Goal: Task Accomplishment & Management: Manage account settings

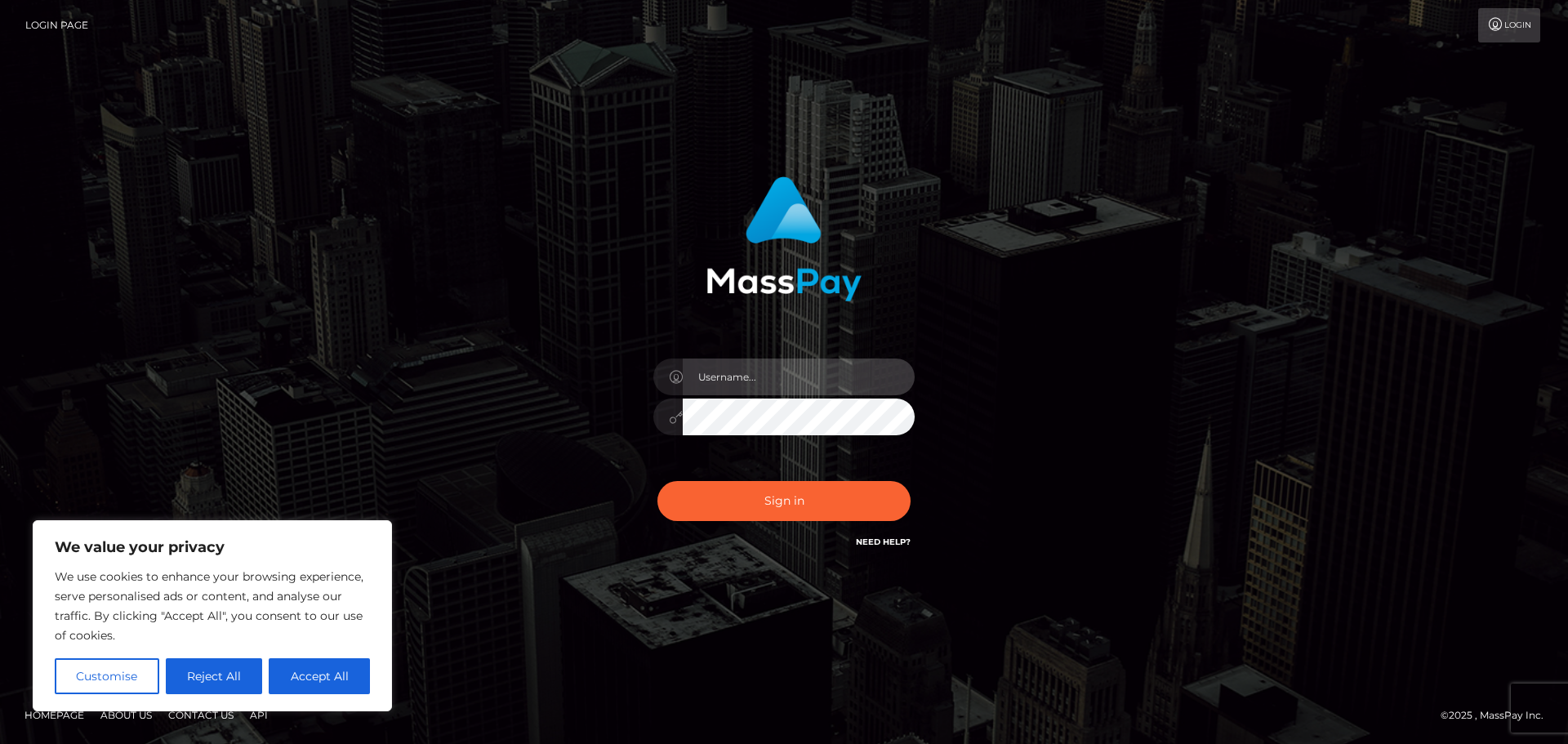
click at [741, 391] on input "text" at bounding box center [799, 376] width 232 height 36
type input "[EMAIL_ADDRESS][DOMAIN_NAME]"
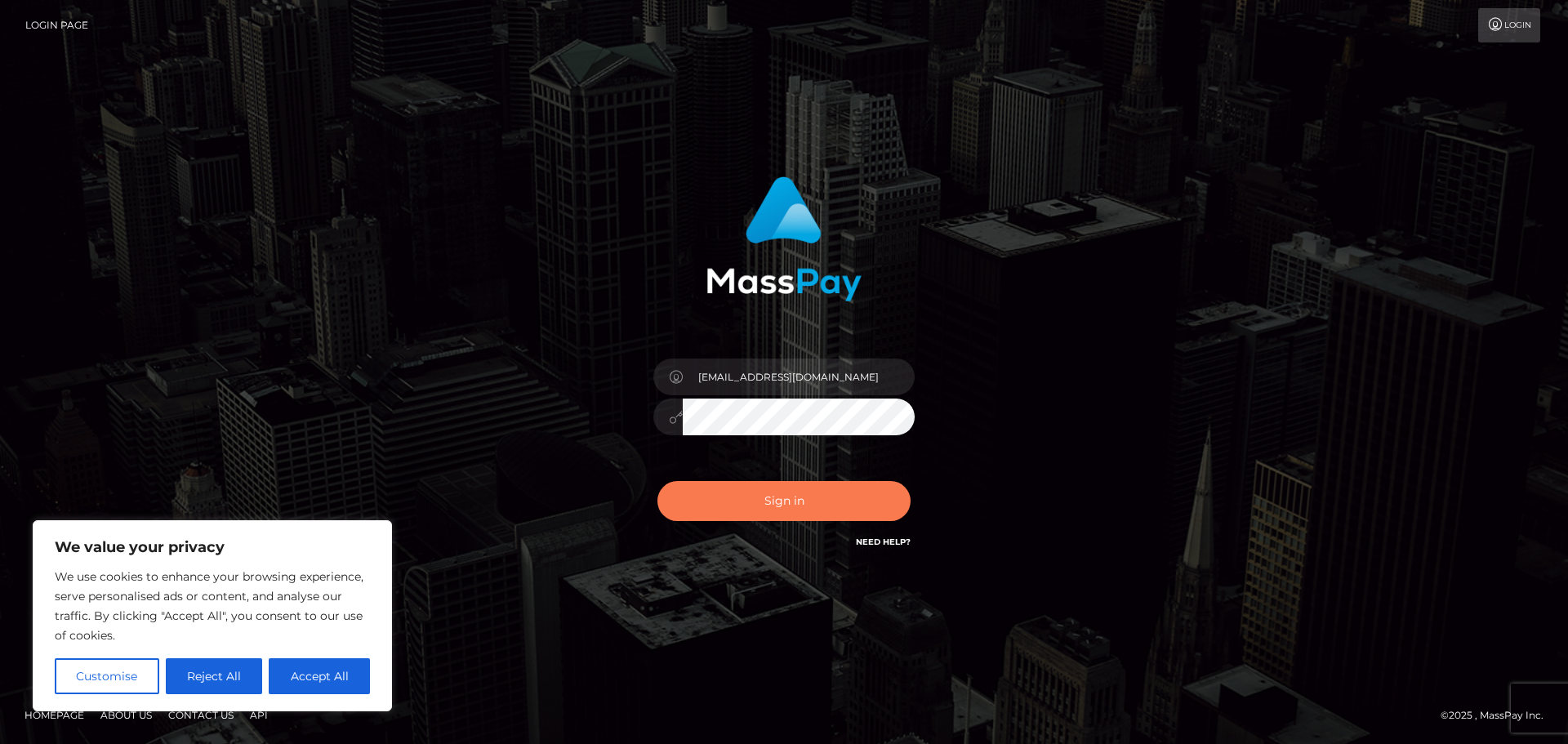
click at [840, 515] on button "Sign in" at bounding box center [784, 501] width 253 height 40
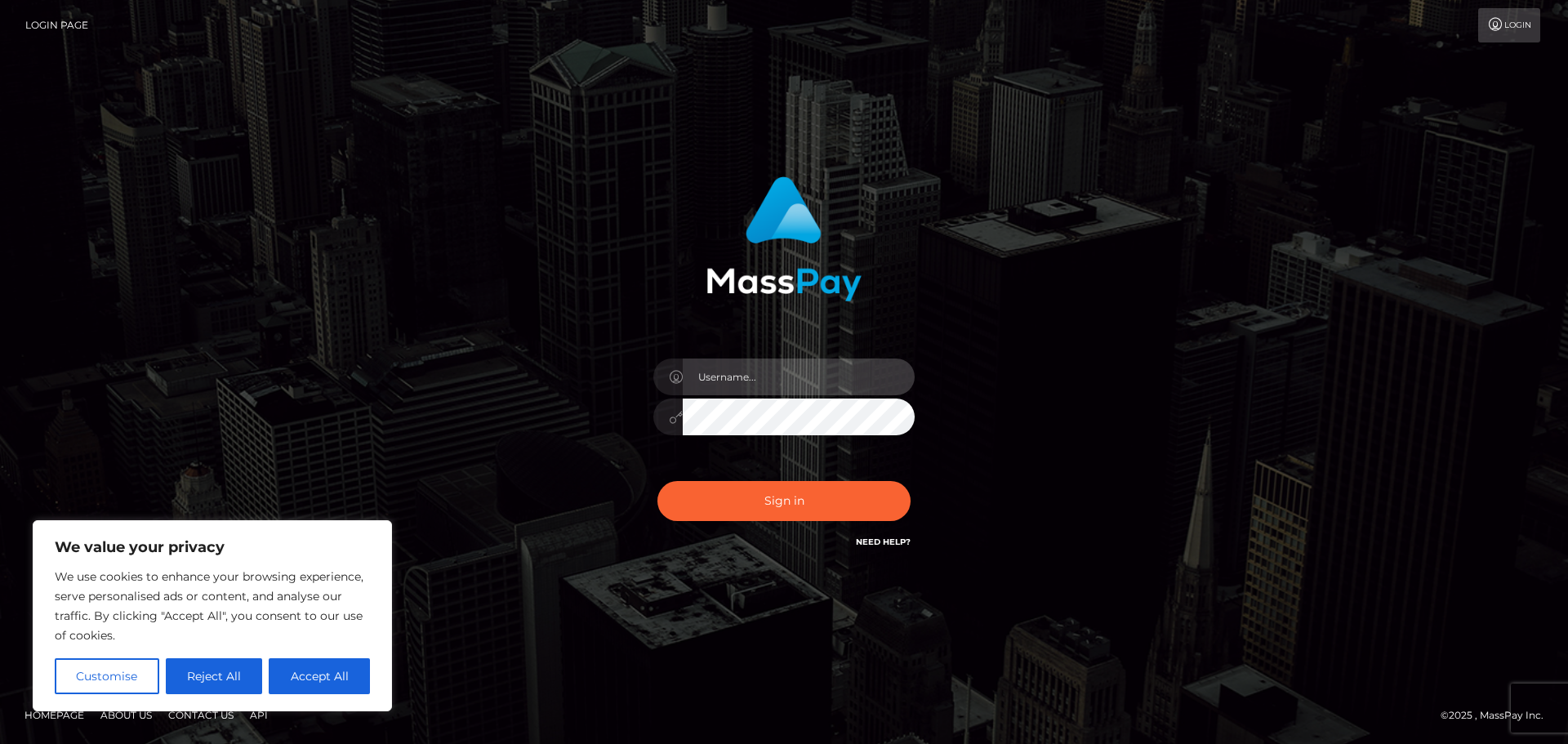
click at [763, 382] on input "text" at bounding box center [799, 376] width 232 height 36
type input "[EMAIL_ADDRESS][DOMAIN_NAME]"
click at [657, 481] on button "Sign in" at bounding box center [784, 501] width 253 height 40
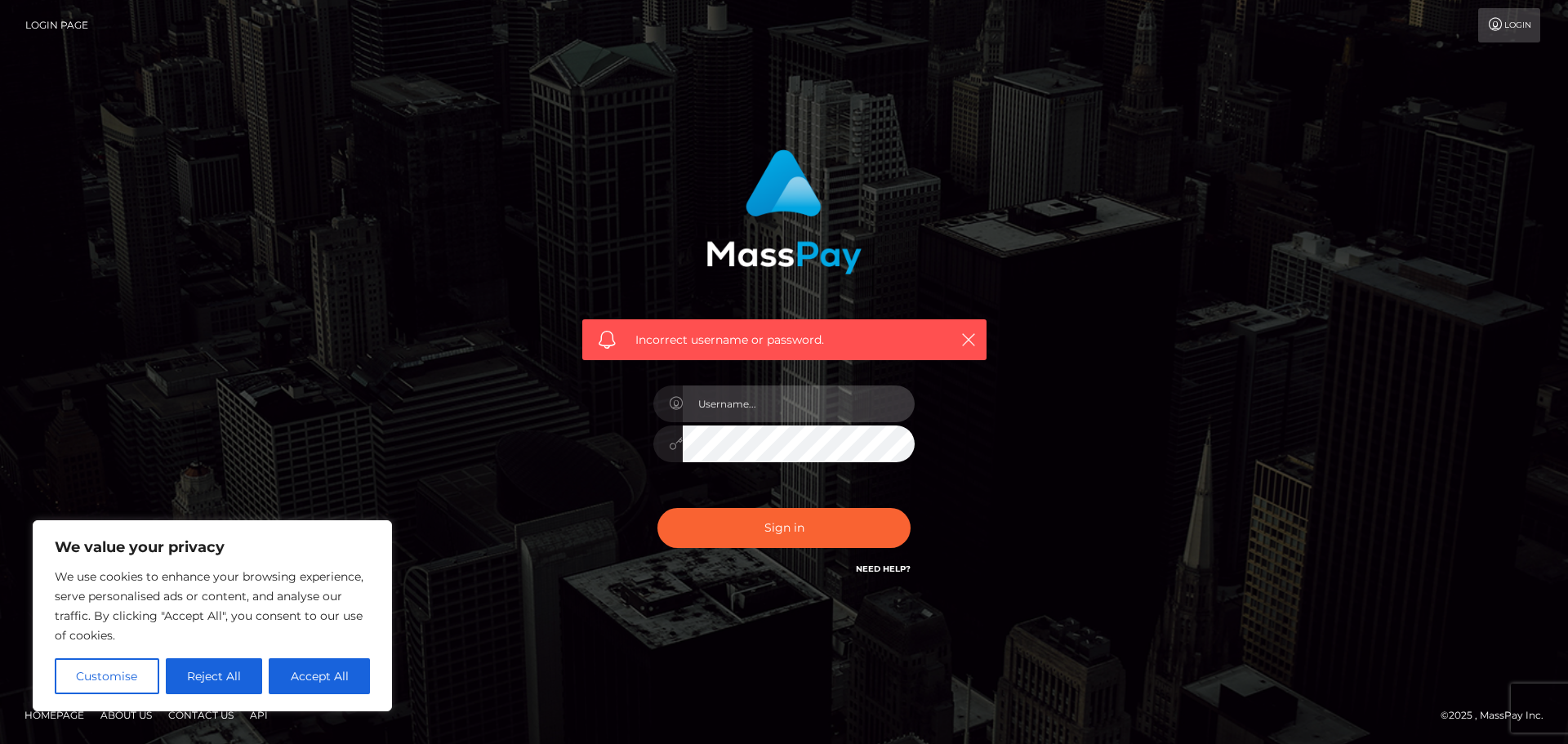
drag, startPoint x: 0, startPoint y: 0, endPoint x: 735, endPoint y: 415, distance: 844.1
click at [735, 415] on input "text" at bounding box center [799, 403] width 232 height 36
type input "[EMAIL_ADDRESS][DOMAIN_NAME]"
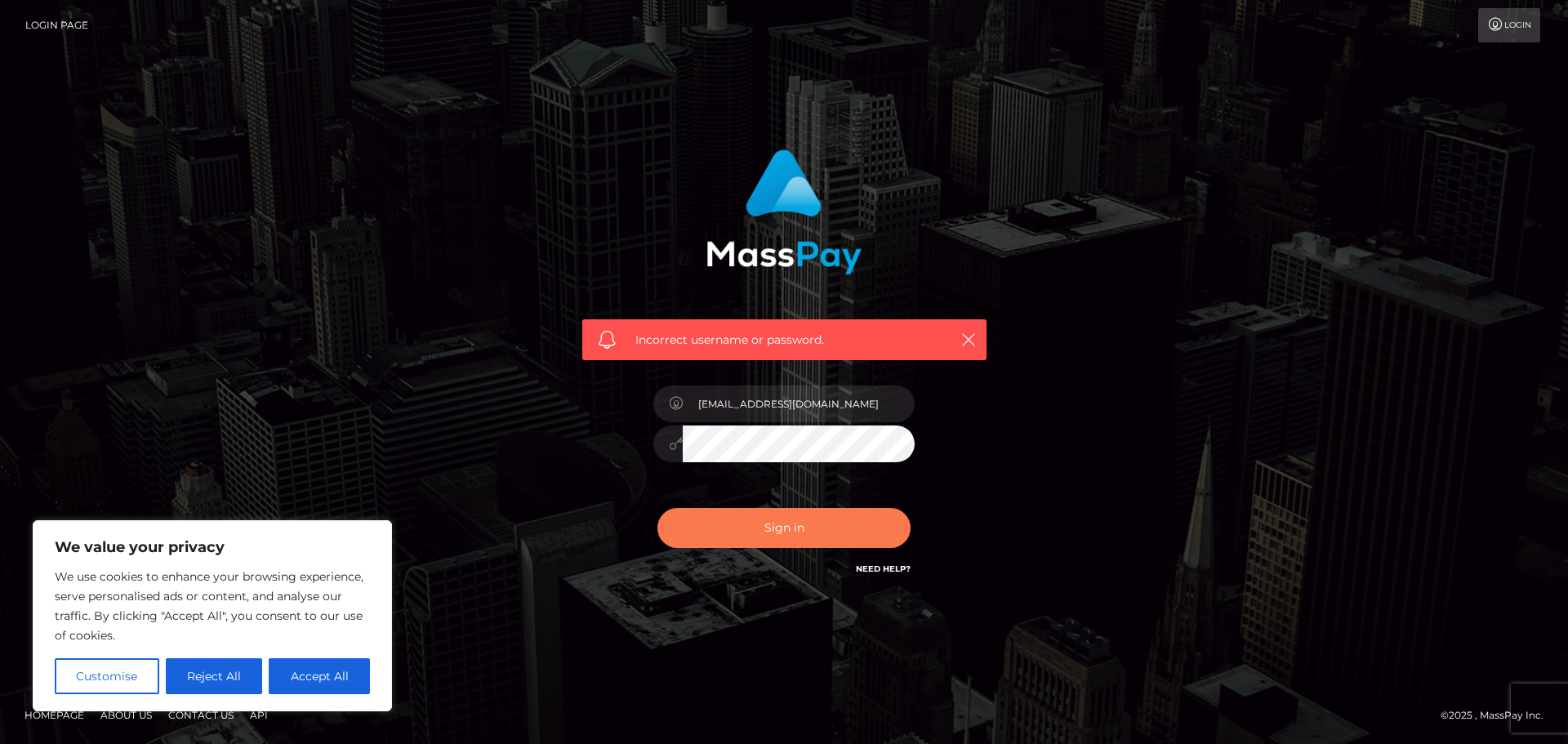
click at [778, 525] on button "Sign in" at bounding box center [784, 528] width 253 height 40
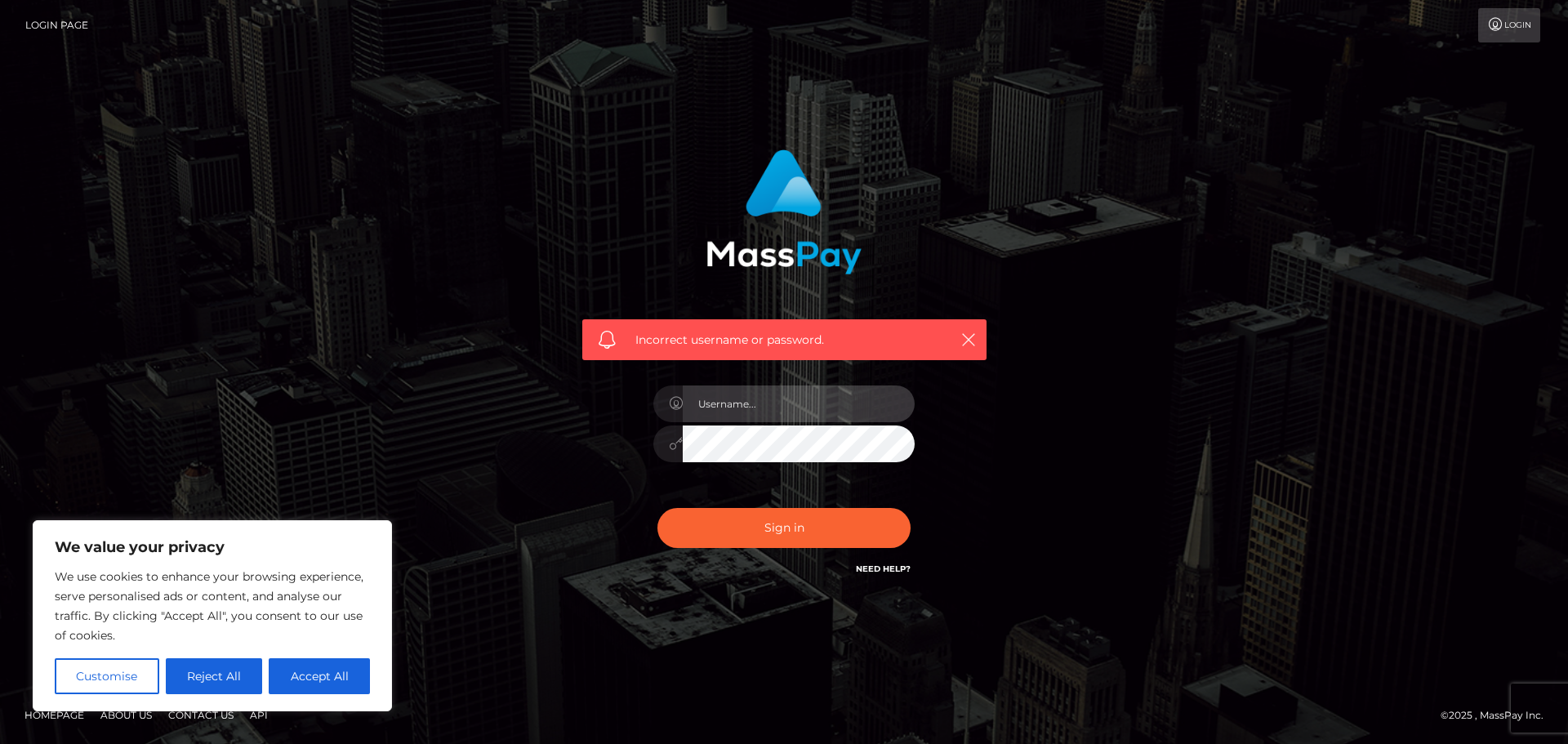
click at [809, 414] on input "text" at bounding box center [799, 403] width 232 height 36
type input "[EMAIL_ADDRESS][DOMAIN_NAME]"
click at [877, 569] on link "Need Help?" at bounding box center [883, 569] width 55 height 11
click at [1137, 415] on div "Incorrect username or password. annpin.chew@thunes.com" at bounding box center [784, 372] width 931 height 469
click at [676, 442] on icon at bounding box center [676, 443] width 14 height 13
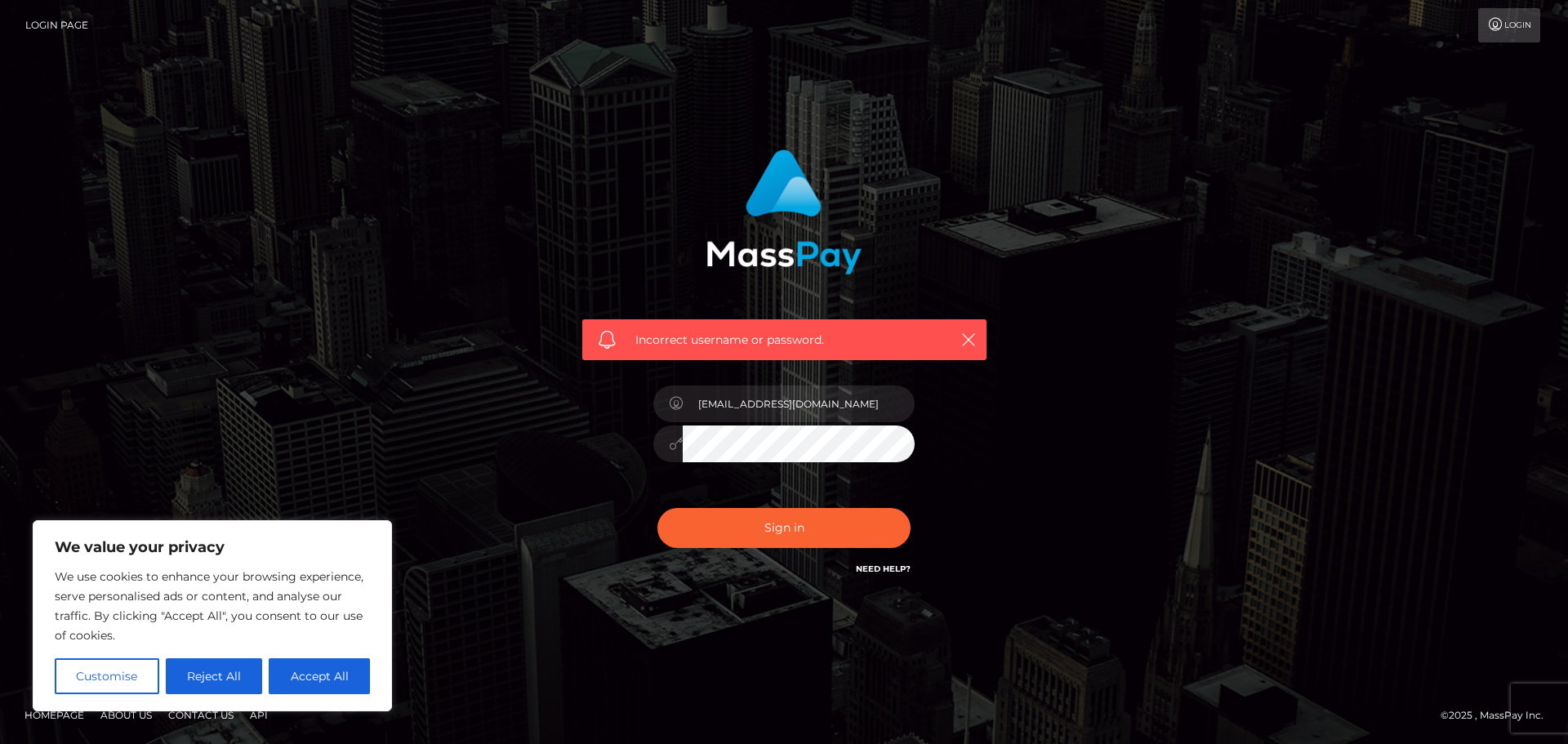
click at [676, 442] on icon at bounding box center [676, 443] width 14 height 13
click at [300, 689] on button "Accept All" at bounding box center [319, 676] width 102 height 36
checkbox input "true"
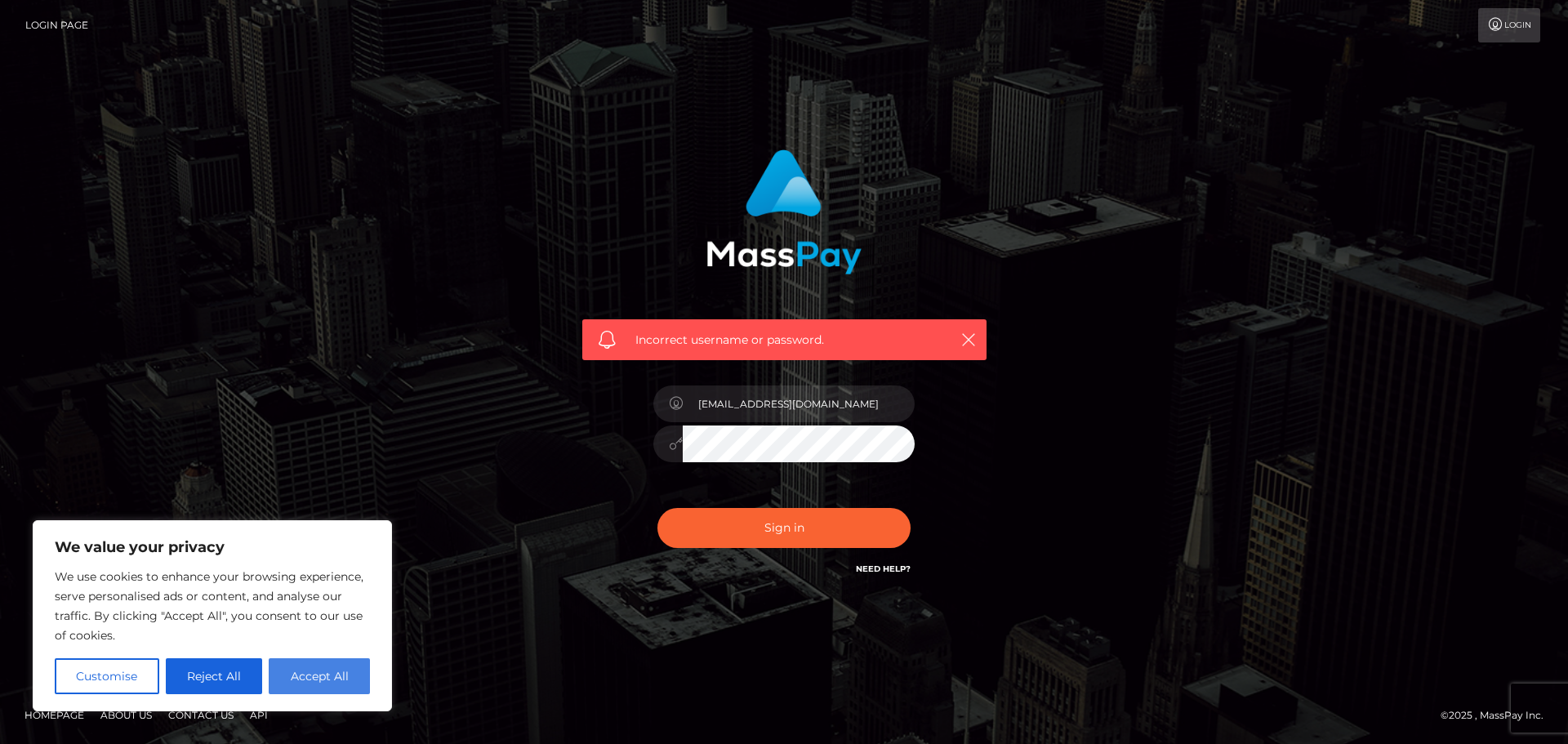
checkbox input "true"
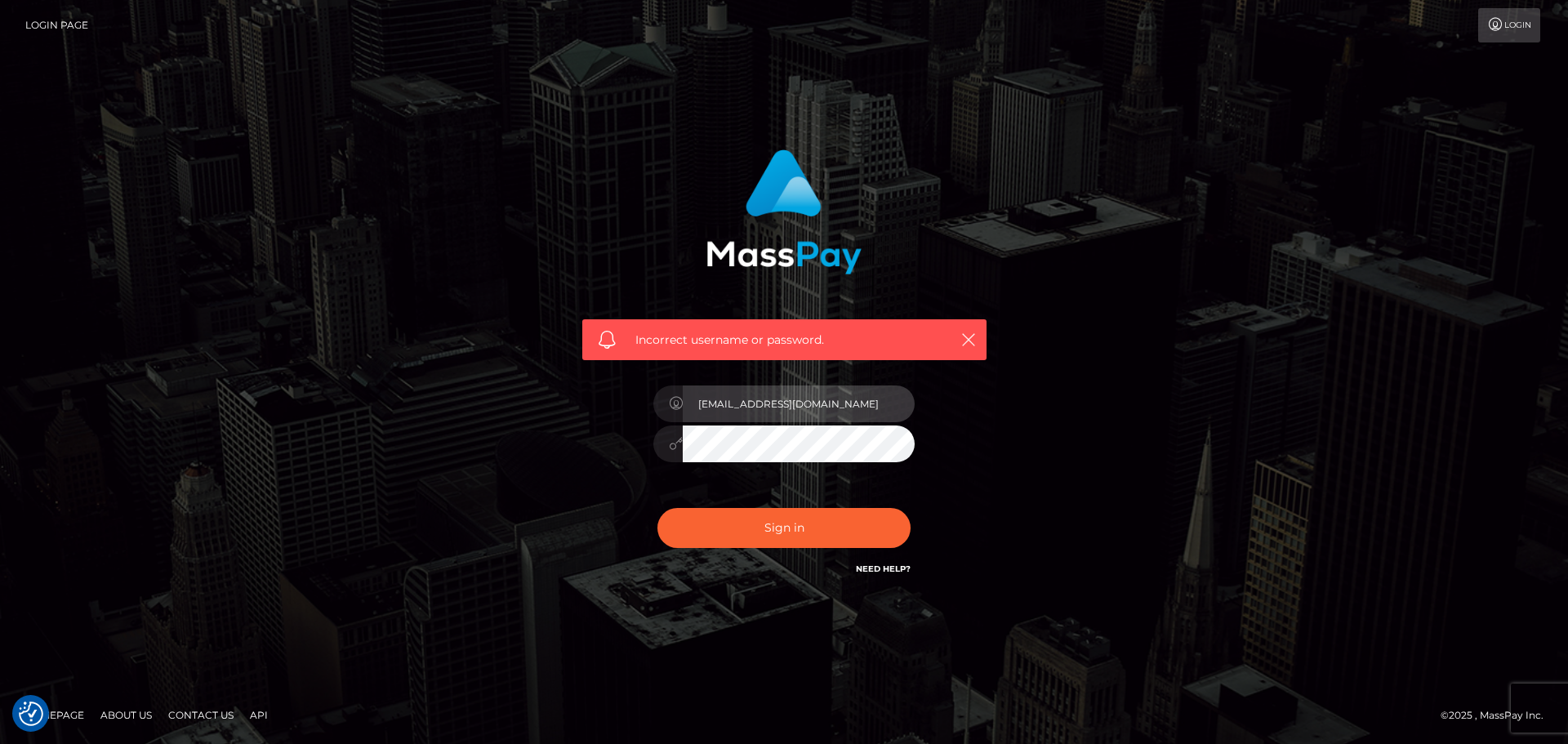
drag, startPoint x: 834, startPoint y: 403, endPoint x: 728, endPoint y: 379, distance: 108.7
click at [728, 379] on div "annpin.chew@thunes.com" at bounding box center [784, 436] width 285 height 125
click at [975, 341] on icon "button" at bounding box center [968, 339] width 16 height 16
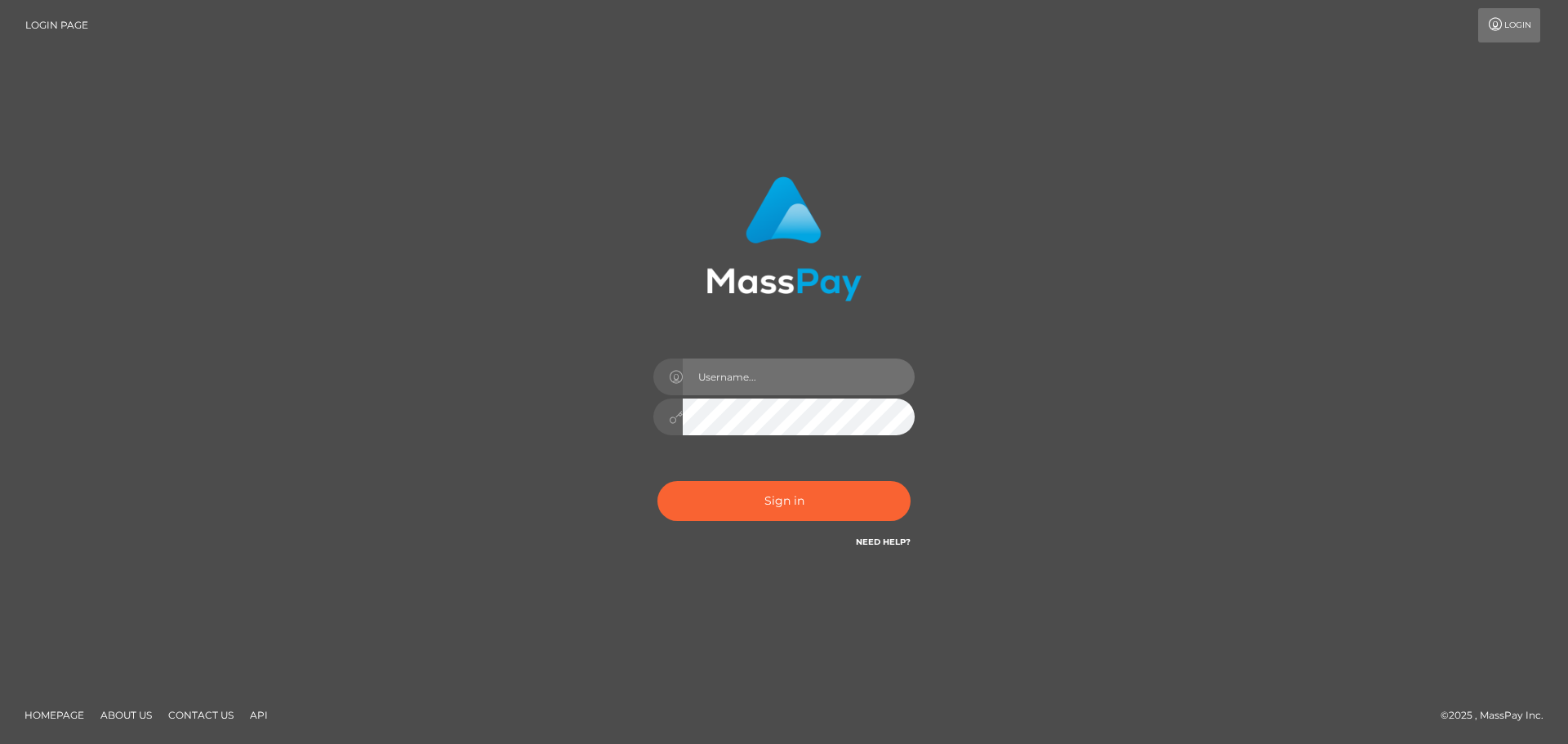
click at [718, 374] on input "text" at bounding box center [799, 376] width 232 height 36
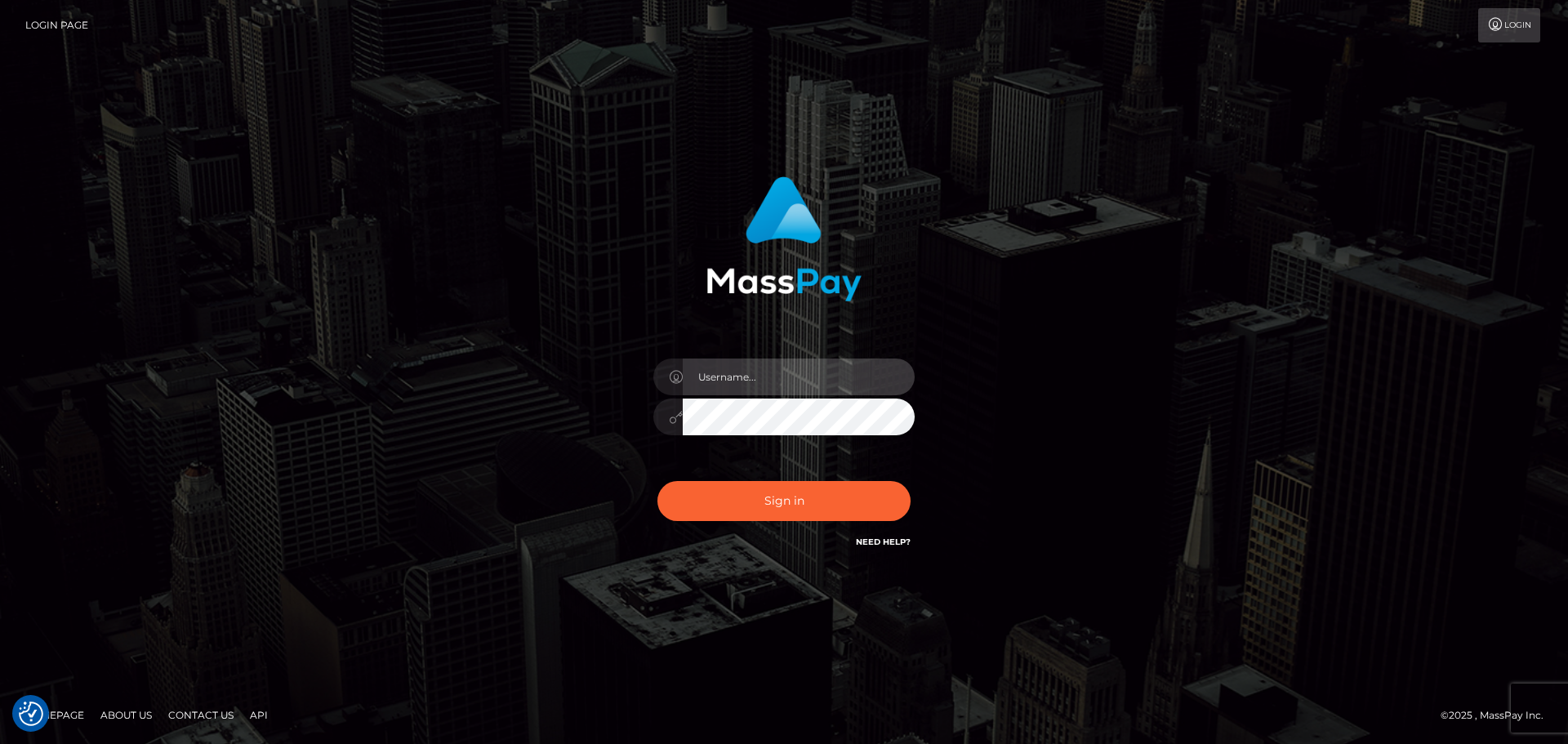
type input "[EMAIL_ADDRESS][DOMAIN_NAME]"
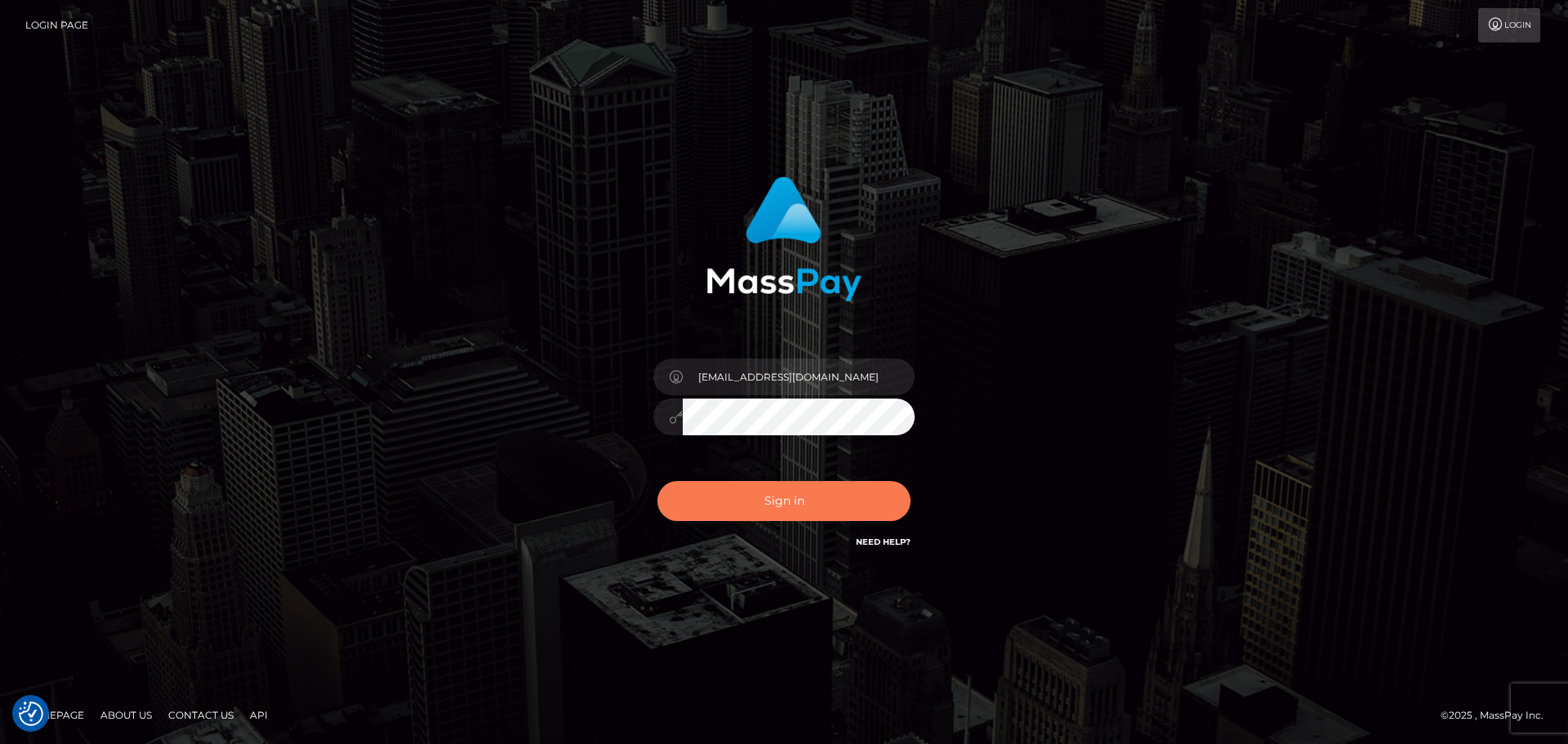
click at [744, 498] on button "Sign in" at bounding box center [784, 501] width 253 height 40
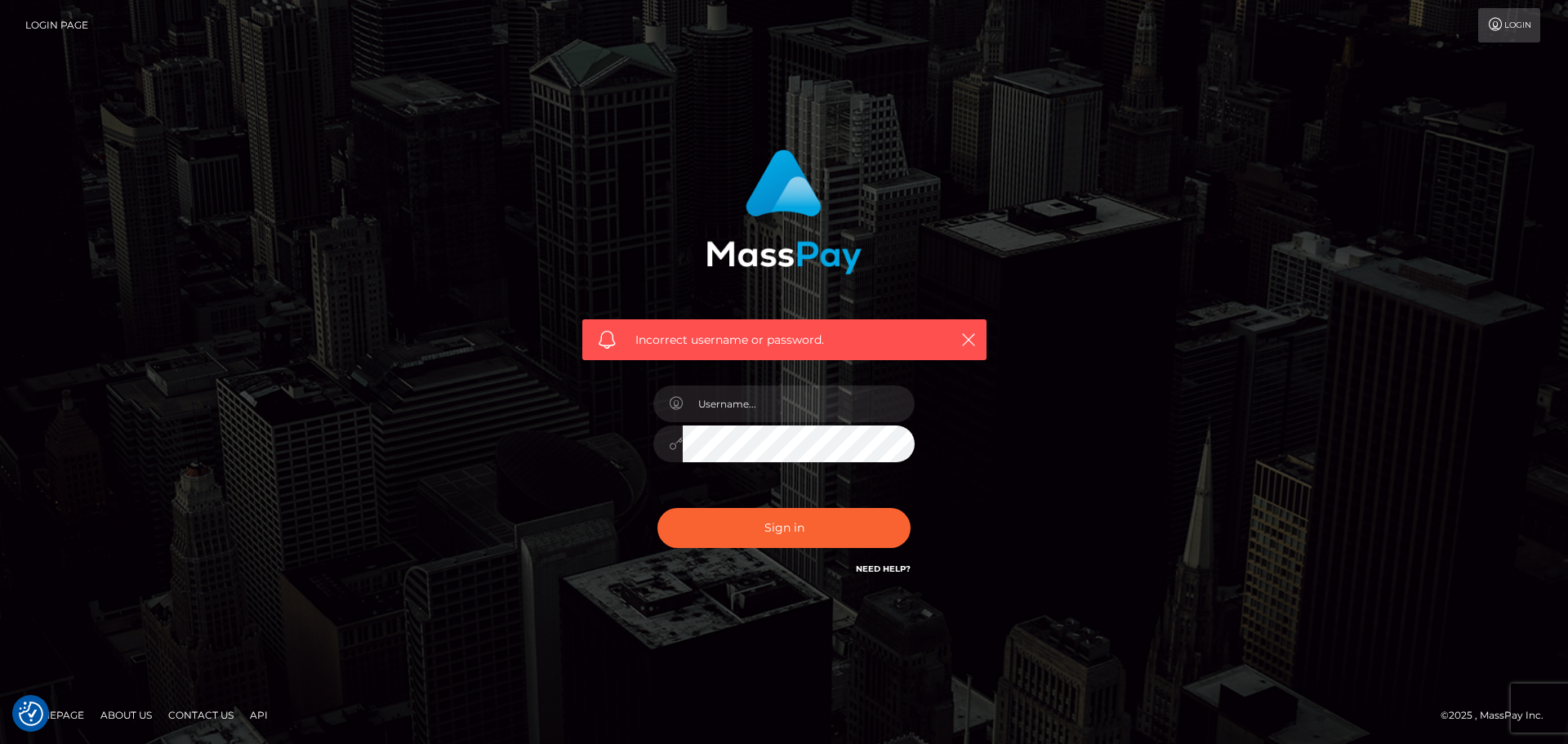
click at [886, 574] on link "Need Help?" at bounding box center [883, 569] width 55 height 11
click at [1122, 283] on div "Incorrect username or password." at bounding box center [784, 372] width 931 height 469
click at [790, 403] on input "text" at bounding box center [799, 403] width 232 height 36
type input "[EMAIL_ADDRESS][DOMAIN_NAME]"
click at [796, 534] on button "Sign in" at bounding box center [784, 528] width 253 height 40
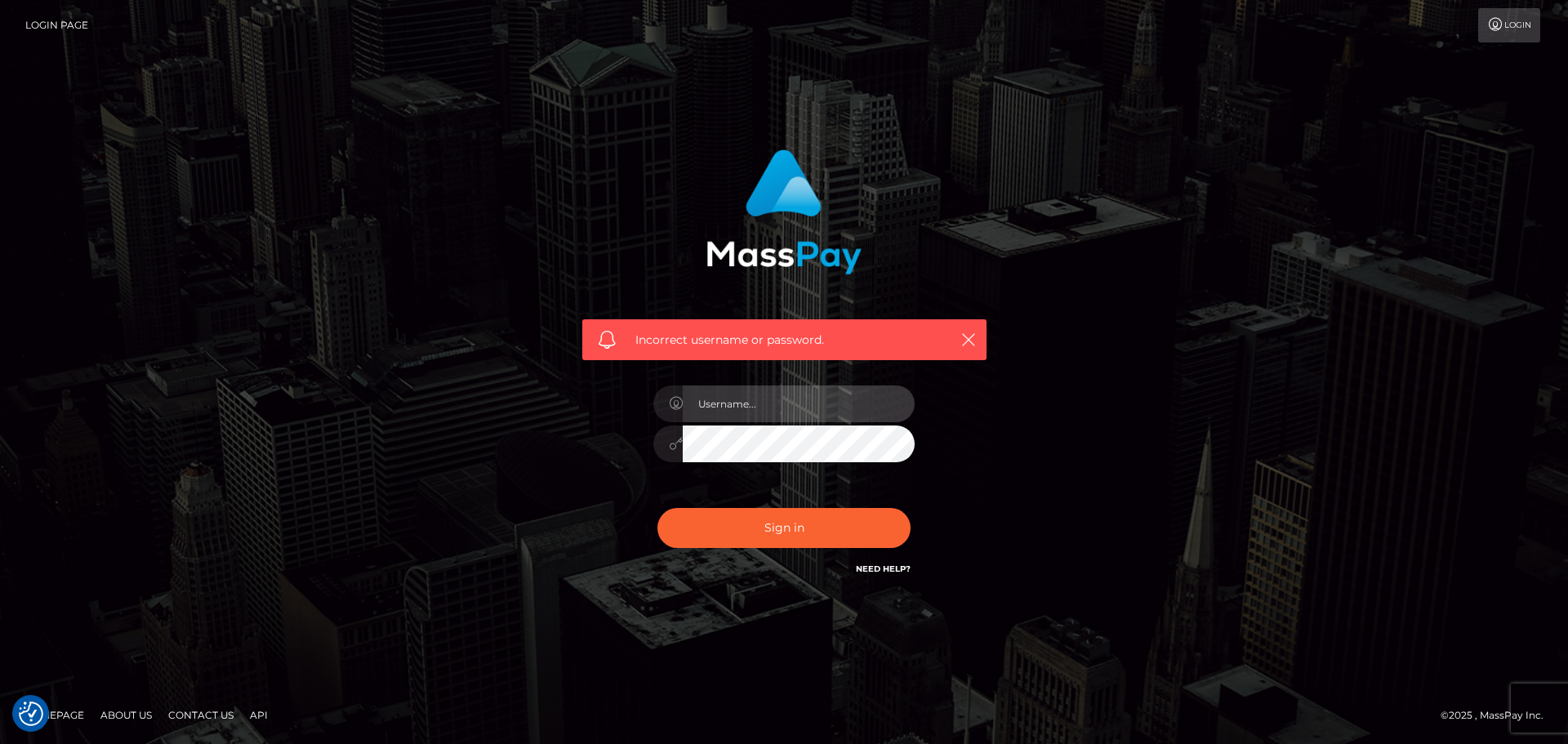
click at [773, 419] on input "text" at bounding box center [799, 403] width 232 height 36
type input "annpin.chew@thunes.com"
click at [657, 508] on button "Sign in" at bounding box center [784, 528] width 253 height 40
click at [762, 408] on input "text" at bounding box center [799, 403] width 232 height 36
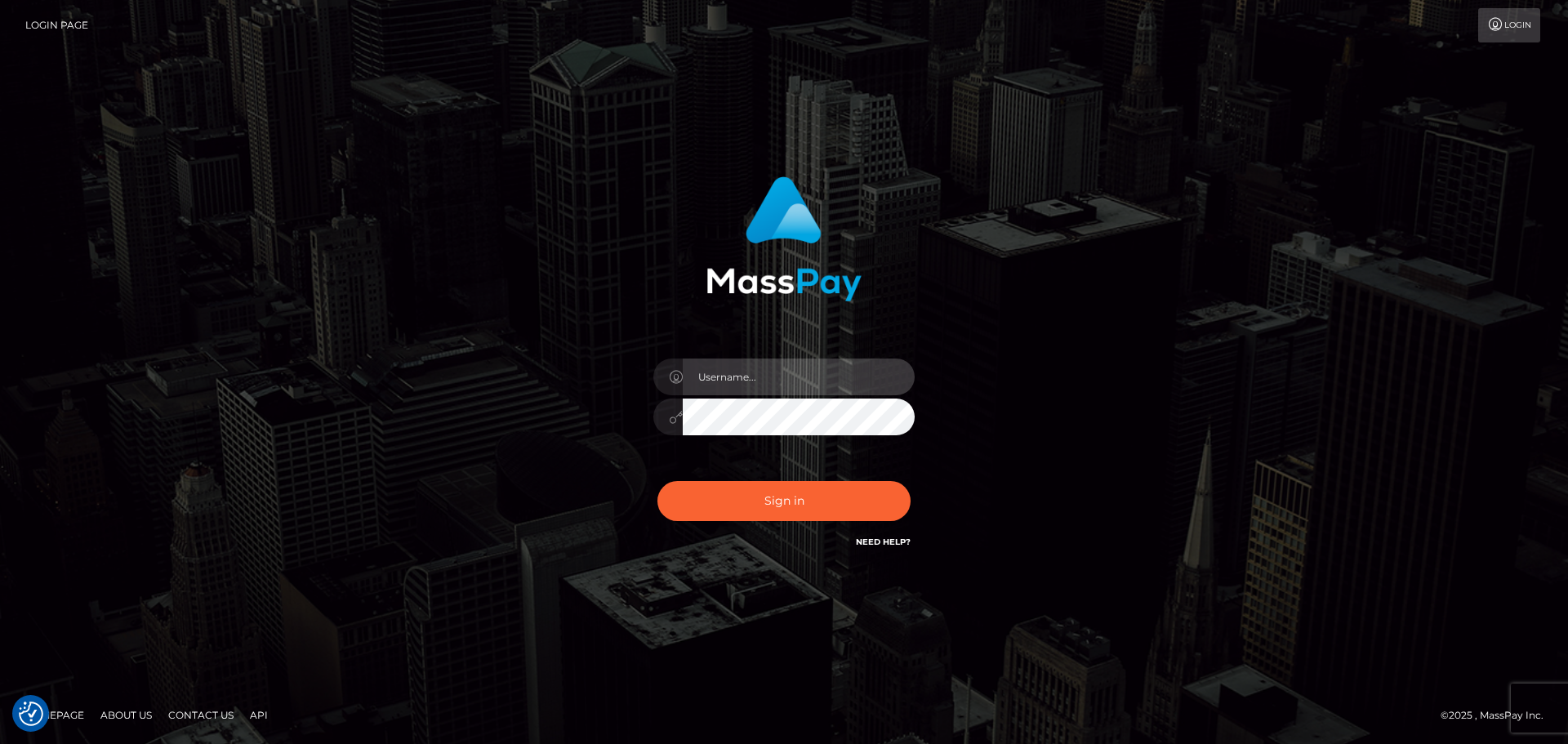
click at [757, 388] on input "text" at bounding box center [799, 376] width 232 height 36
type input "annpin.chew@thunes.com"
drag, startPoint x: 854, startPoint y: 377, endPoint x: 605, endPoint y: 343, distance: 251.3
click at [605, 343] on div "annpin.chew@thunes.com Sign in" at bounding box center [784, 364] width 429 height 399
click at [732, 375] on input "text" at bounding box center [799, 376] width 232 height 36
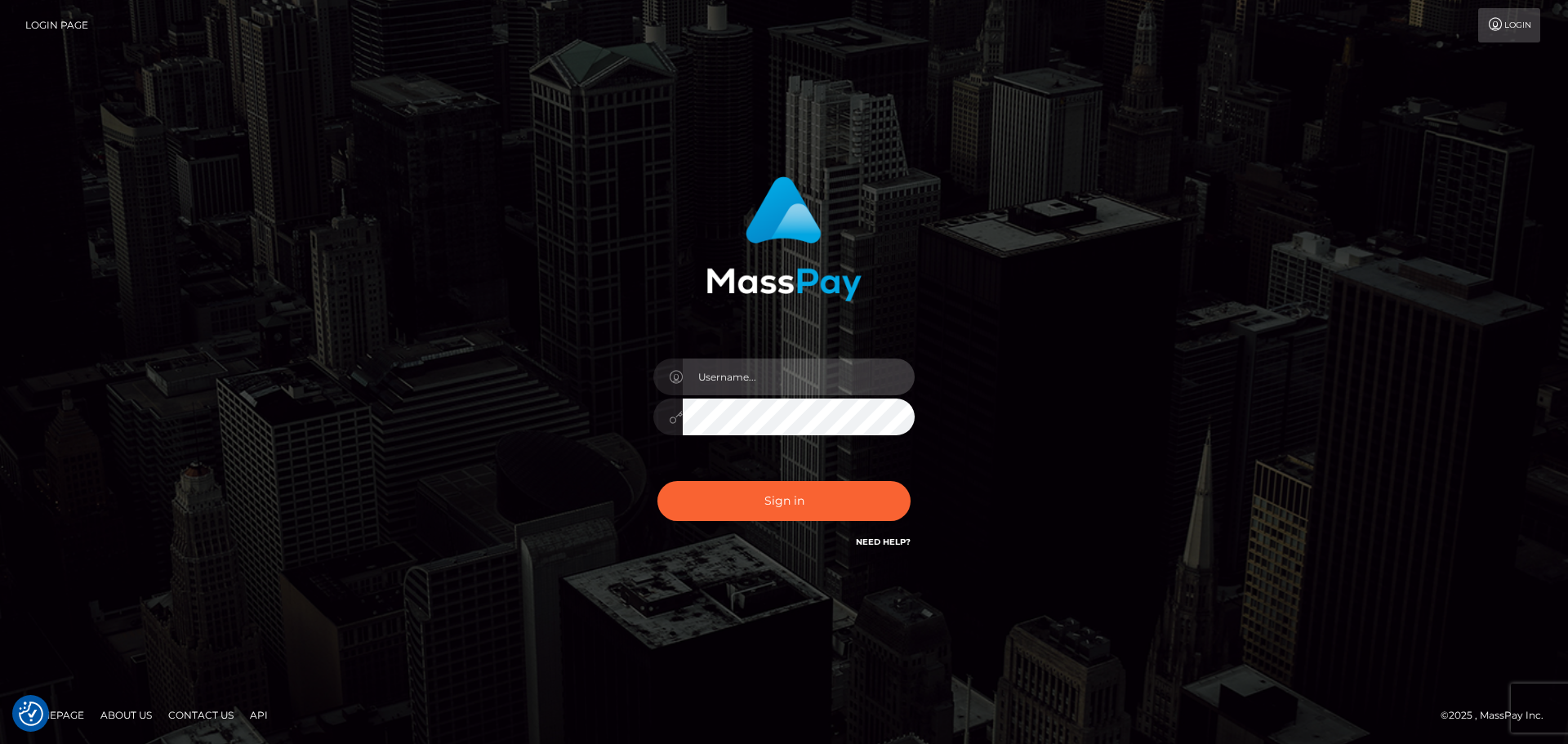
type input "AnnPin_Chew"
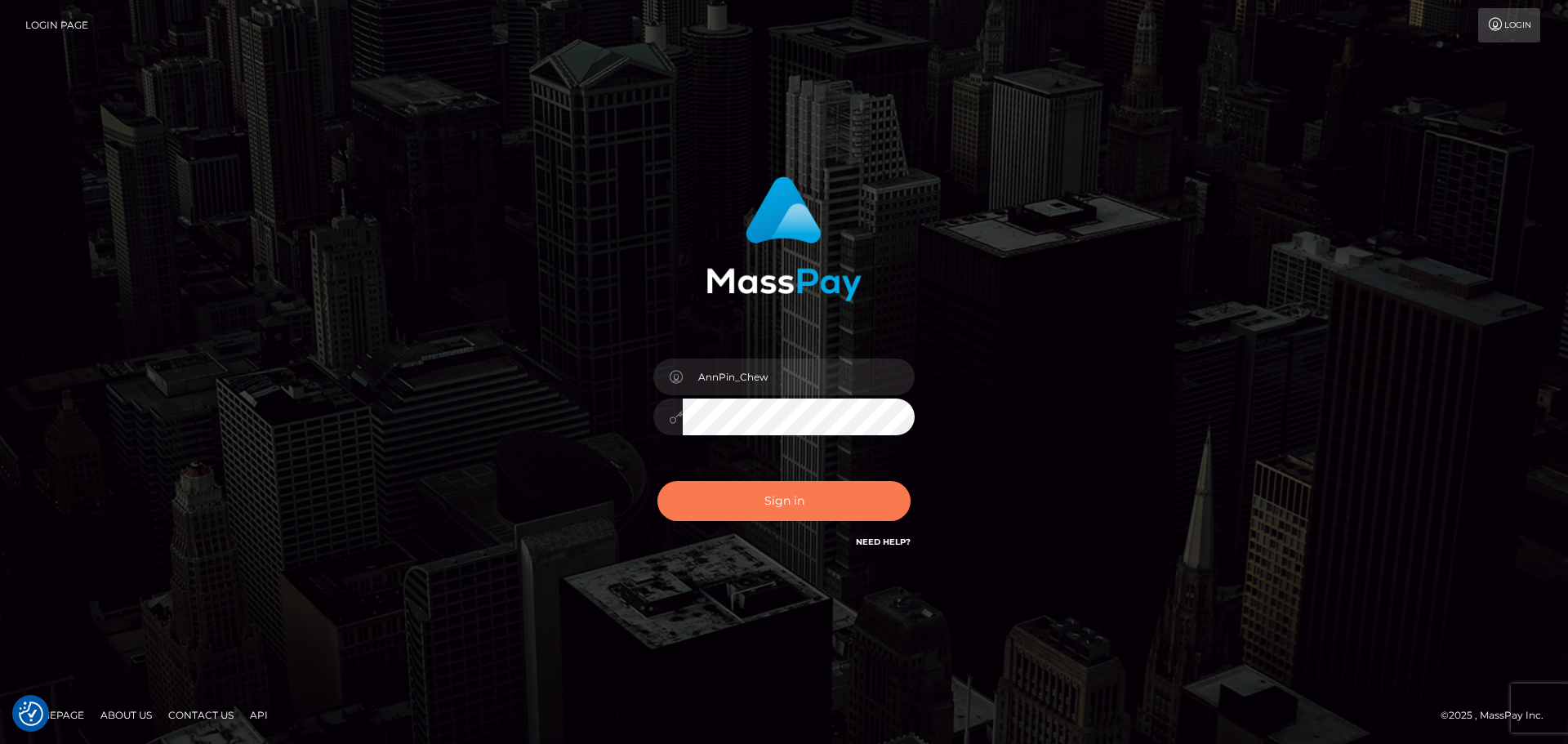
click at [760, 492] on button "Sign in" at bounding box center [784, 501] width 253 height 40
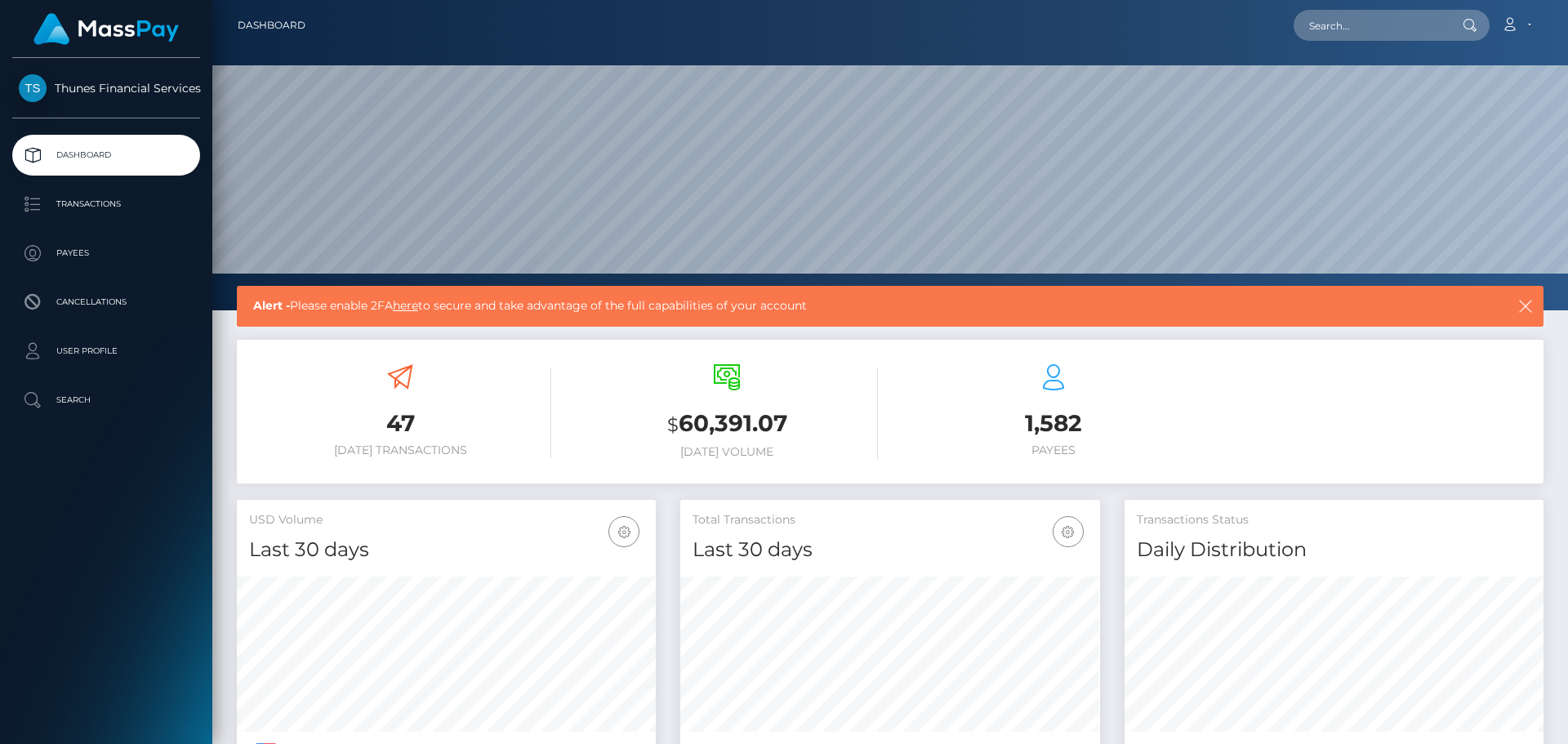
scroll to position [290, 420]
click at [38, 554] on div "Thunes Financial Services Dashboard Transactions Payees Cancellations" at bounding box center [106, 399] width 213 height 683
click at [73, 365] on link "User Profile" at bounding box center [106, 351] width 188 height 41
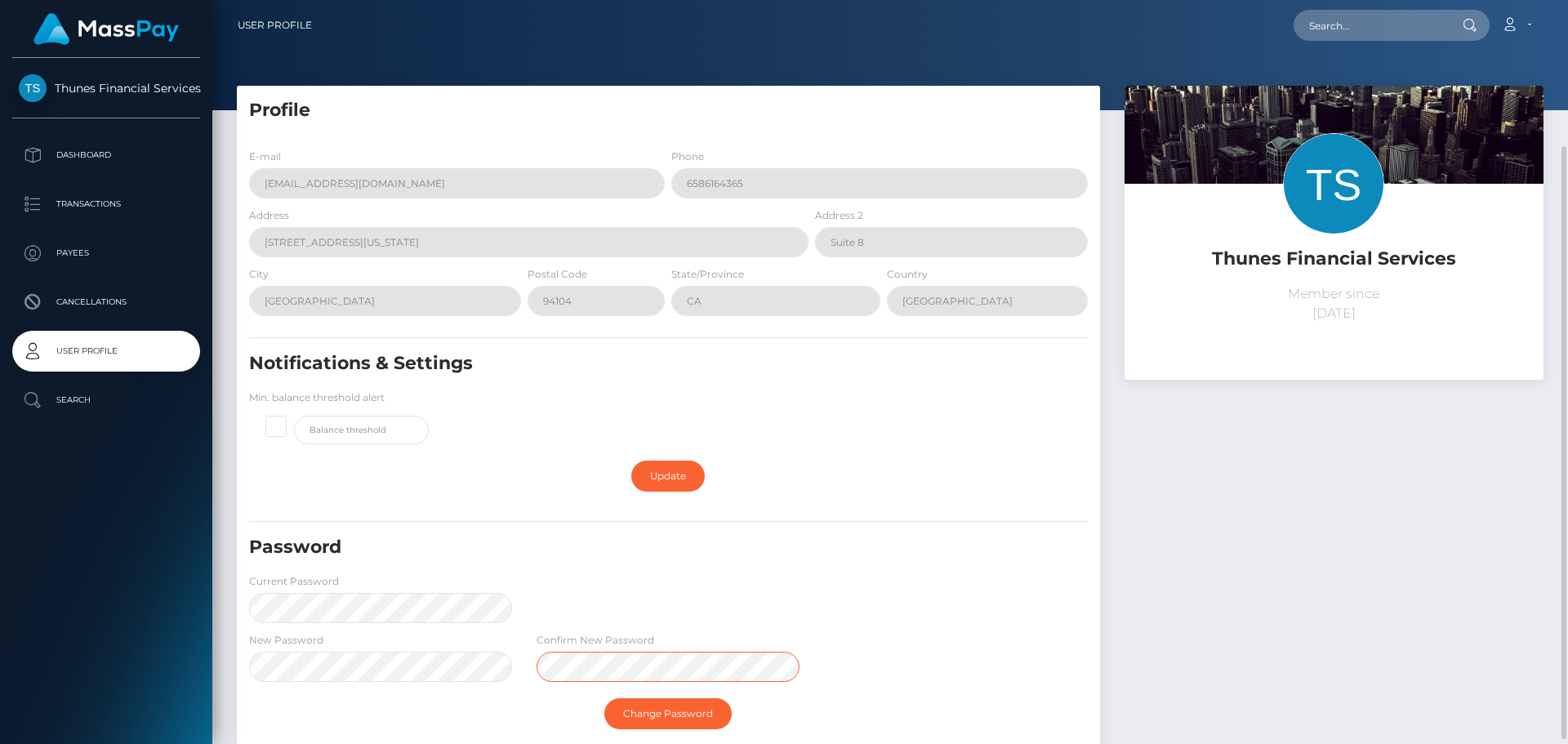
scroll to position [81, 0]
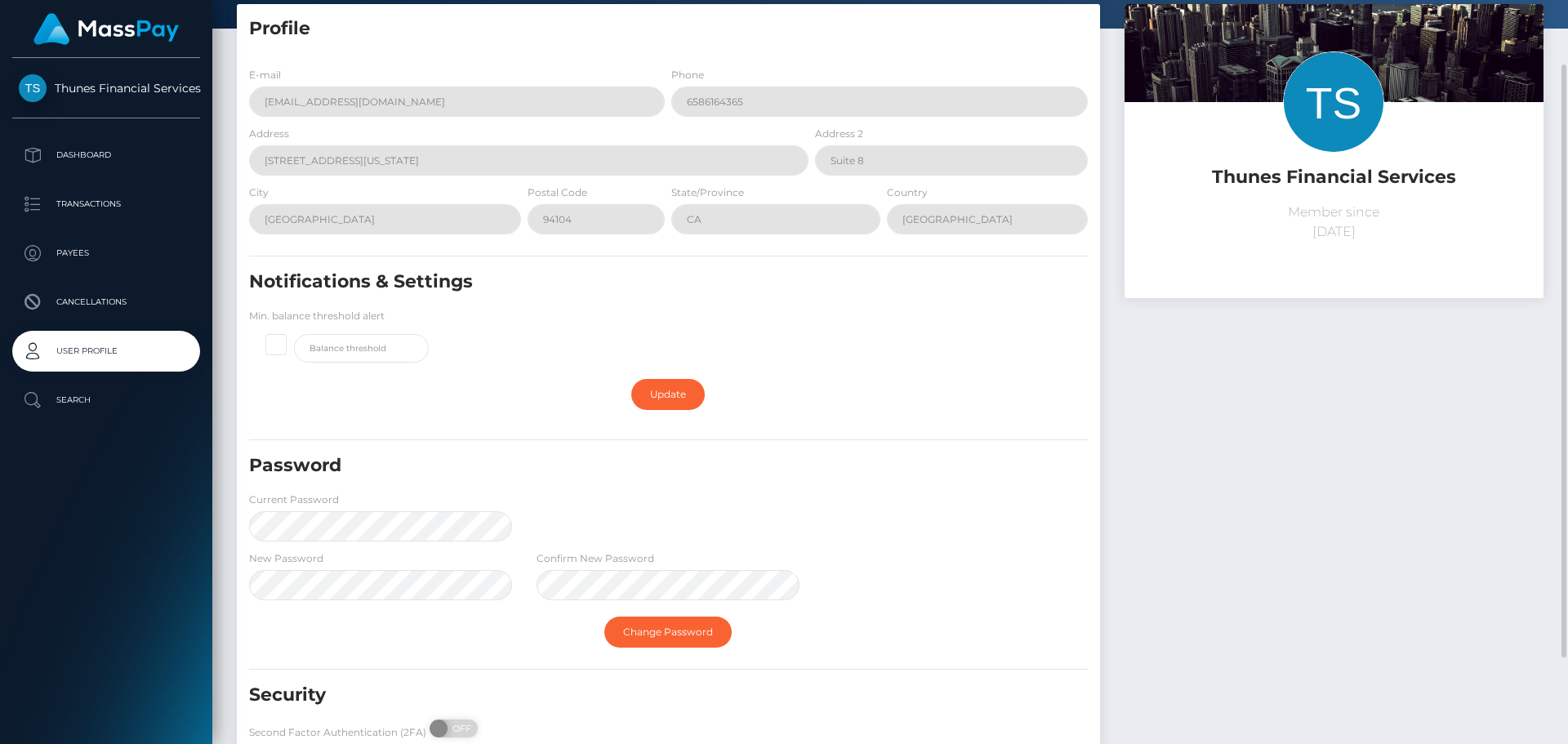
click at [652, 614] on div "Change Password" at bounding box center [668, 632] width 863 height 47
click at [655, 631] on link "Change Password" at bounding box center [668, 632] width 127 height 31
click at [463, 730] on span "OFF" at bounding box center [459, 728] width 41 height 18
checkbox input "true"
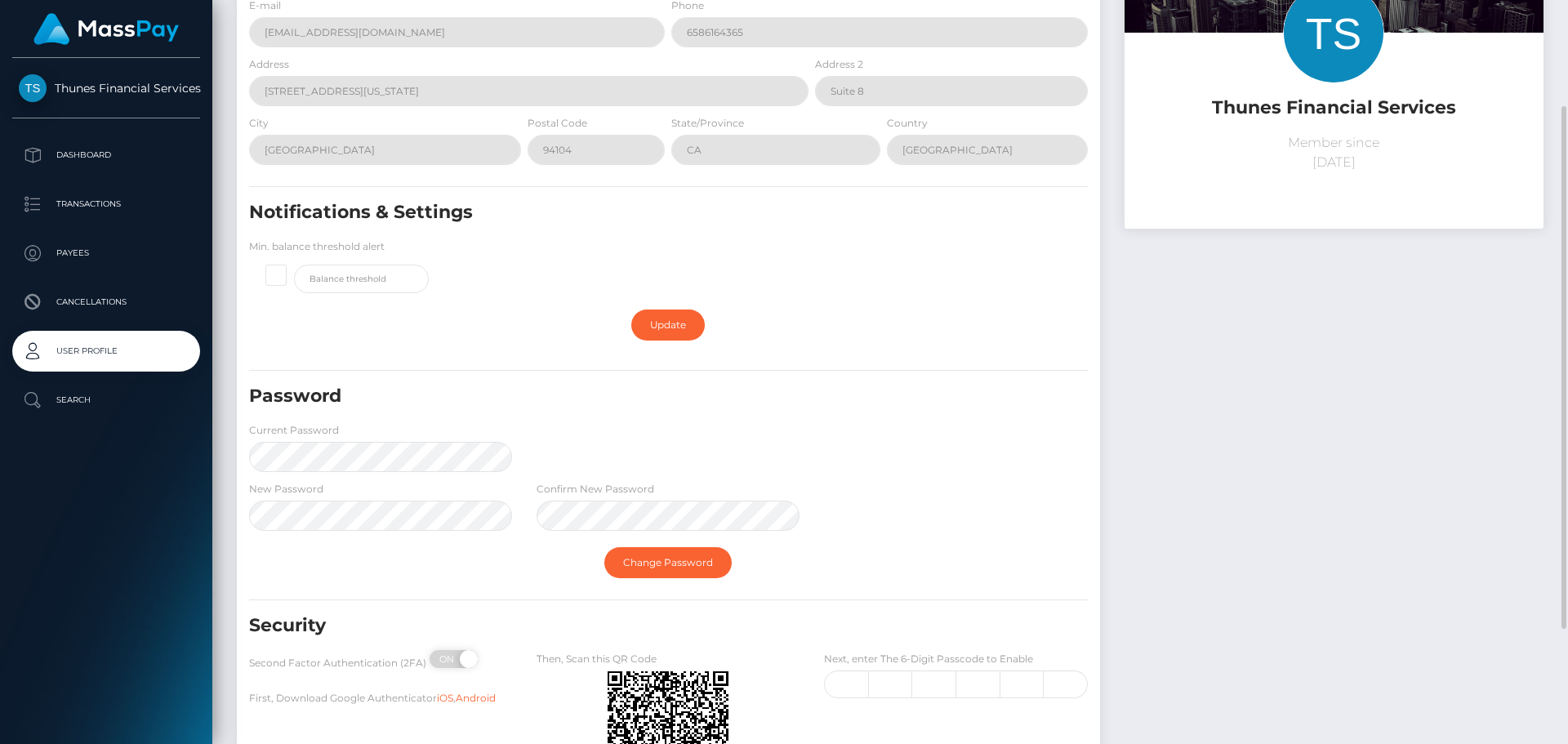
scroll to position [233, 0]
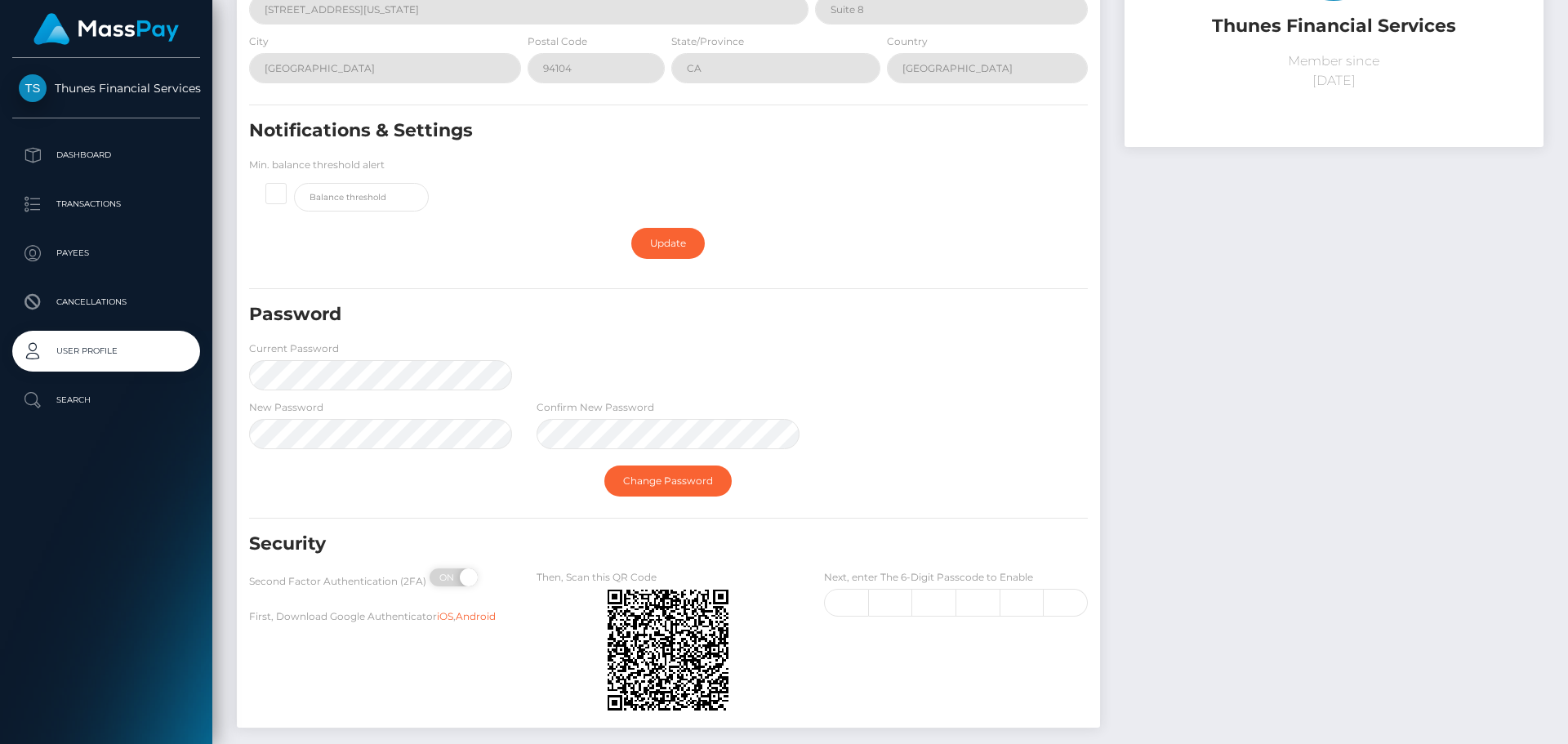
drag, startPoint x: 524, startPoint y: 563, endPoint x: 779, endPoint y: 724, distance: 301.6
click at [779, 743] on div at bounding box center [784, 744] width 1568 height 0
drag, startPoint x: 746, startPoint y: 716, endPoint x: 576, endPoint y: 582, distance: 216.5
click at [852, 596] on input "text" at bounding box center [846, 602] width 44 height 28
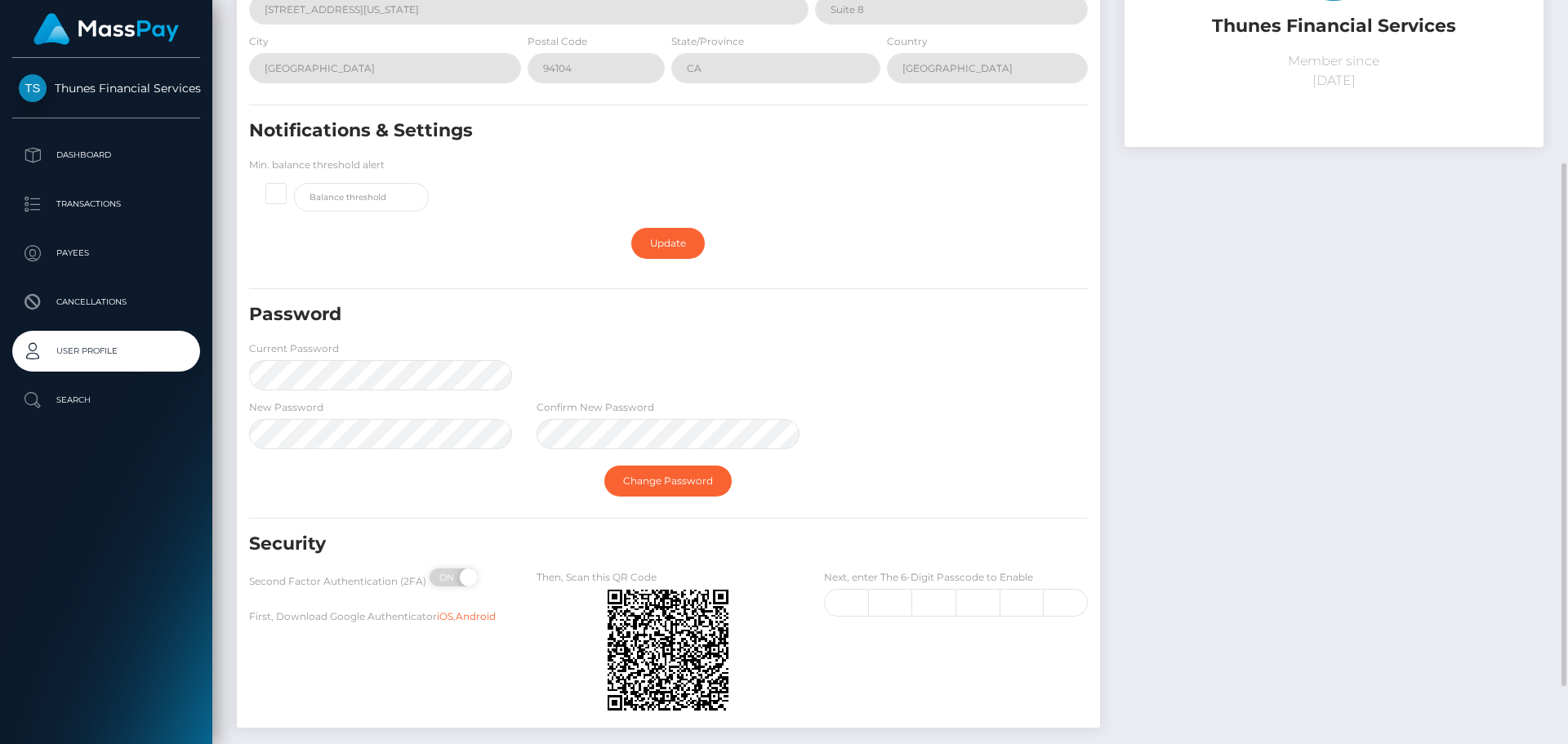
drag, startPoint x: 841, startPoint y: 565, endPoint x: 856, endPoint y: 589, distance: 28.3
click at [840, 567] on div "Security" at bounding box center [596, 551] width 719 height 37
click at [862, 602] on input "text" at bounding box center [846, 602] width 44 height 28
click at [847, 600] on input "text" at bounding box center [846, 602] width 44 height 28
click at [839, 601] on input "text" at bounding box center [846, 602] width 44 height 28
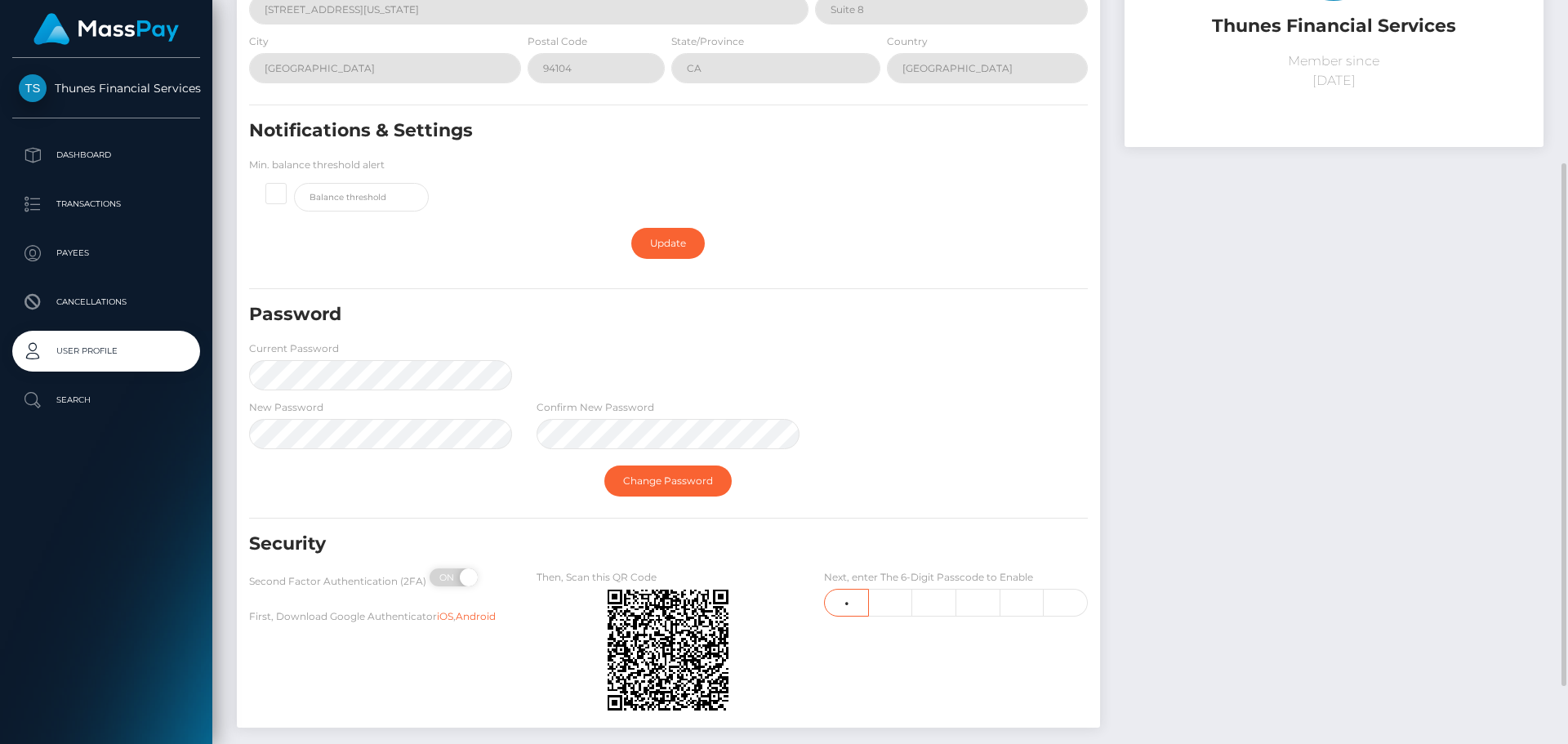
type input "3"
type input "8"
type input "7"
type input "1"
type input "0"
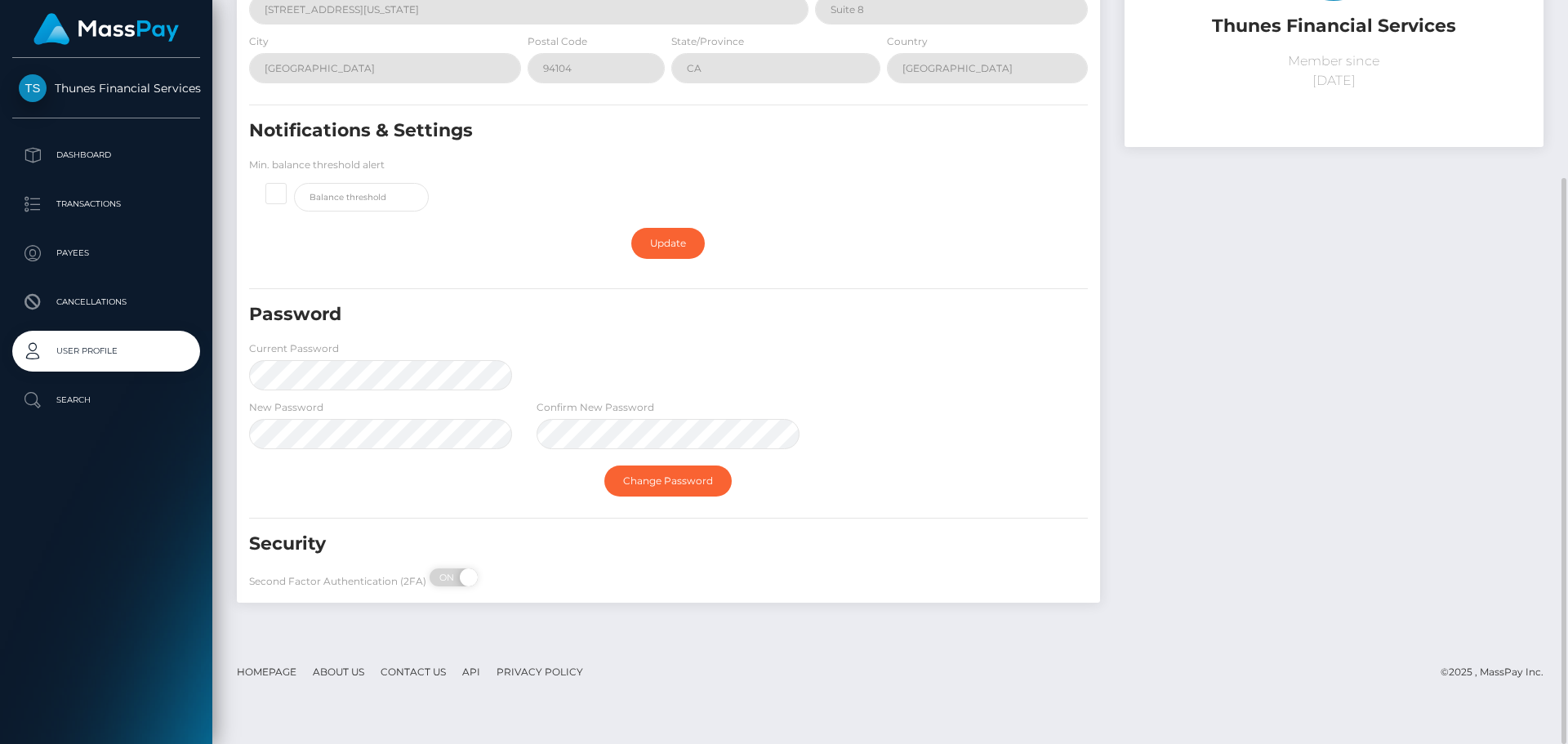
click at [930, 545] on h5 "Security" at bounding box center [601, 545] width 704 height 25
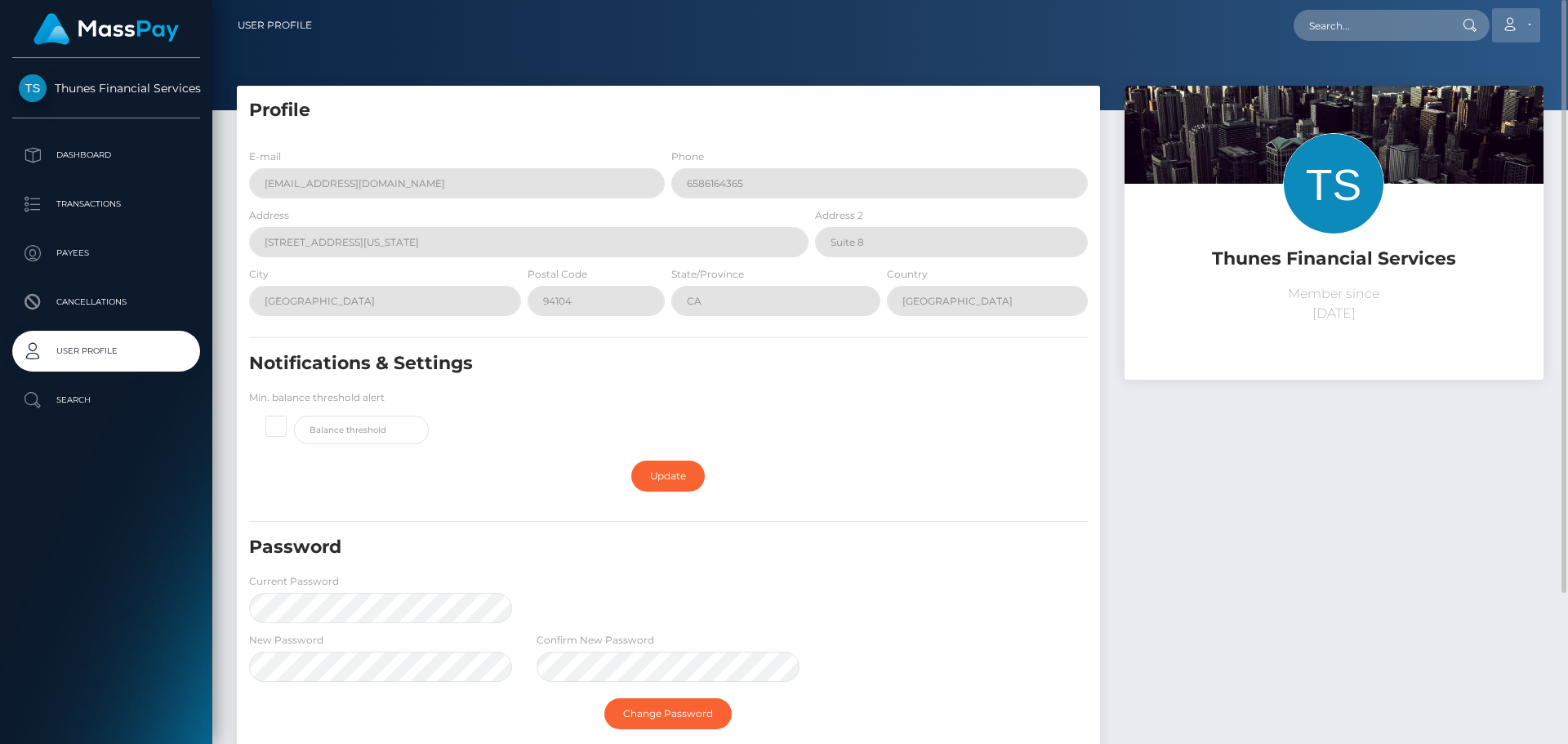
click at [1521, 28] on link "Account" at bounding box center [1516, 25] width 48 height 34
click at [1471, 64] on link "Edit Profile" at bounding box center [1477, 71] width 130 height 31
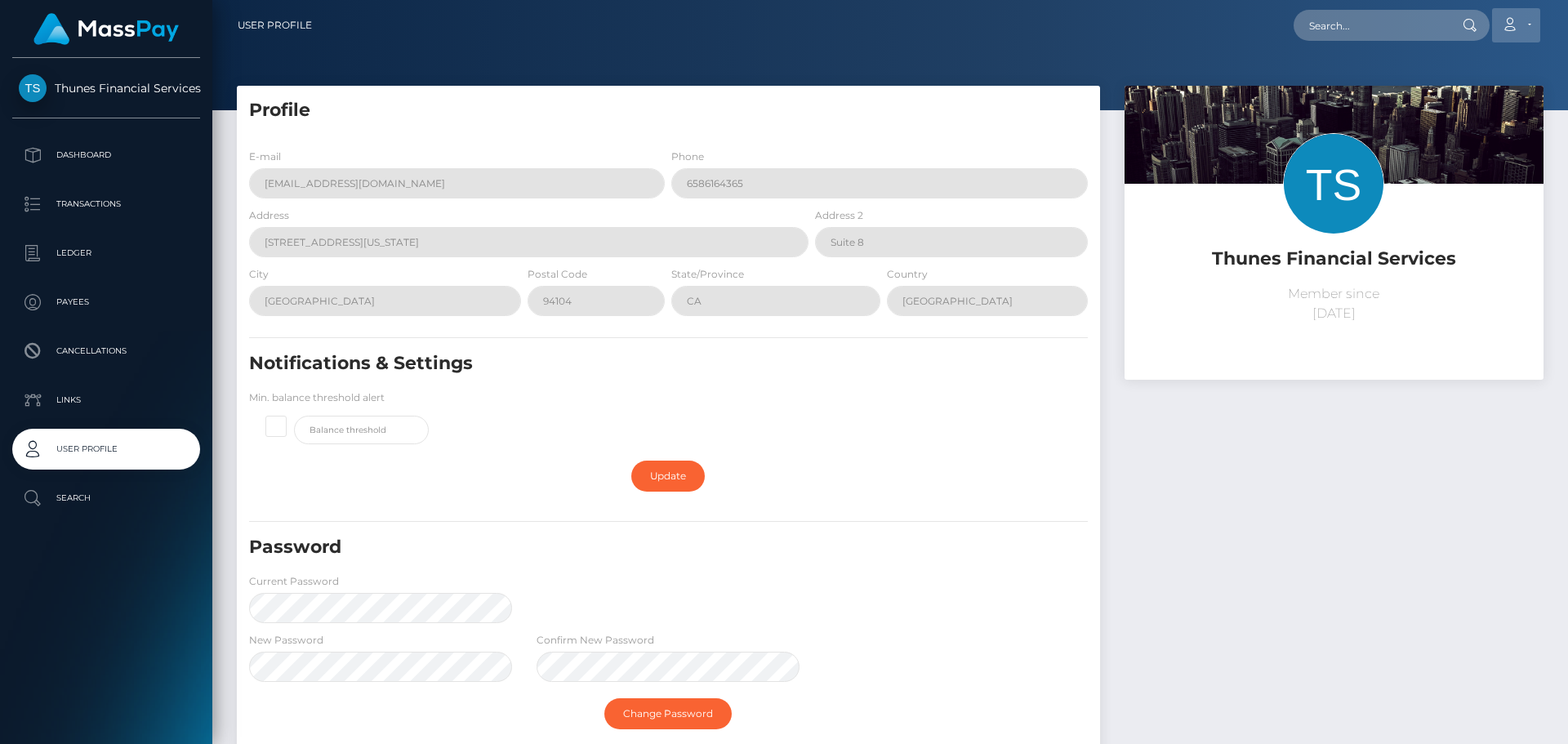
click at [1521, 25] on link "Account" at bounding box center [1516, 25] width 48 height 34
click at [1453, 107] on link "Logout" at bounding box center [1477, 105] width 130 height 31
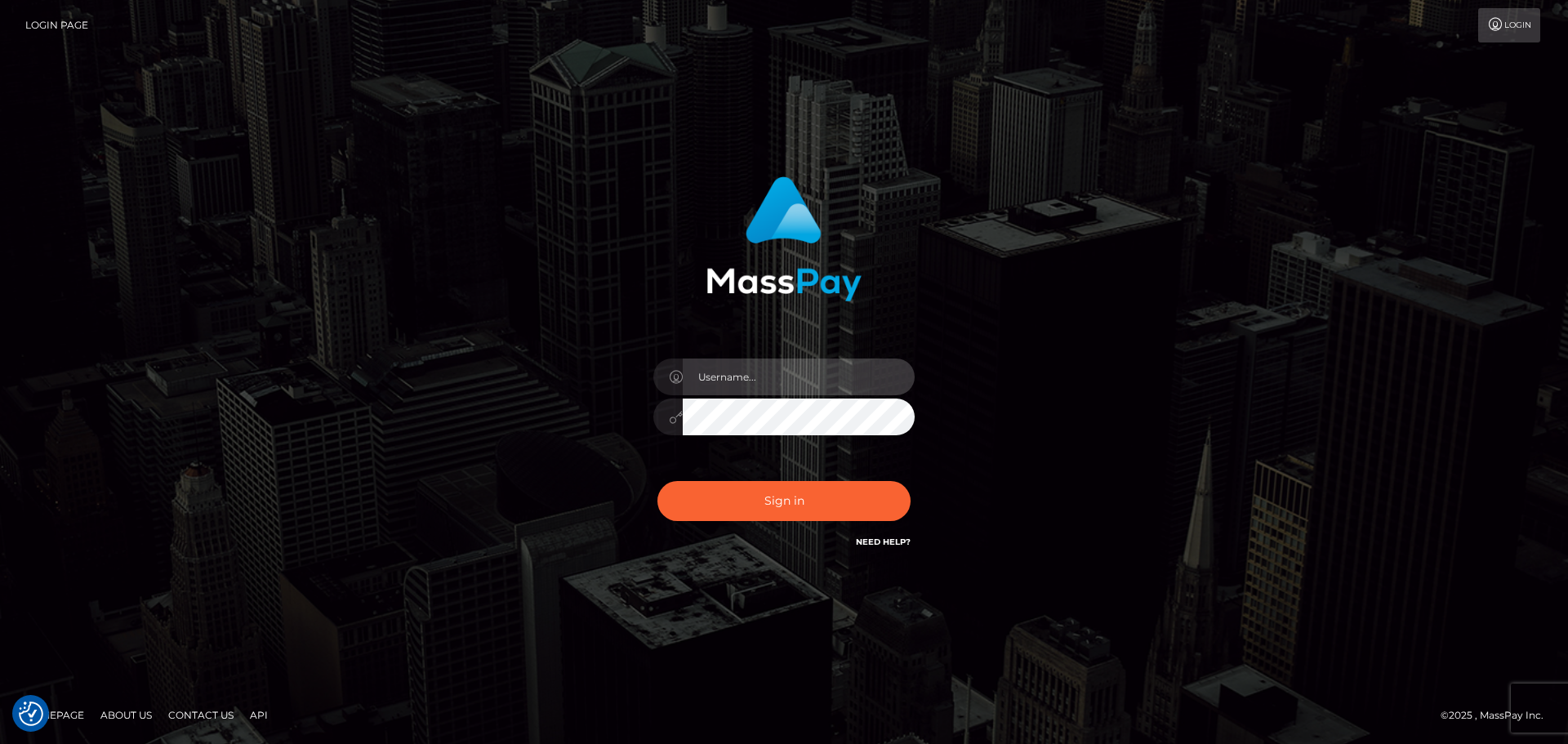
click at [773, 376] on input "text" at bounding box center [799, 376] width 232 height 36
type input "AnnPin_Chew"
drag, startPoint x: 799, startPoint y: 374, endPoint x: 522, endPoint y: 367, distance: 277.1
click at [522, 367] on div "AnnPin_Chew Sign in" at bounding box center [784, 372] width 931 height 416
click at [666, 418] on div at bounding box center [668, 417] width 30 height 36
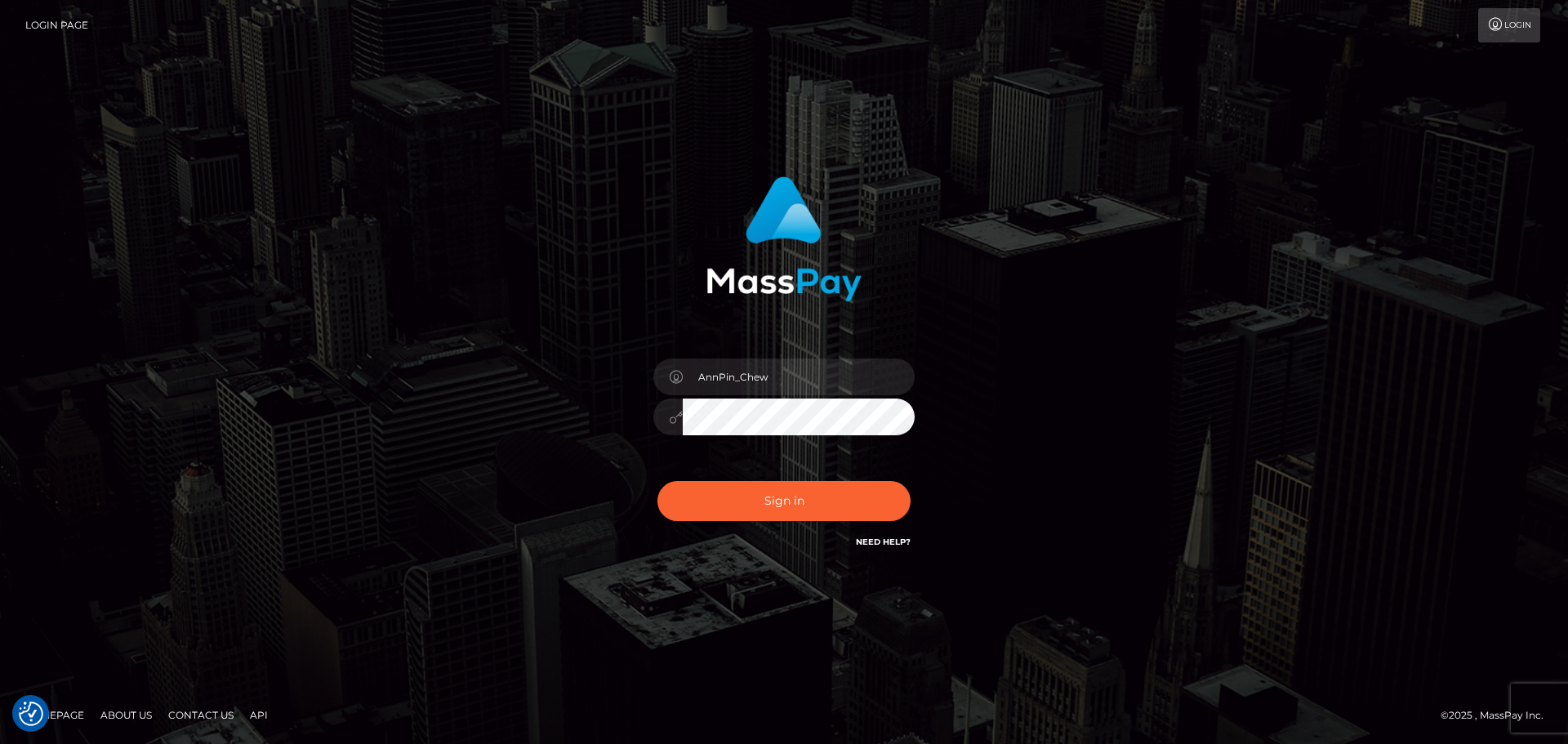
click at [657, 481] on button "Sign in" at bounding box center [784, 501] width 253 height 40
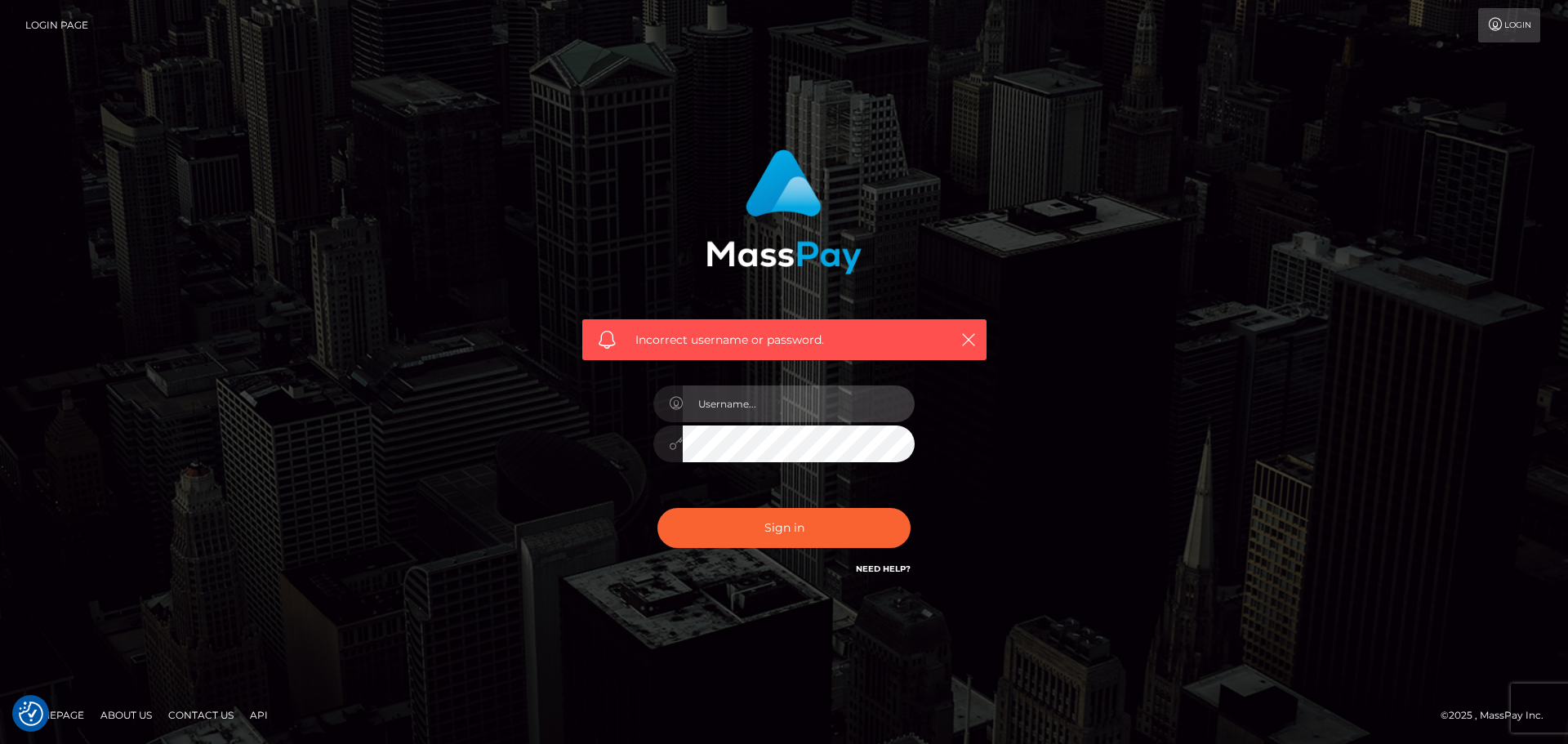
click at [720, 414] on input "text" at bounding box center [799, 403] width 232 height 36
type input "AnnPin_Chew"
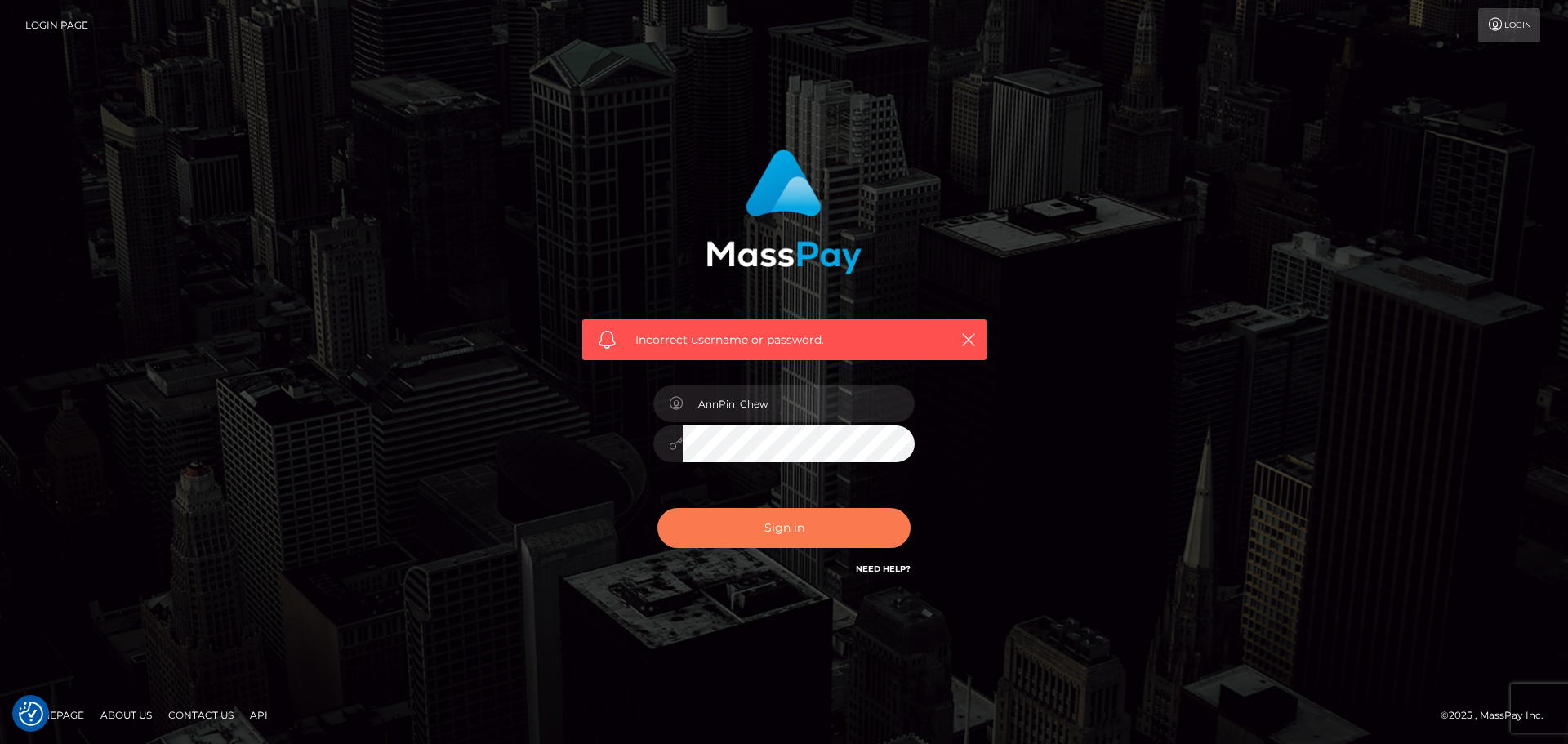
click at [806, 509] on button "Sign in" at bounding box center [784, 528] width 253 height 40
click at [802, 527] on button "Sign in" at bounding box center [784, 528] width 253 height 40
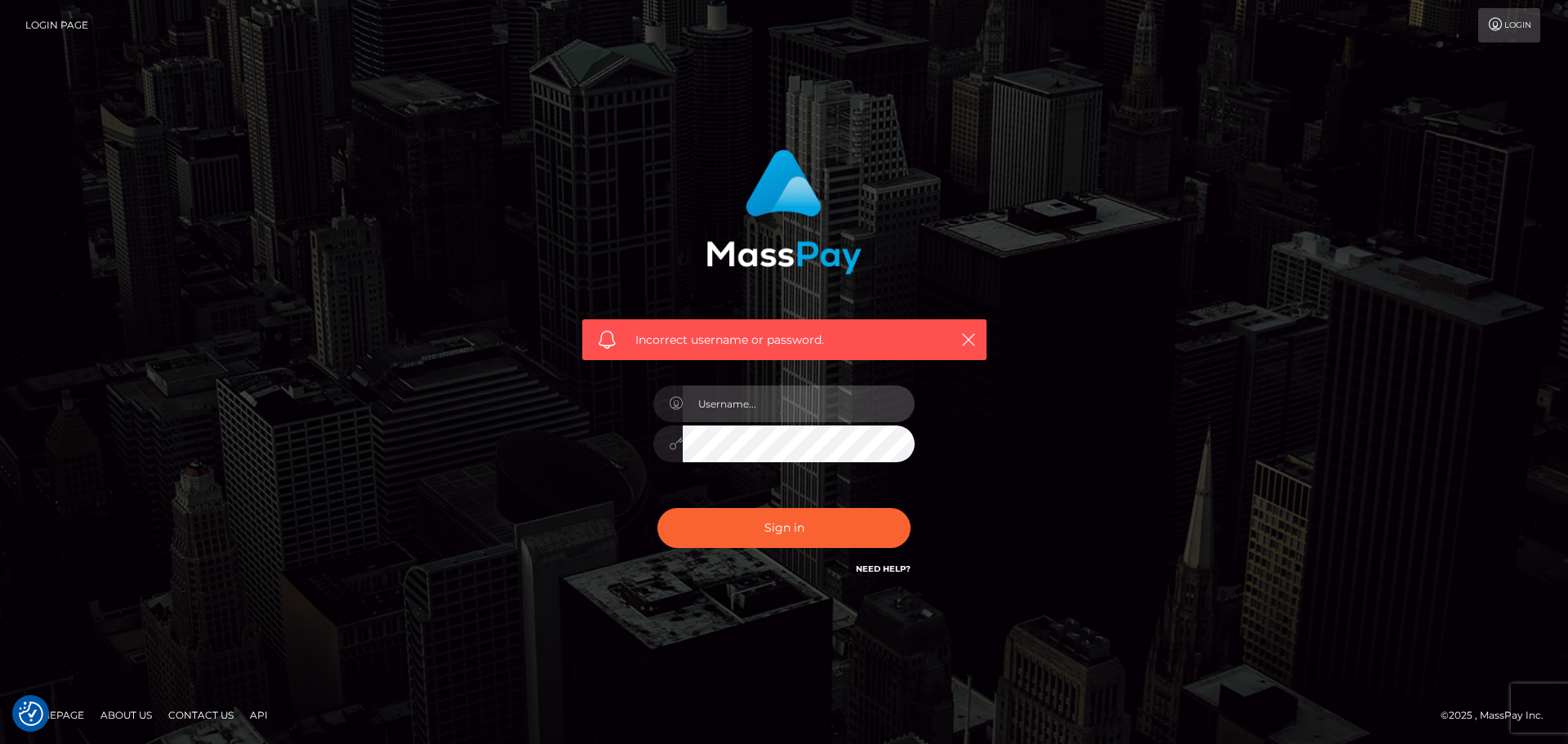
click at [741, 408] on input "text" at bounding box center [799, 403] width 232 height 36
type input "AnnPin_Chew"
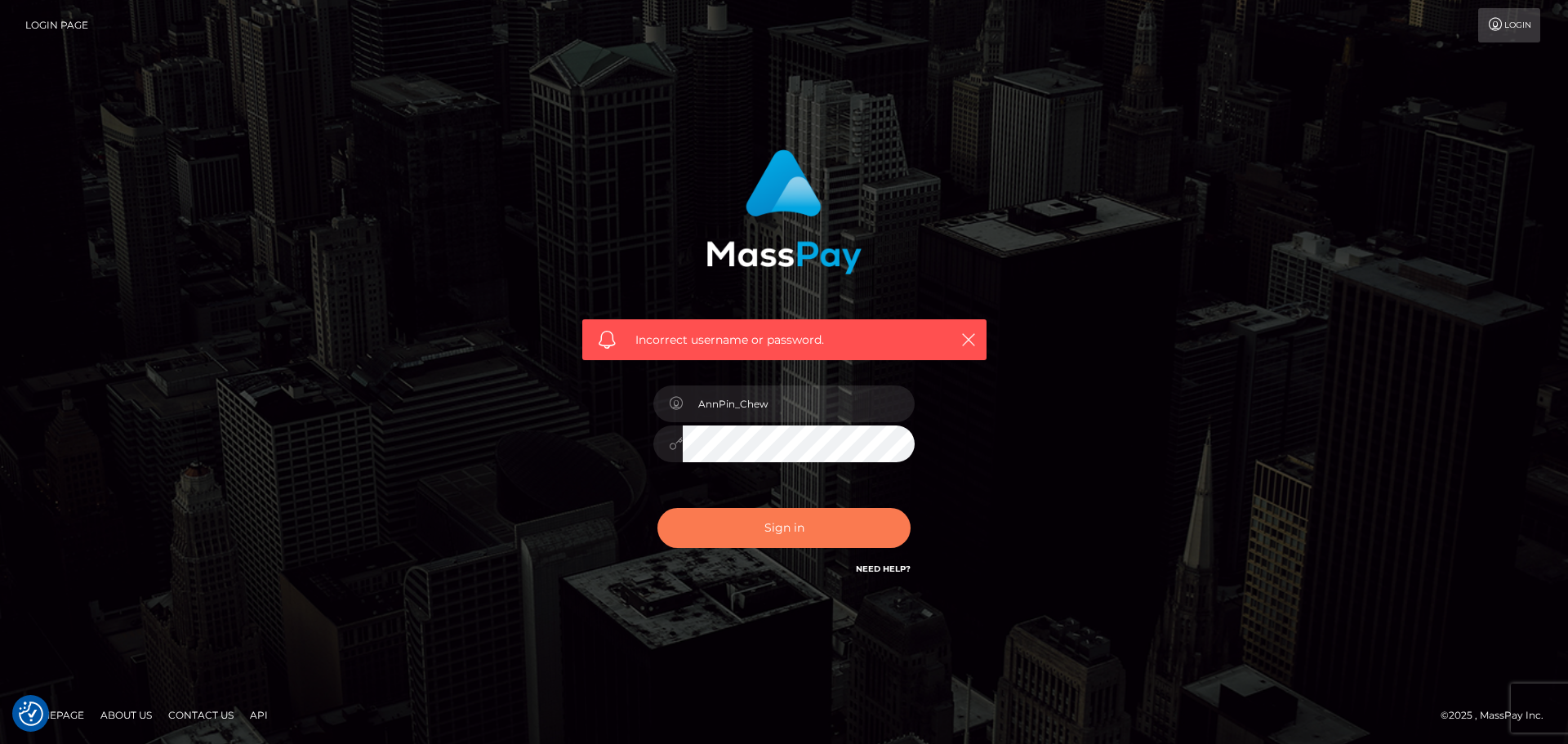
click at [757, 530] on button "Sign in" at bounding box center [784, 528] width 253 height 40
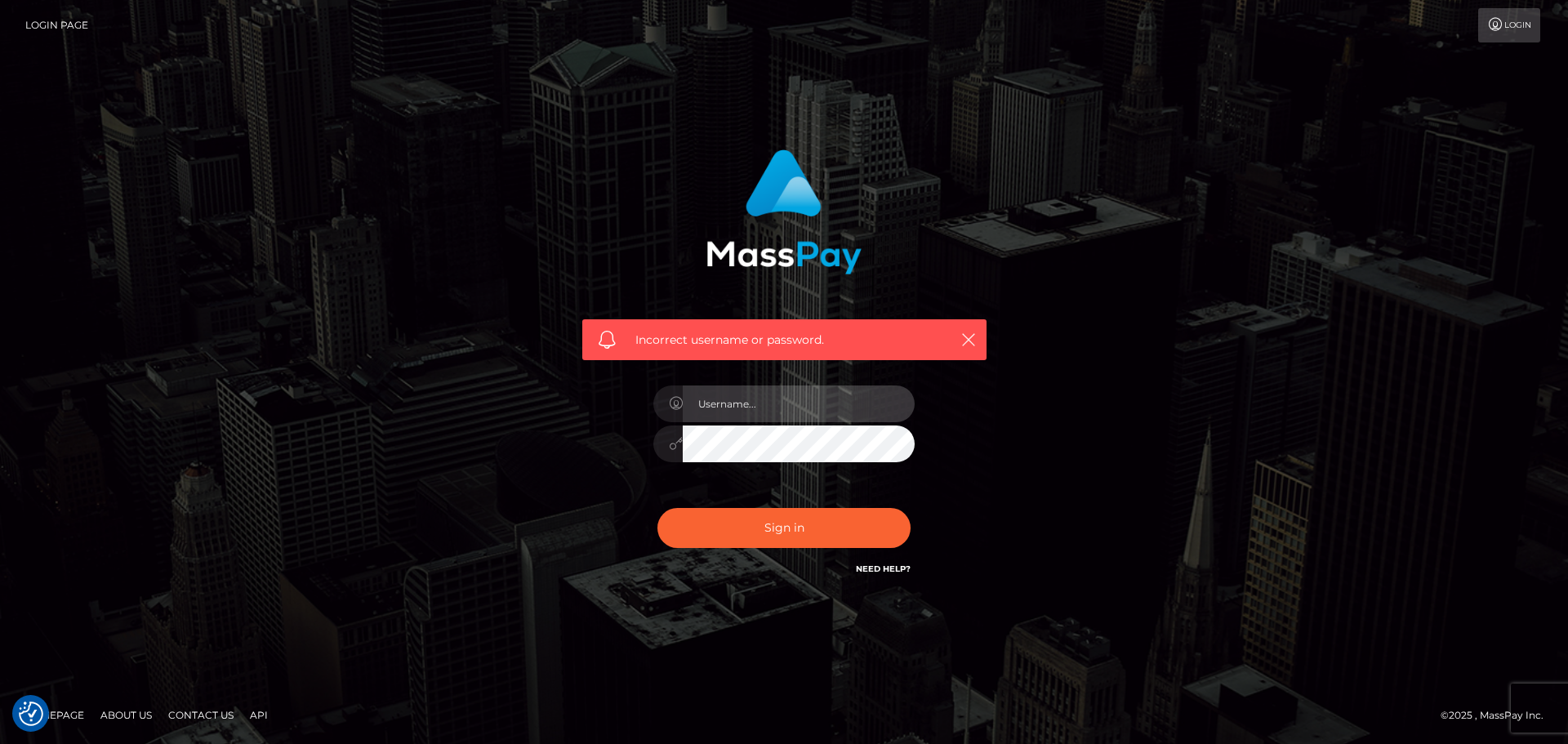
click at [778, 405] on input "text" at bounding box center [799, 403] width 232 height 36
type input "[EMAIL_ADDRESS][DOMAIN_NAME]"
drag, startPoint x: 843, startPoint y: 406, endPoint x: 222, endPoint y: 320, distance: 626.9
click at [245, 324] on div "Incorrect username or password. annpin.chew@thunes.com" at bounding box center [784, 372] width 1568 height 715
click at [953, 344] on div "Incorrect username or password." at bounding box center [784, 340] width 404 height 41
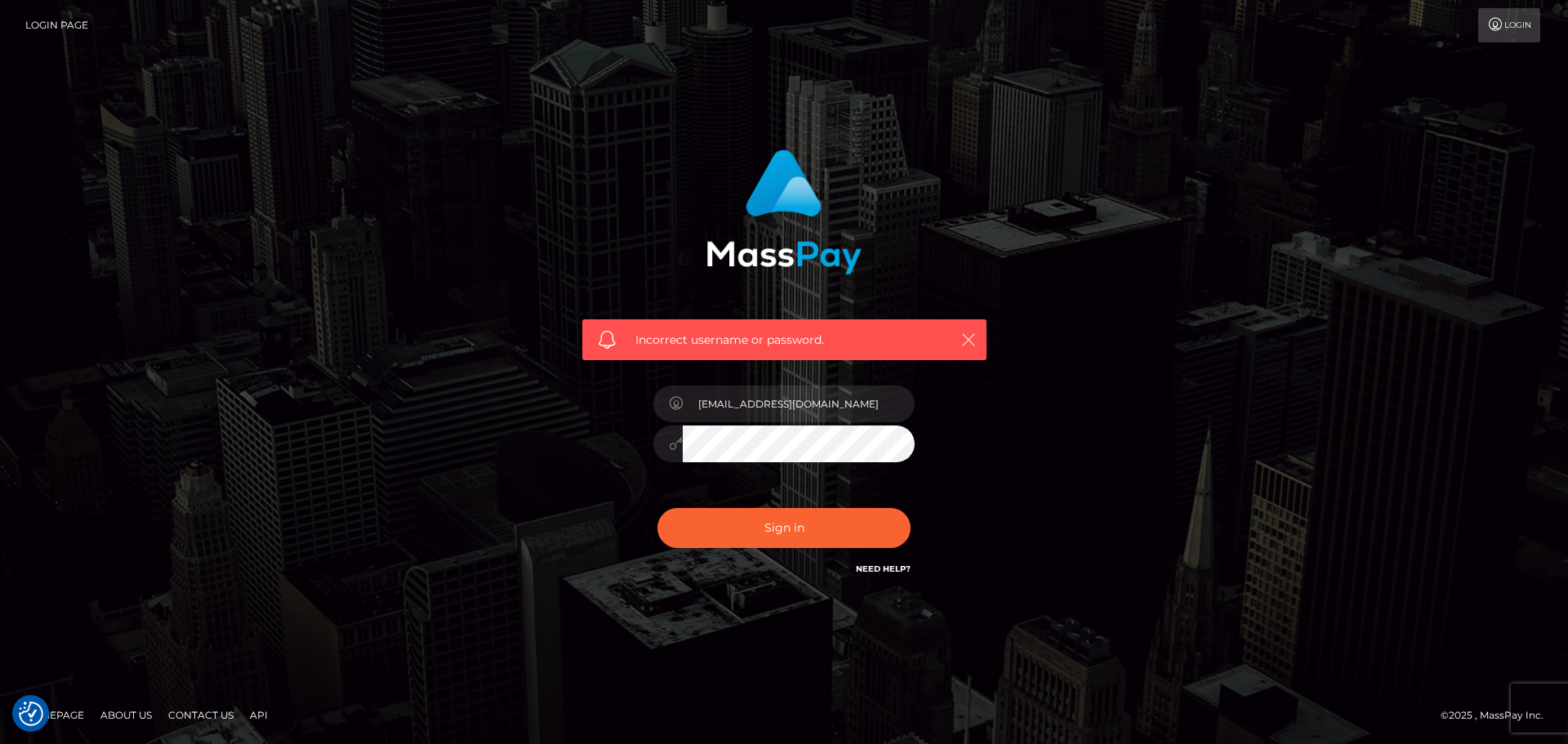
click at [961, 341] on icon "button" at bounding box center [968, 339] width 16 height 16
drag, startPoint x: 856, startPoint y: 405, endPoint x: 459, endPoint y: 343, distance: 401.8
click at [459, 343] on div "Incorrect username or password. annpin.chew@thunes.com" at bounding box center [784, 372] width 931 height 469
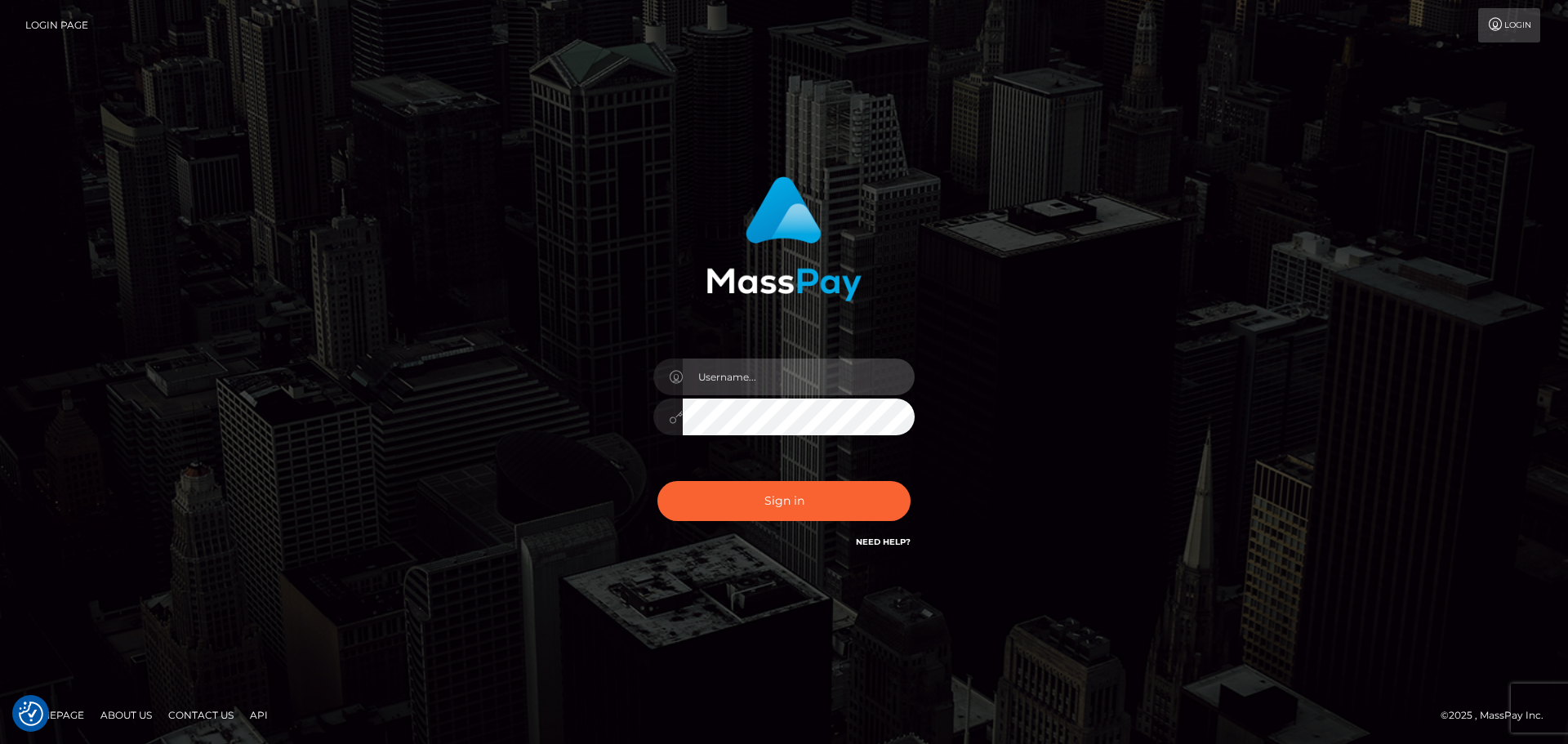
click at [780, 378] on input "text" at bounding box center [799, 376] width 232 height 36
type input "AnnPin_Chew"
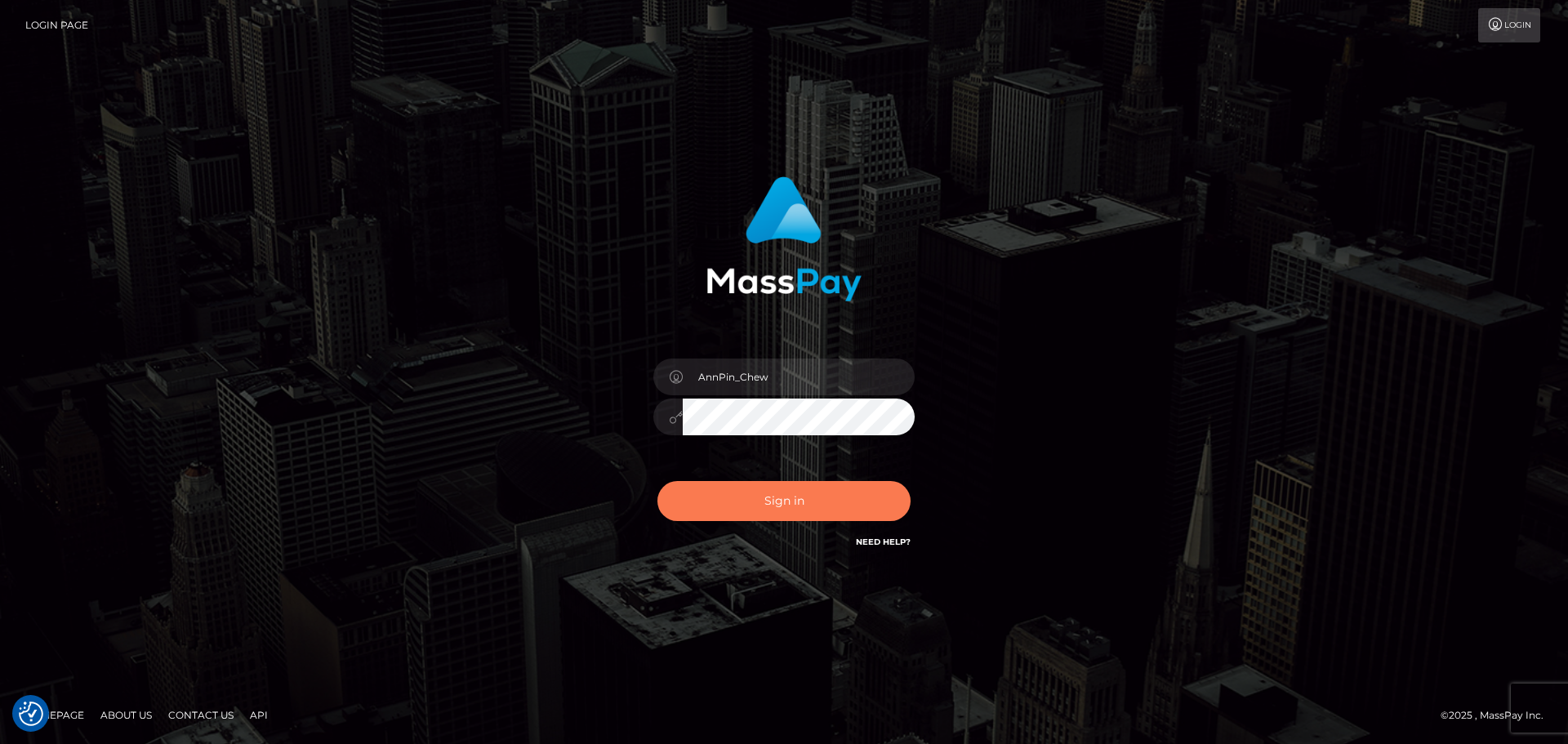
click at [756, 494] on button "Sign in" at bounding box center [784, 501] width 253 height 40
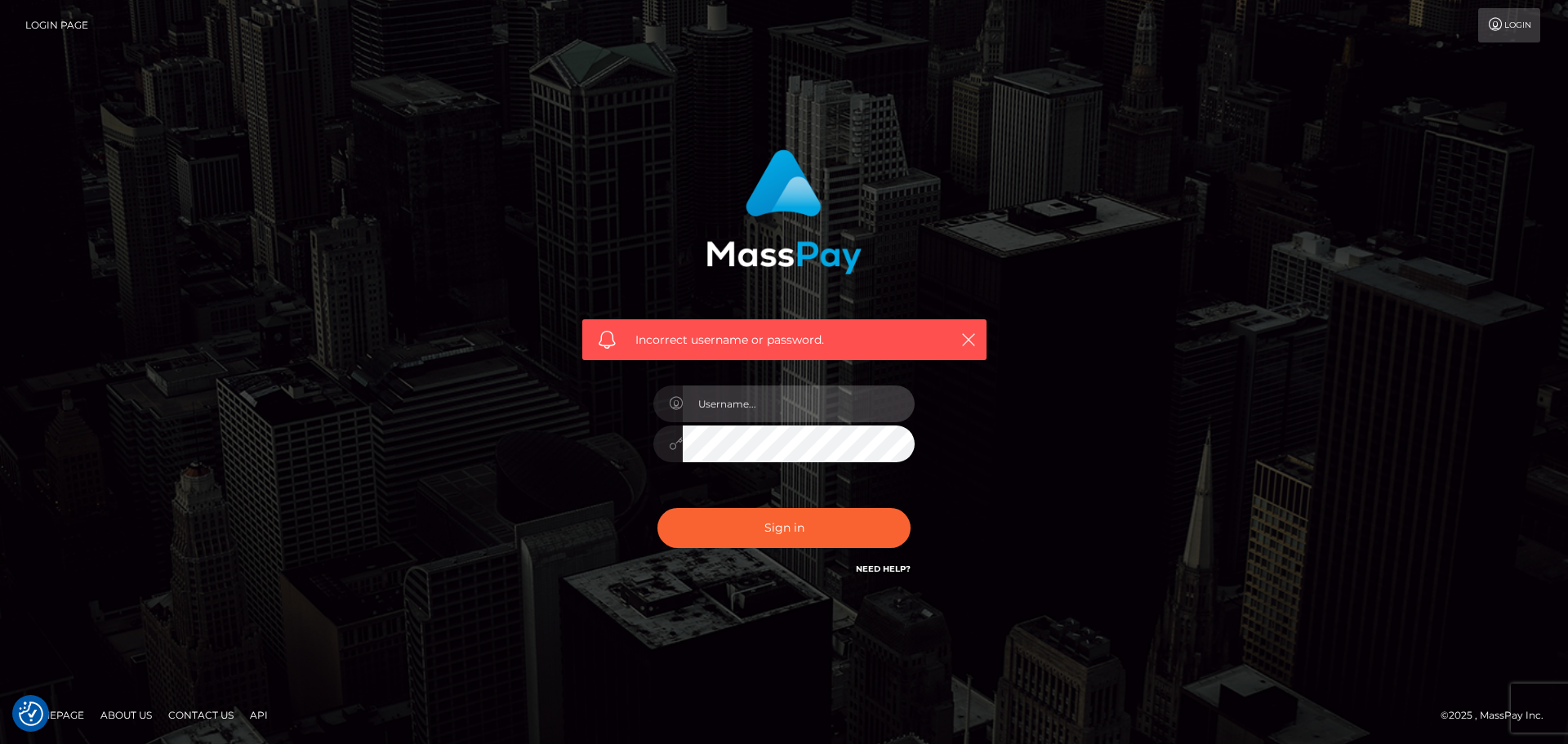
click at [778, 402] on input "text" at bounding box center [799, 403] width 232 height 36
click at [890, 565] on link "Need Help?" at bounding box center [883, 569] width 55 height 11
drag, startPoint x: 310, startPoint y: 433, endPoint x: 380, endPoint y: 404, distance: 75.8
click at [313, 432] on div "Incorrect username or password." at bounding box center [784, 372] width 1568 height 715
click at [727, 405] on input "text" at bounding box center [799, 403] width 232 height 36
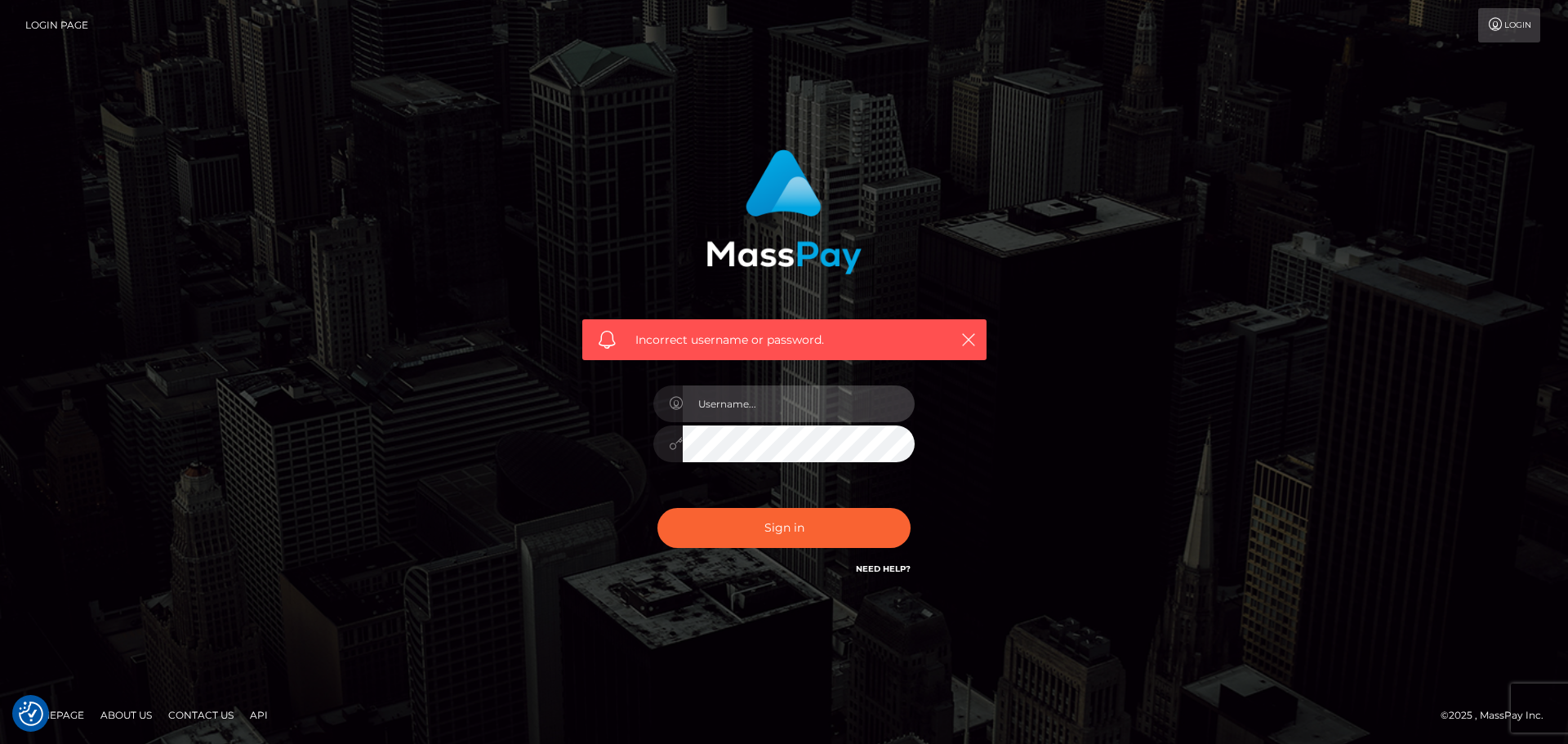
type input "AnnPin_Chew"
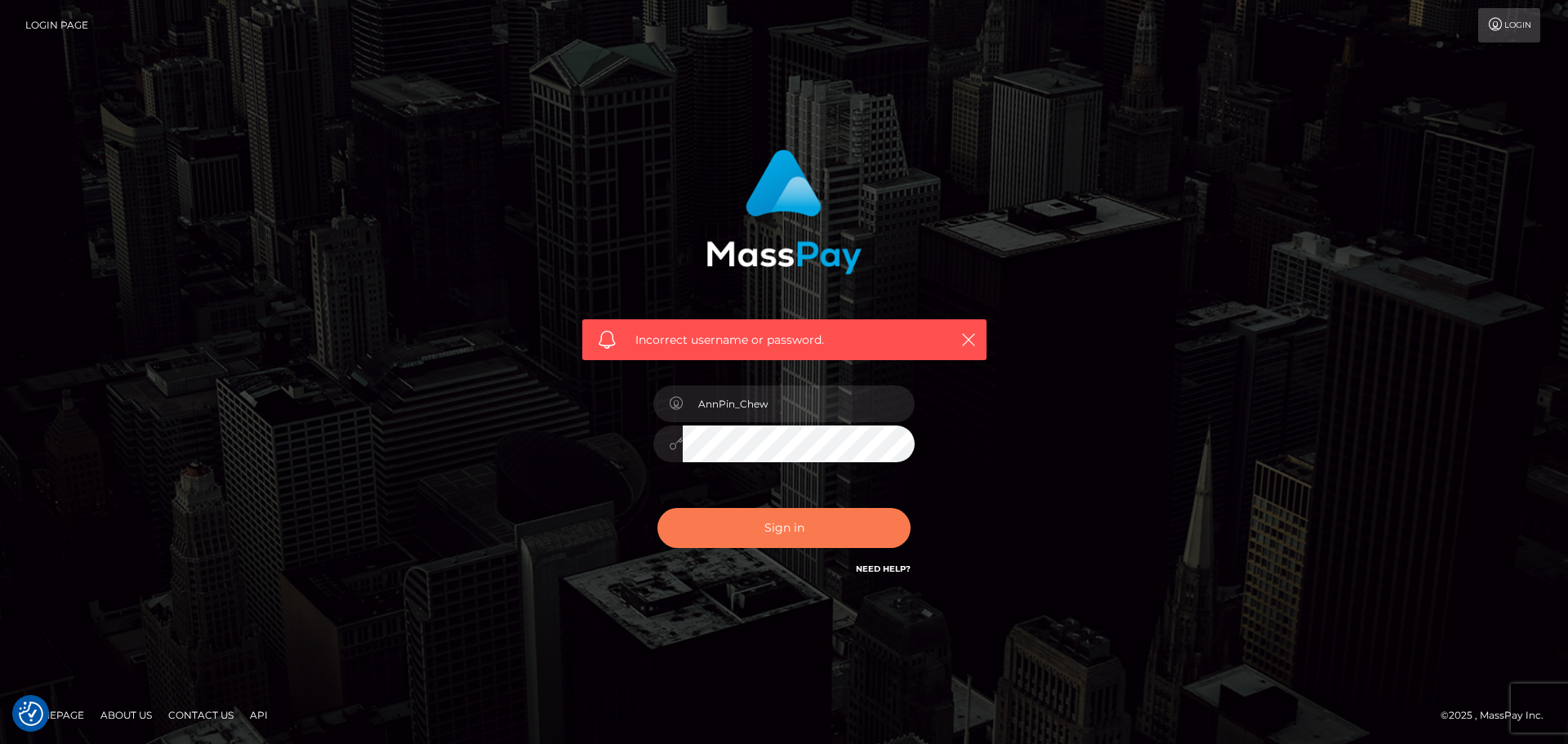
click at [749, 514] on button "Sign in" at bounding box center [784, 528] width 253 height 40
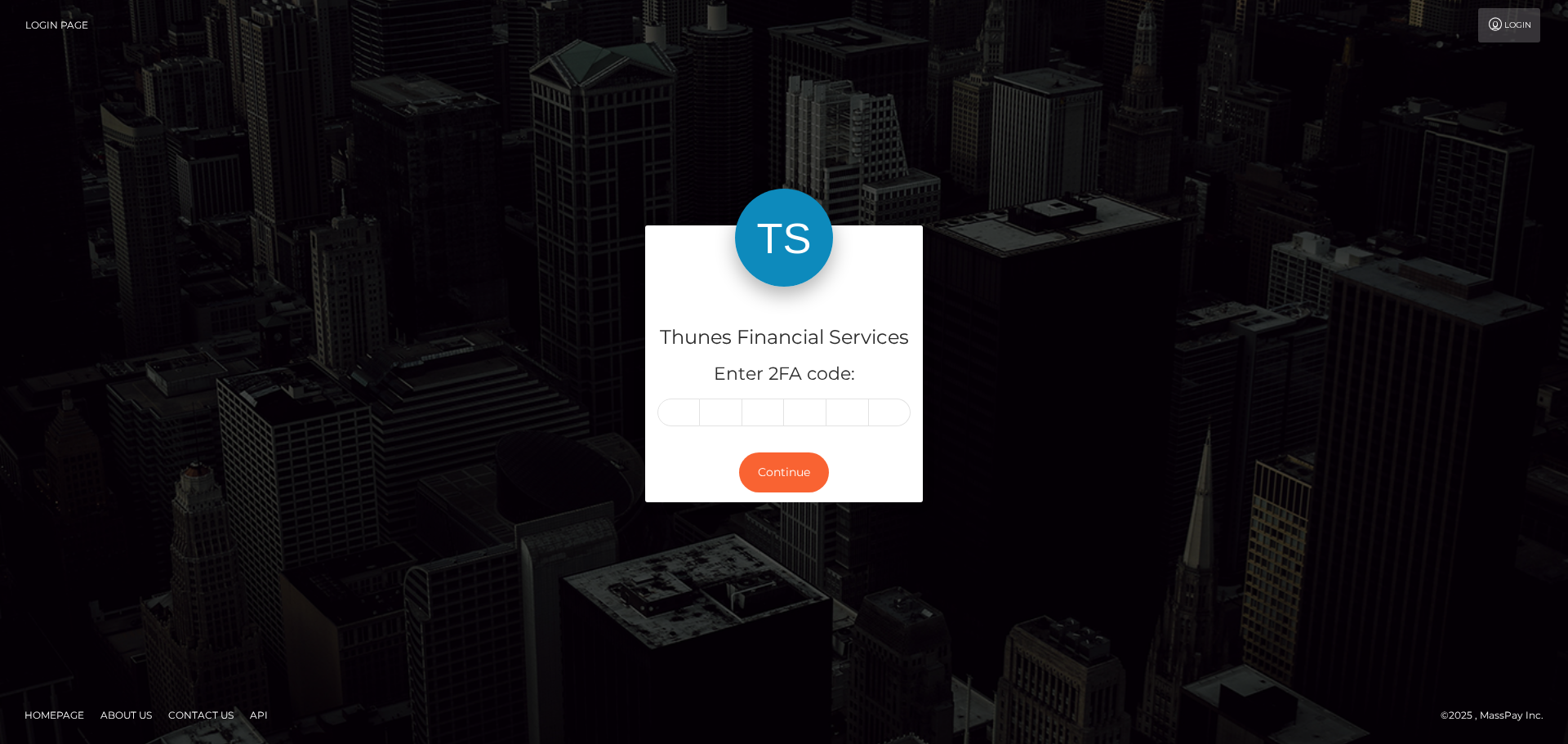
click at [644, 414] on div "Thunes Financial Services Enter 2FA code: Continue" at bounding box center [784, 372] width 302 height 293
click at [673, 408] on input "text" at bounding box center [679, 413] width 42 height 28
click at [679, 408] on input "text" at bounding box center [679, 413] width 42 height 28
type input "8"
type input "0"
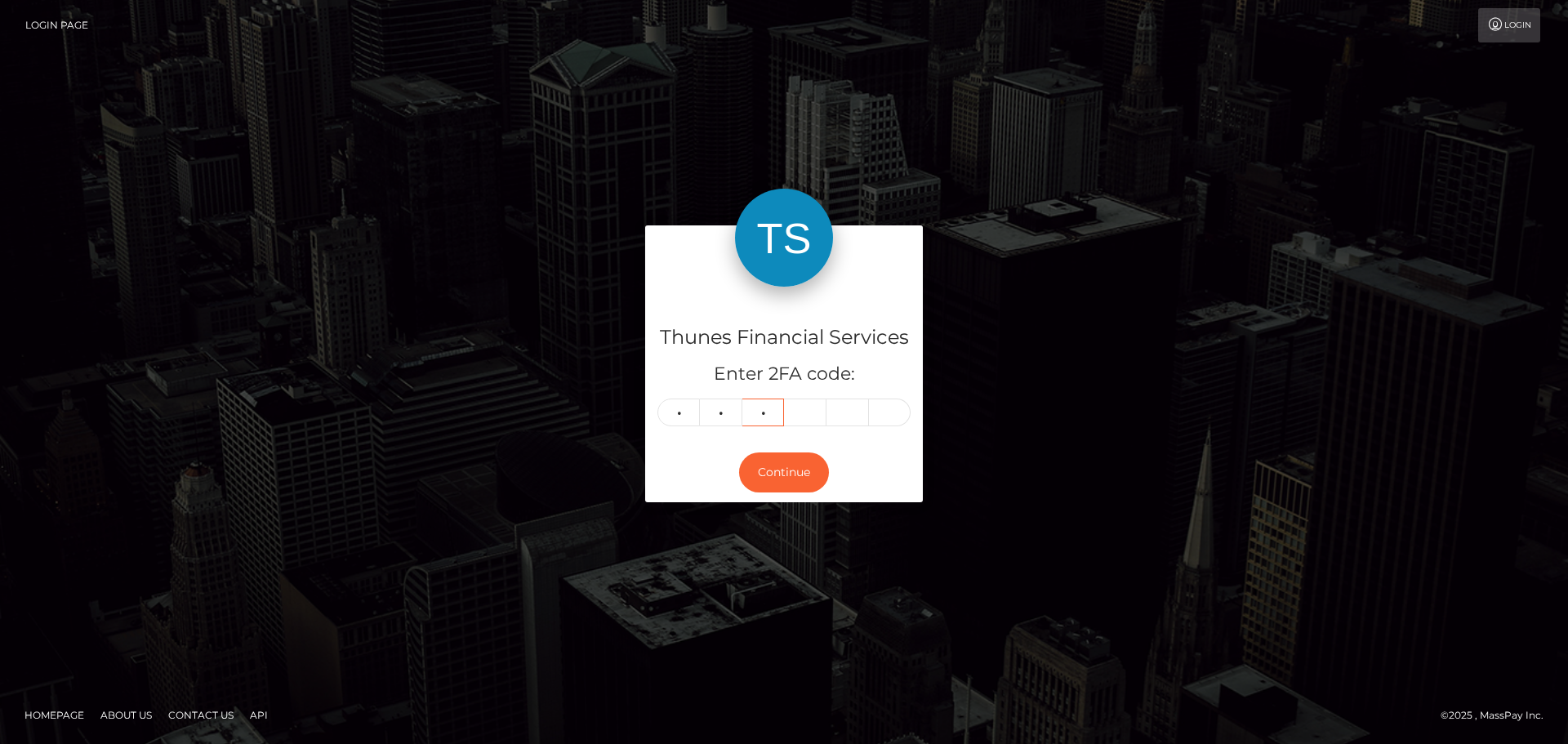
type input "3"
type input "7"
type input "0"
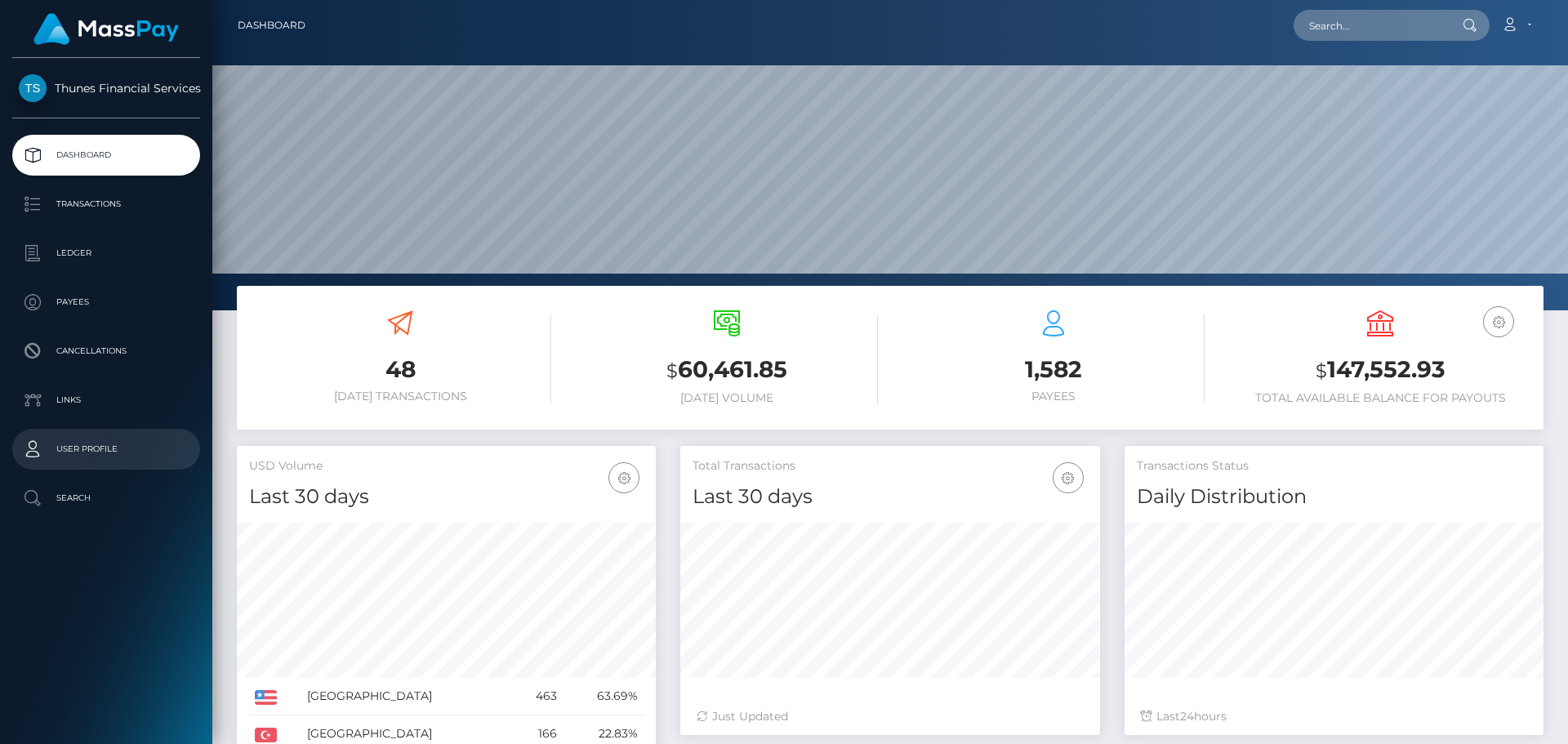
scroll to position [290, 420]
click at [91, 447] on p "User Profile" at bounding box center [106, 449] width 175 height 25
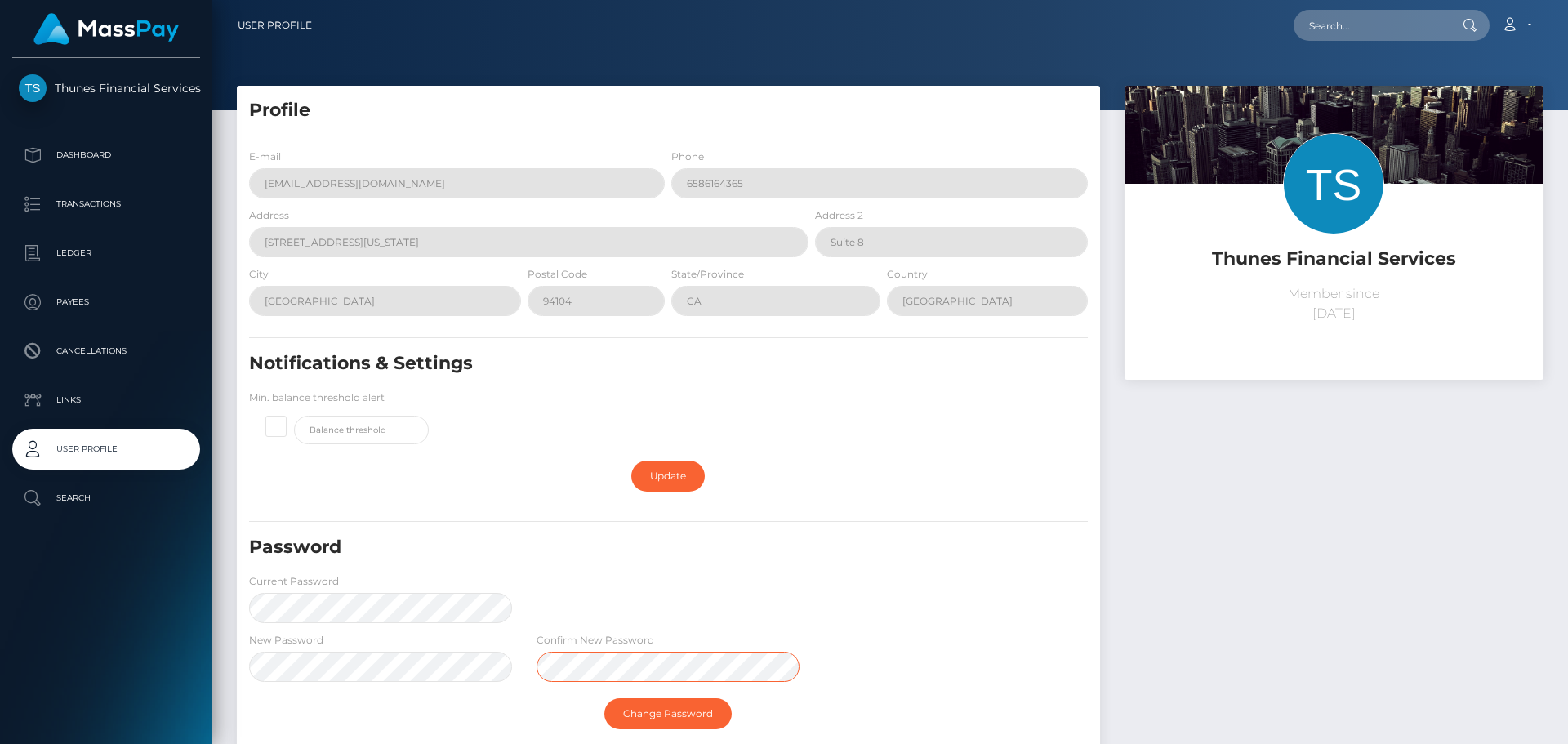
click at [0, 468] on div "Thunes Financial Services Dashboard Transactions Ledger Payees Links" at bounding box center [784, 372] width 1568 height 744
click at [678, 706] on link "Change Password" at bounding box center [668, 713] width 127 height 31
click at [668, 716] on link "Change Password" at bounding box center [668, 713] width 127 height 31
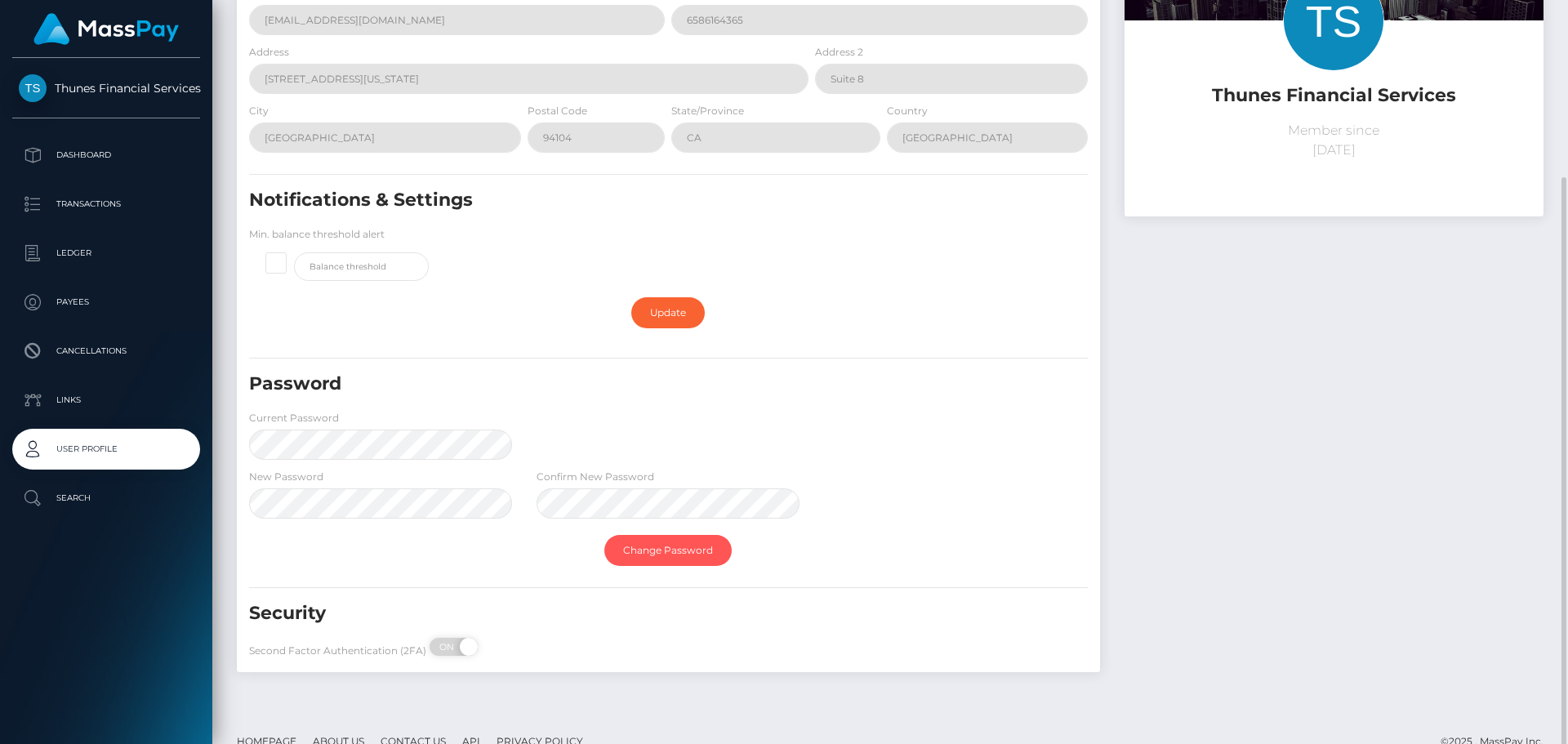
scroll to position [190, 0]
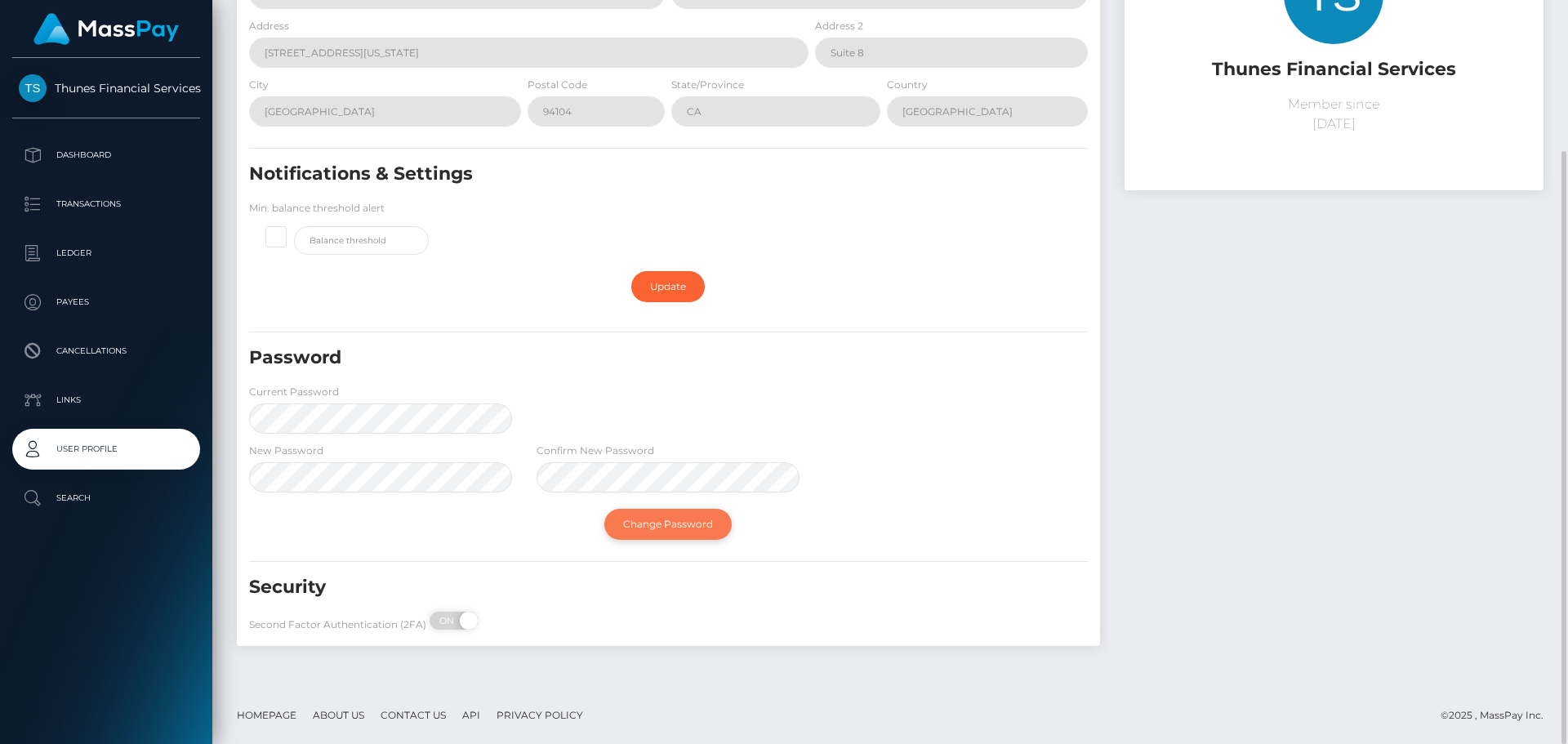
click at [651, 525] on link "Change Password" at bounding box center [668, 525] width 127 height 31
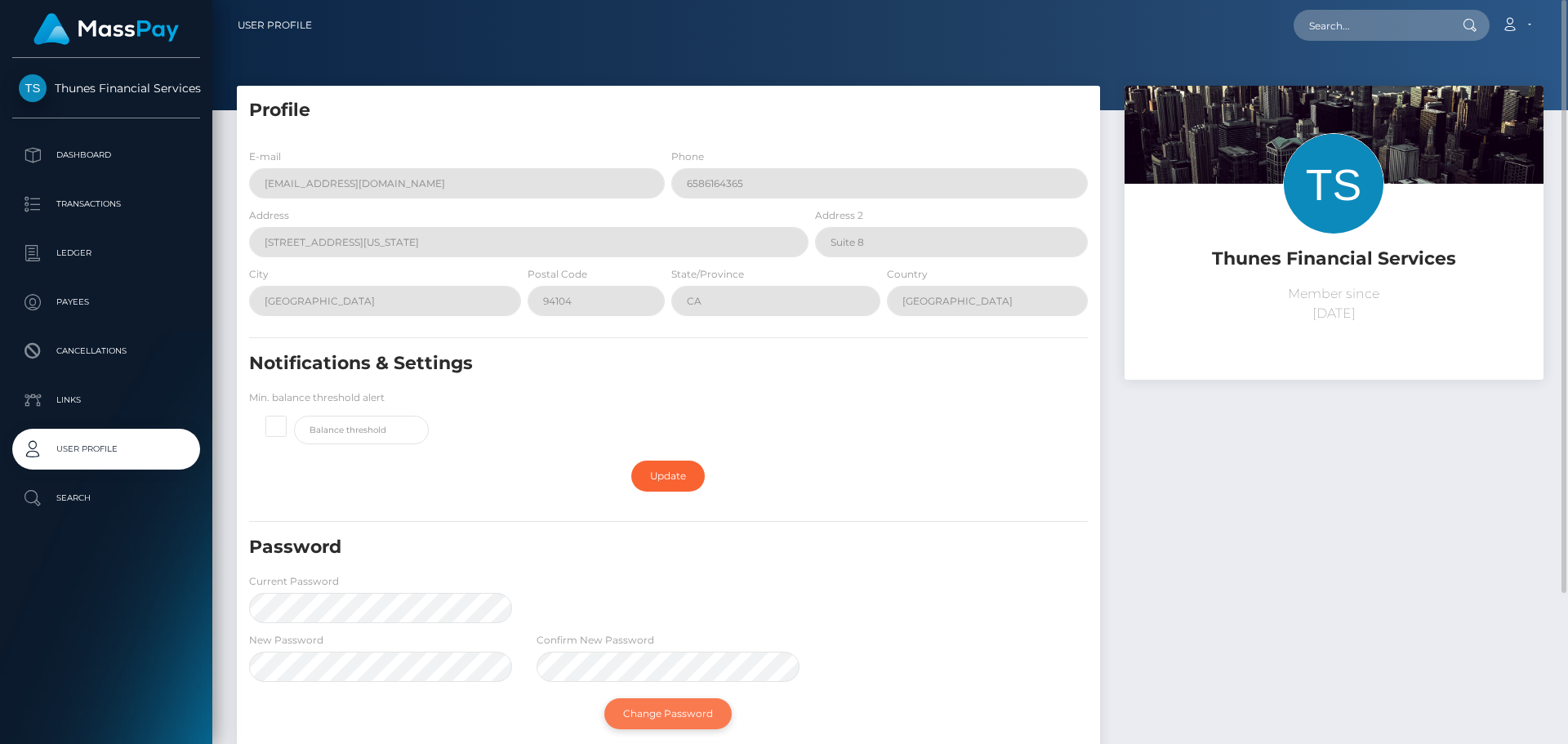
click at [679, 713] on link "Change Password" at bounding box center [668, 713] width 127 height 31
click at [199, 608] on div "Thunes Financial Services Dashboard Transactions Ledger Payees Links" at bounding box center [784, 372] width 1568 height 744
click at [685, 593] on div "Password Current Password" at bounding box center [668, 584] width 863 height 97
click at [658, 721] on link "Change Password" at bounding box center [668, 713] width 127 height 31
click at [679, 715] on link "Change Password" at bounding box center [668, 713] width 127 height 31
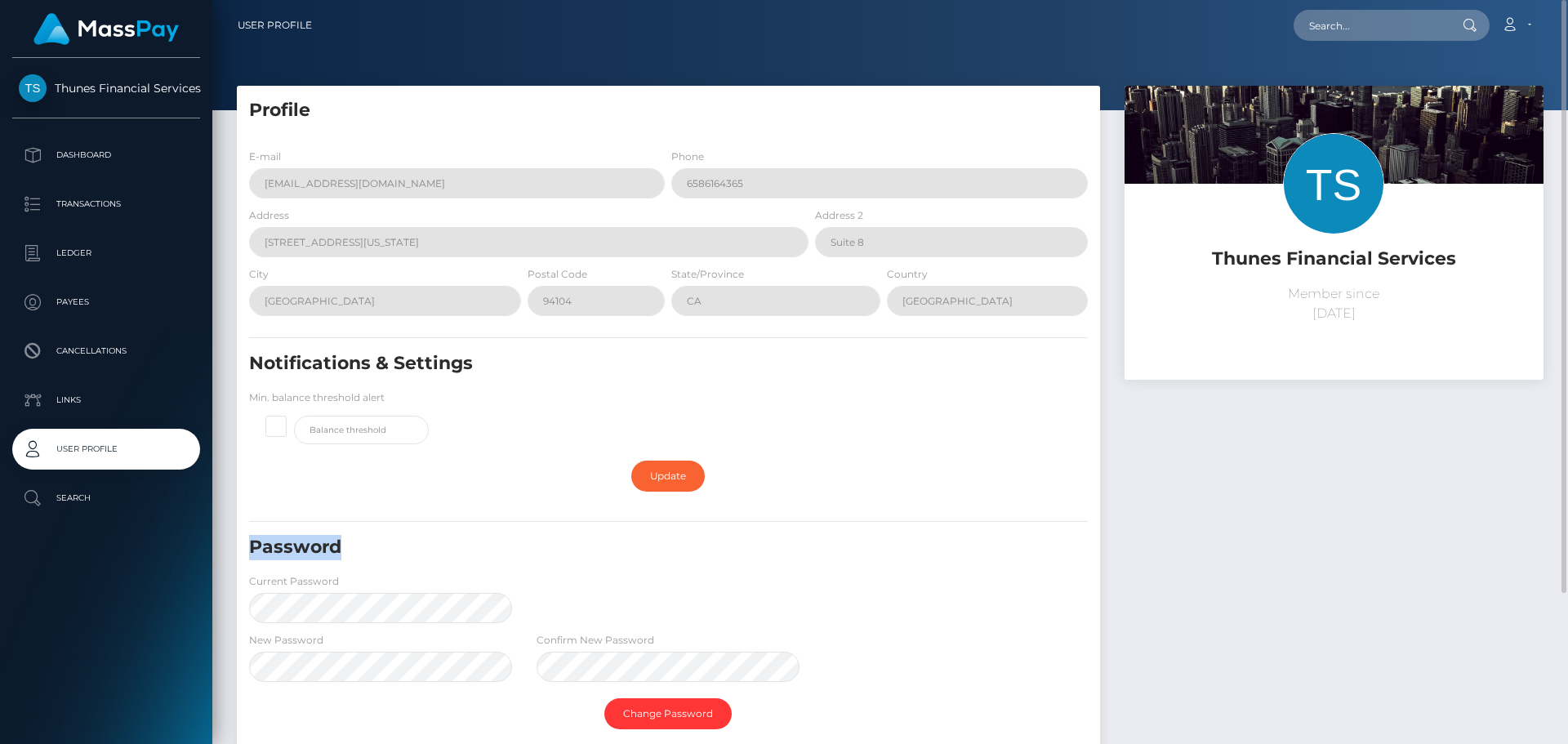
drag, startPoint x: 679, startPoint y: 499, endPoint x: 687, endPoint y: 627, distance: 128.2
click at [687, 627] on form "E-mail annpin.chew@thunes.com Phone 6586164365 Address 345 California St Addres…" at bounding box center [668, 488] width 839 height 680
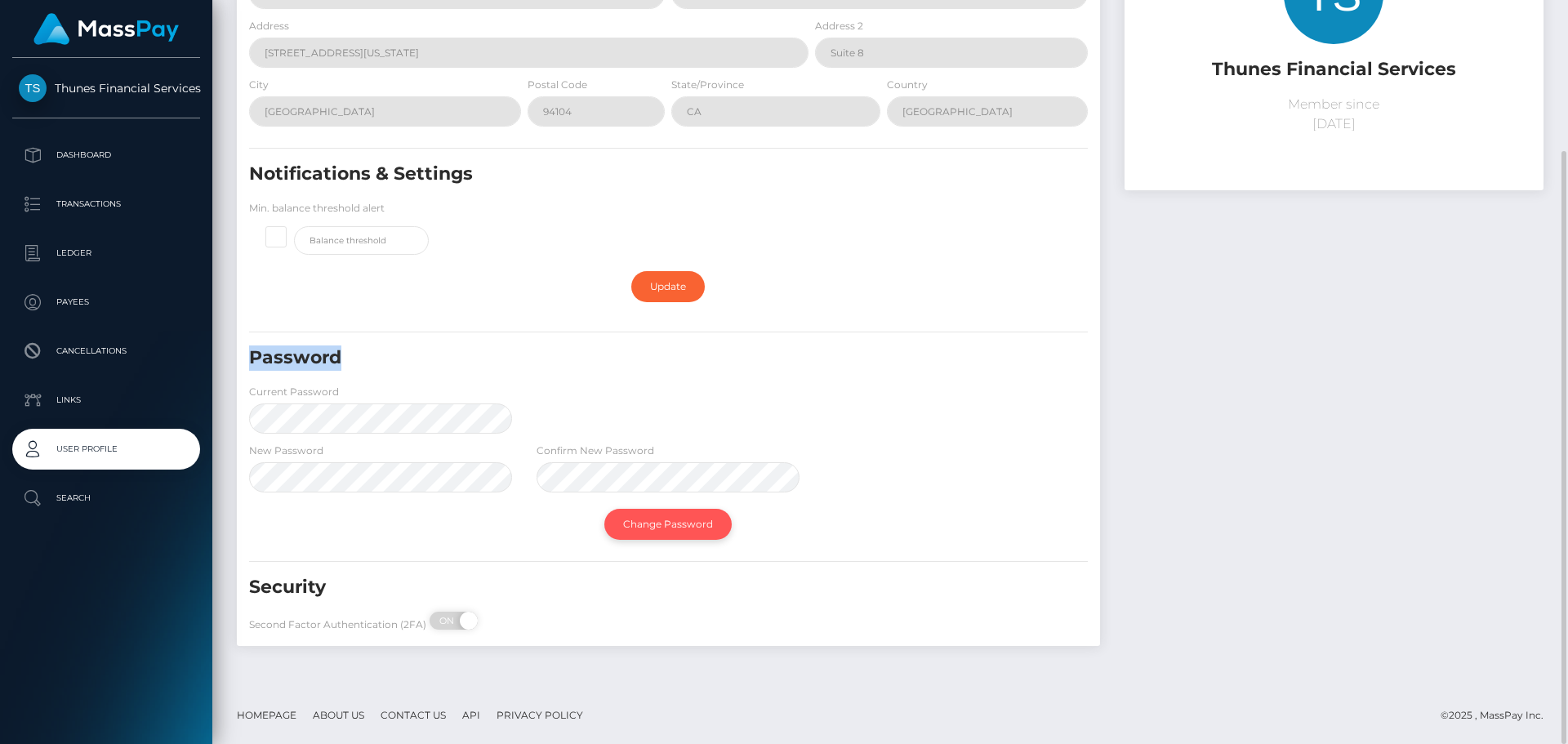
click at [666, 528] on link "Change Password" at bounding box center [668, 525] width 127 height 31
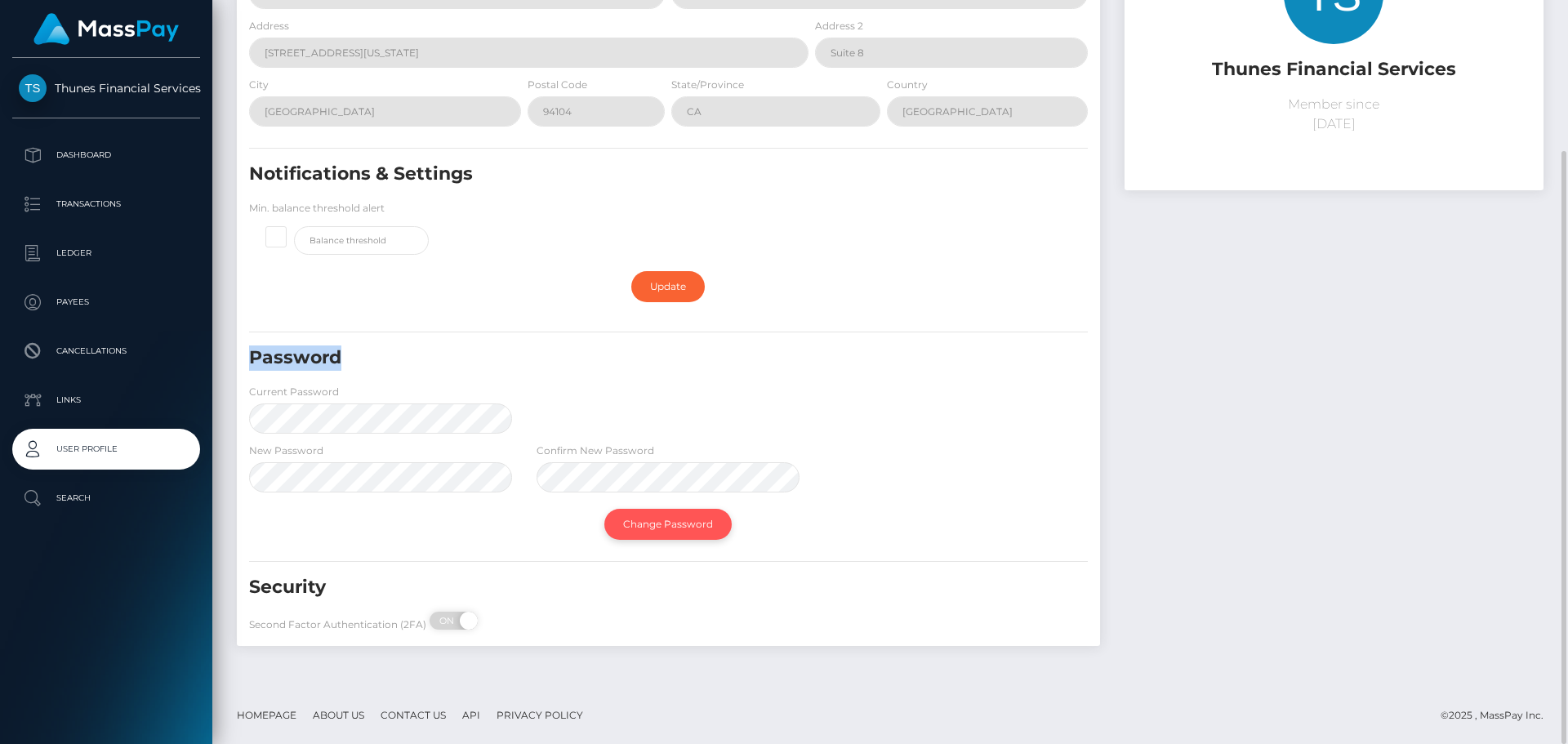
click at [666, 528] on link "Change Password" at bounding box center [668, 525] width 127 height 31
click at [440, 621] on span "ON" at bounding box center [448, 620] width 41 height 18
click at [438, 619] on span "ON" at bounding box center [448, 620] width 41 height 18
click at [453, 625] on span "ON" at bounding box center [448, 620] width 41 height 18
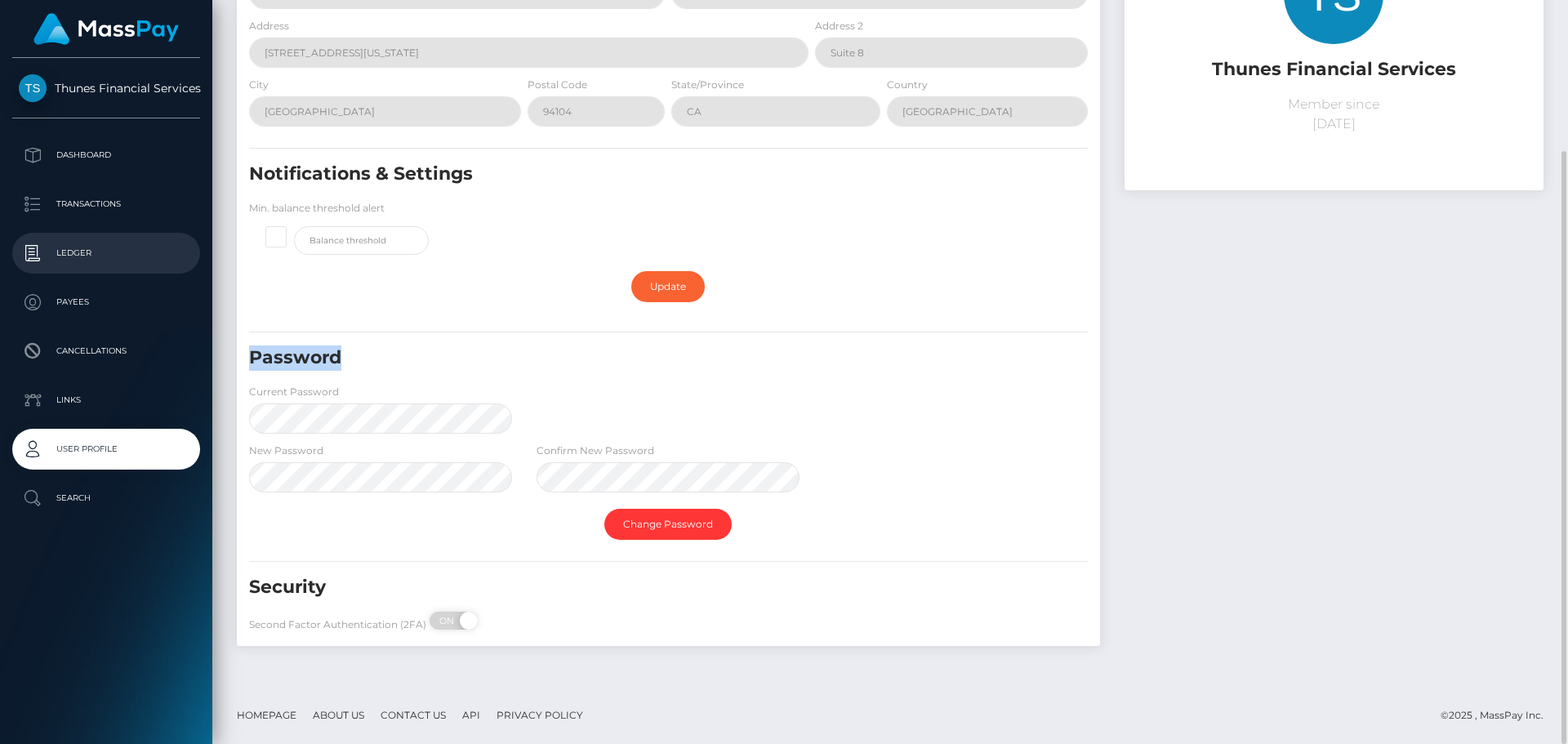
click at [413, 625] on div "Second Factor Authentication (2FA) ON OFF" at bounding box center [380, 625] width 287 height 26
click at [91, 343] on p "Cancellations" at bounding box center [106, 351] width 175 height 25
click at [73, 272] on link "Ledger" at bounding box center [106, 253] width 188 height 41
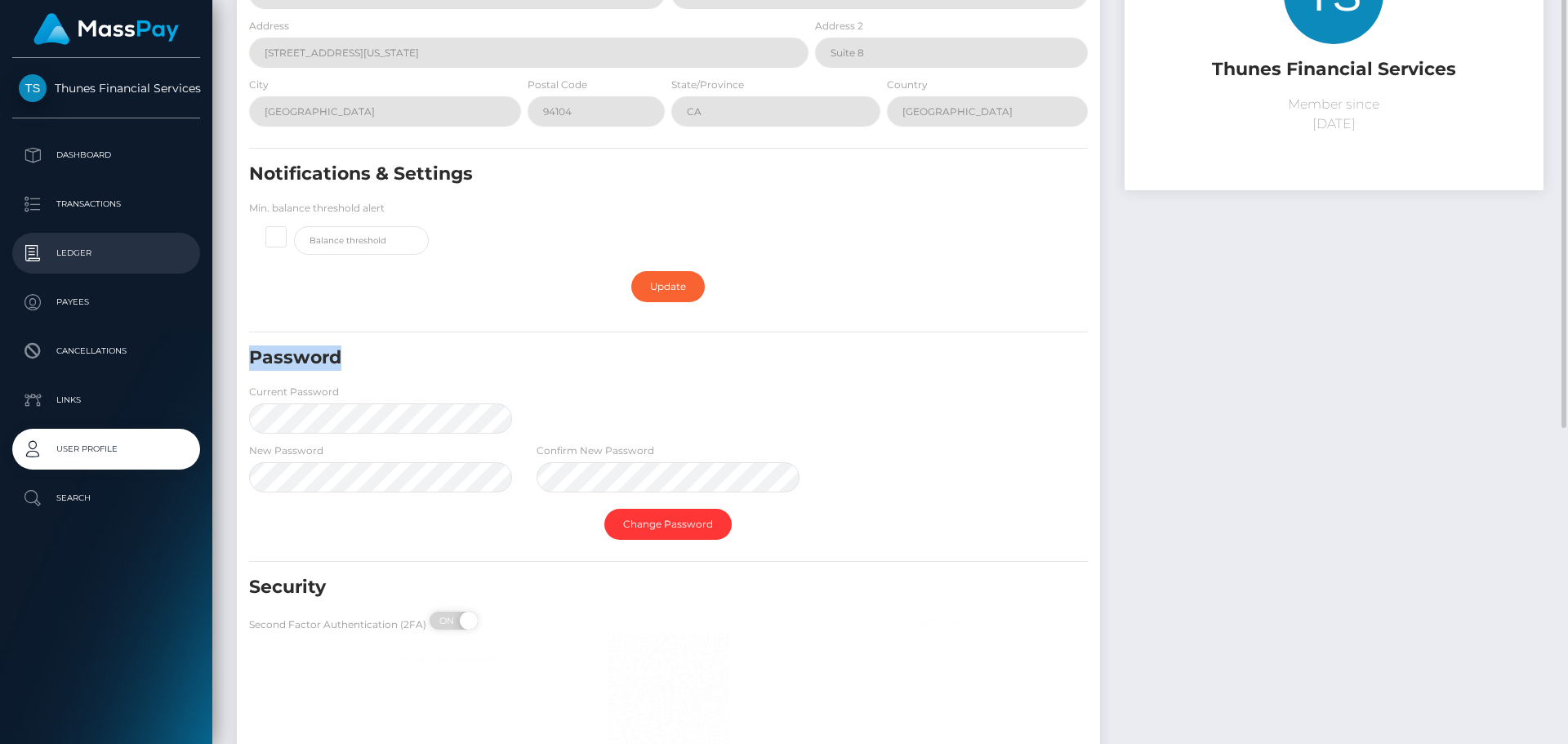
checkbox input "true"
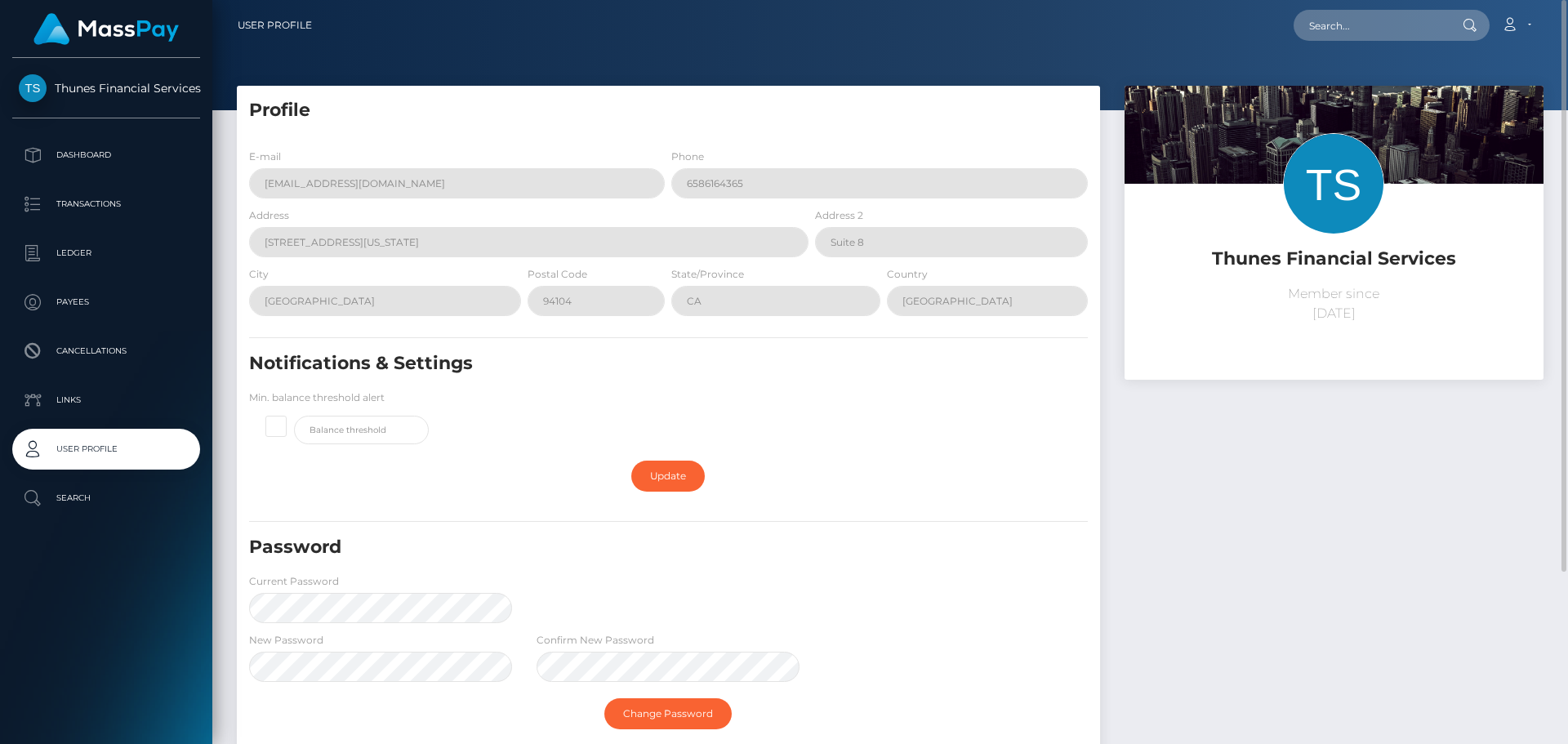
click at [113, 180] on ul "Dashboard Transactions Ledger Payees Cancellations Links Search" at bounding box center [106, 326] width 213 height 384
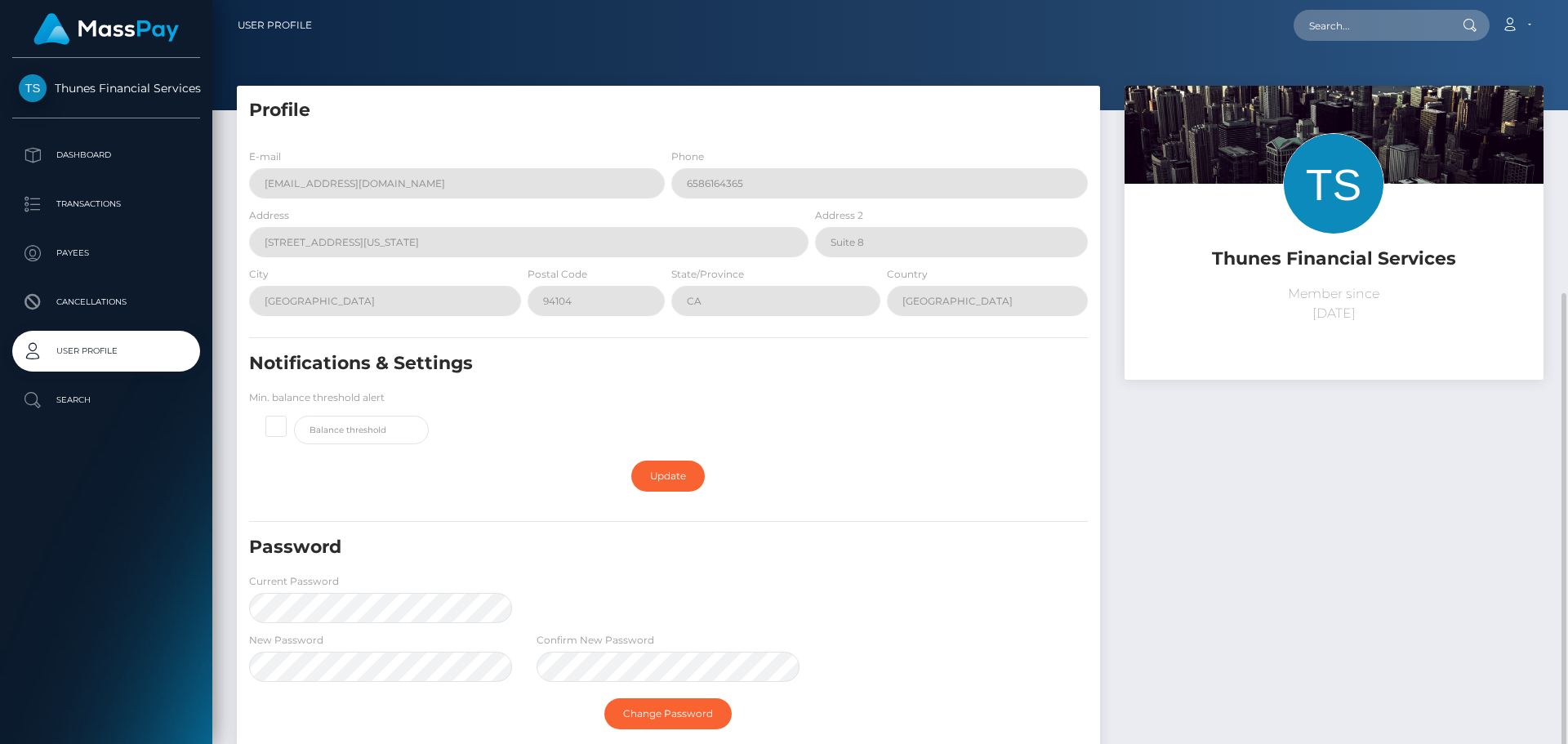
scroll to position [164, 0]
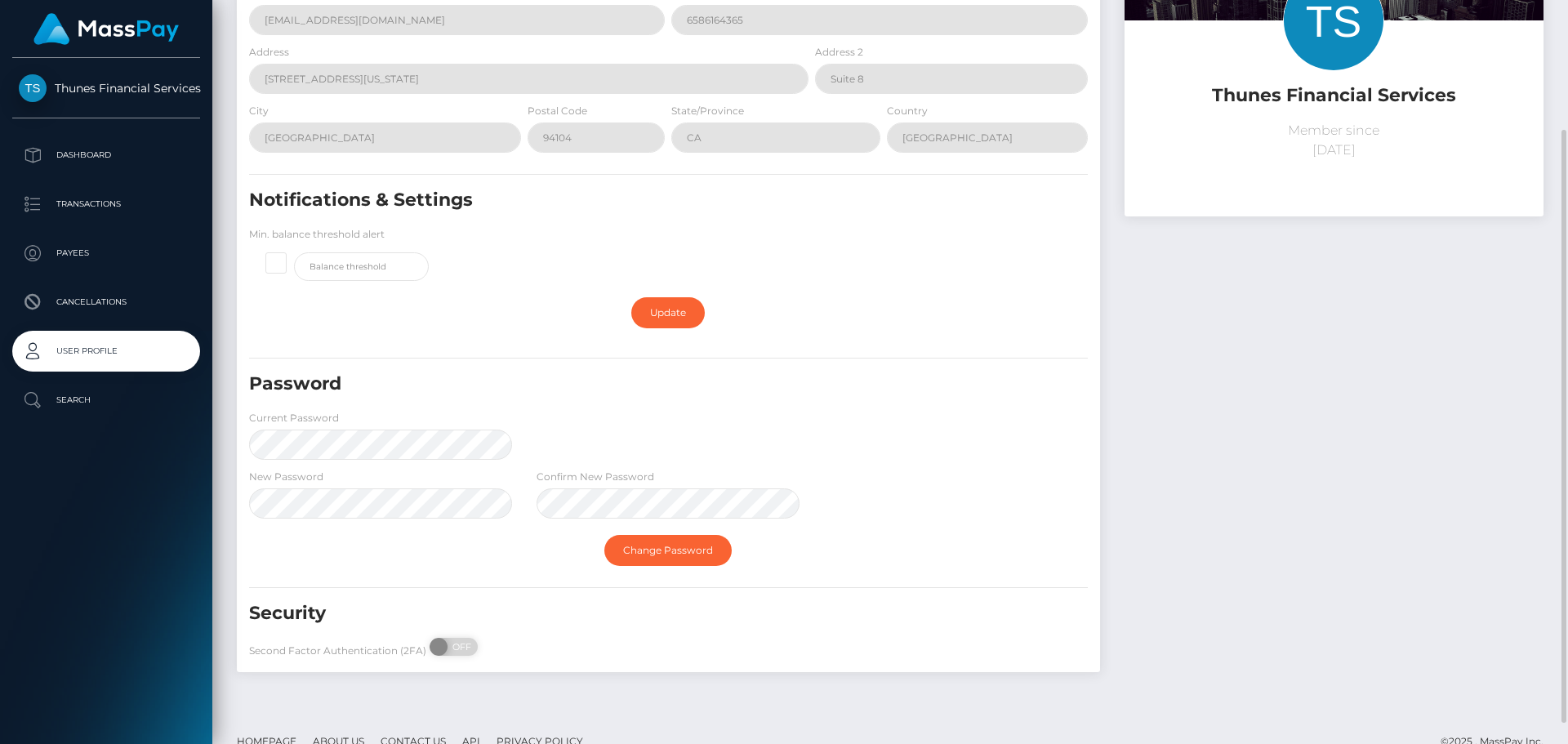
drag, startPoint x: 1038, startPoint y: 473, endPoint x: 995, endPoint y: 481, distance: 43.7
click at [1038, 474] on div "New Password Confirm New Password" at bounding box center [668, 497] width 863 height 58
click at [690, 553] on link "Change Password" at bounding box center [668, 551] width 127 height 31
click at [690, 546] on link "Change Password" at bounding box center [668, 551] width 127 height 31
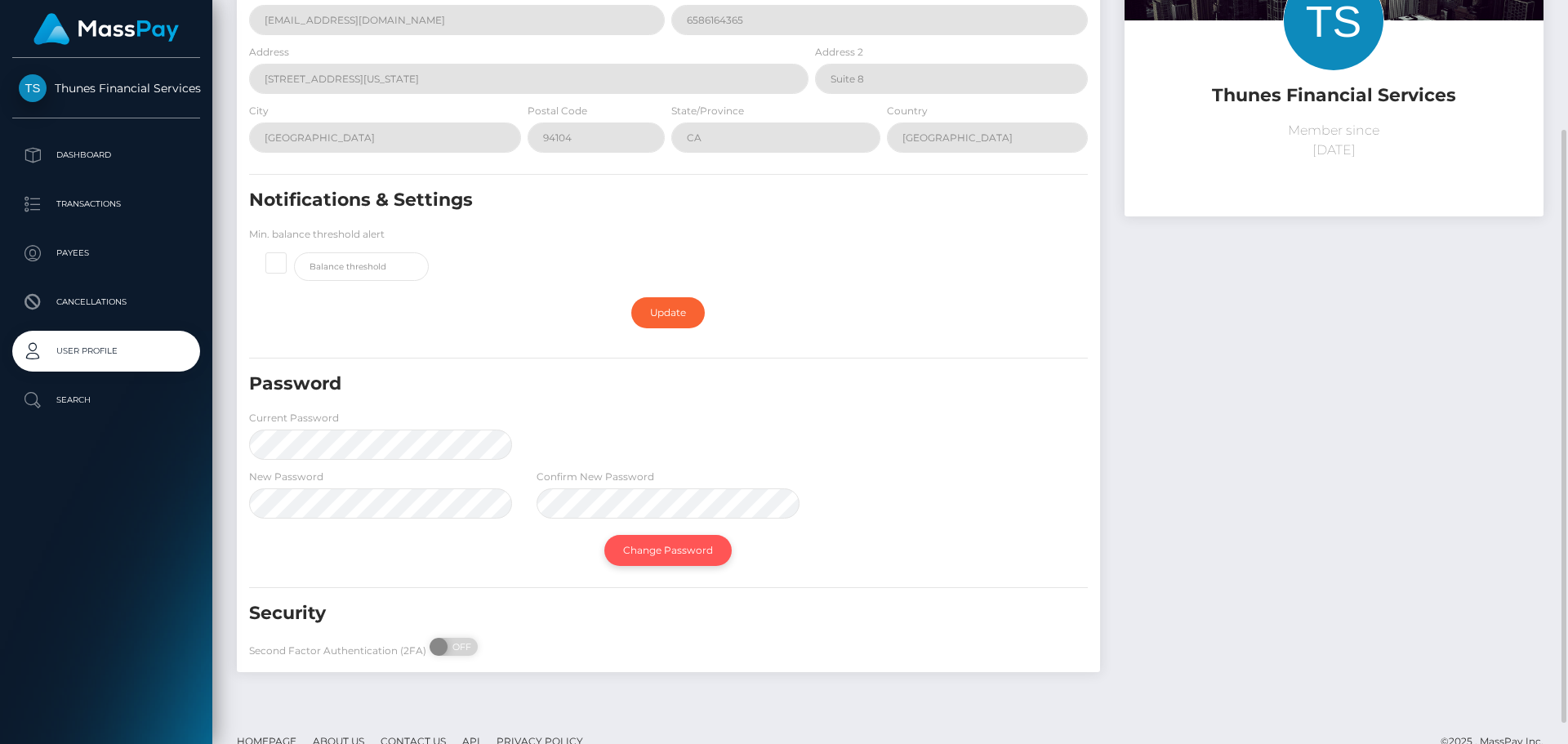
click at [690, 546] on link "Change Password" at bounding box center [668, 551] width 127 height 31
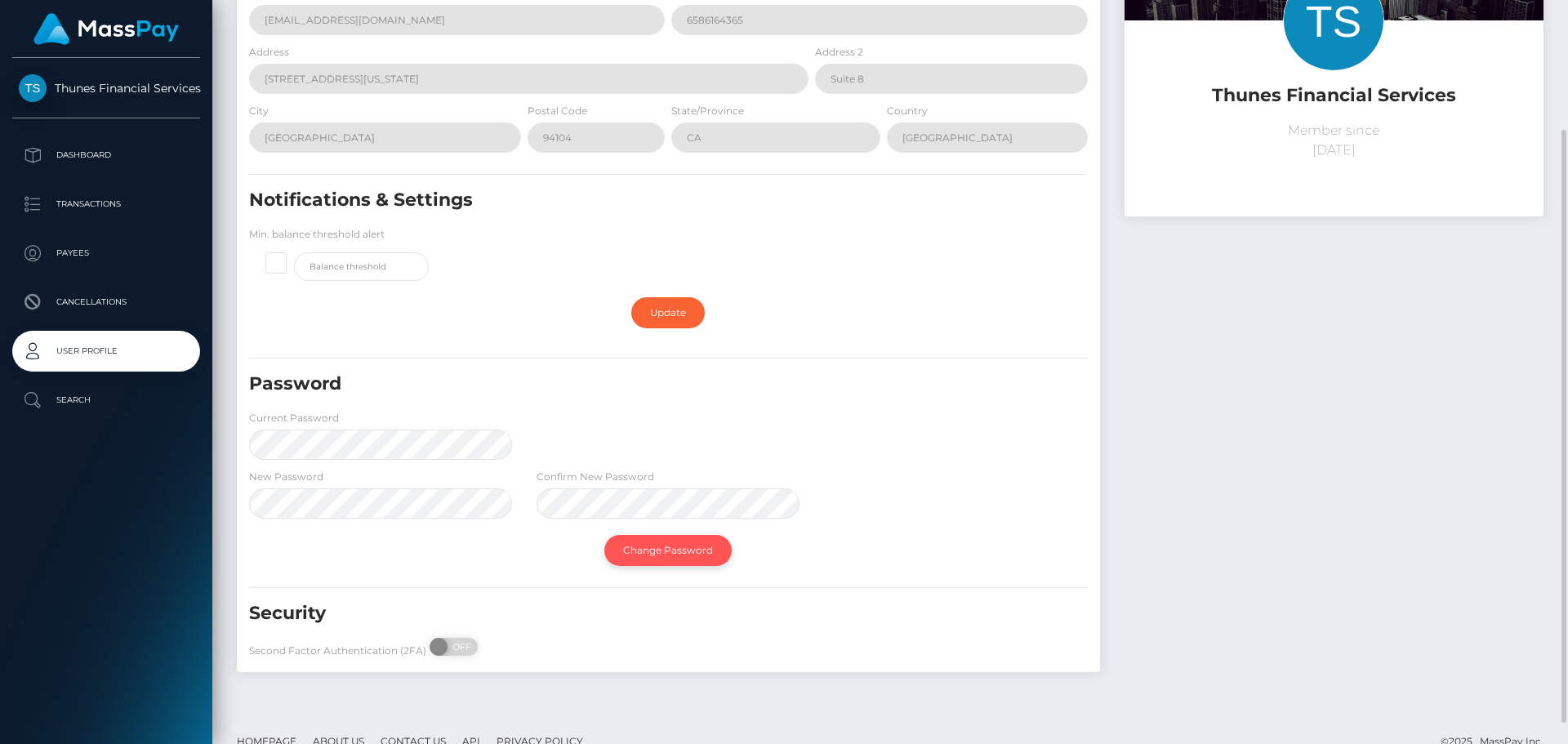
click at [690, 546] on link "Change Password" at bounding box center [668, 551] width 127 height 31
click at [688, 558] on link "Change Password" at bounding box center [668, 551] width 127 height 31
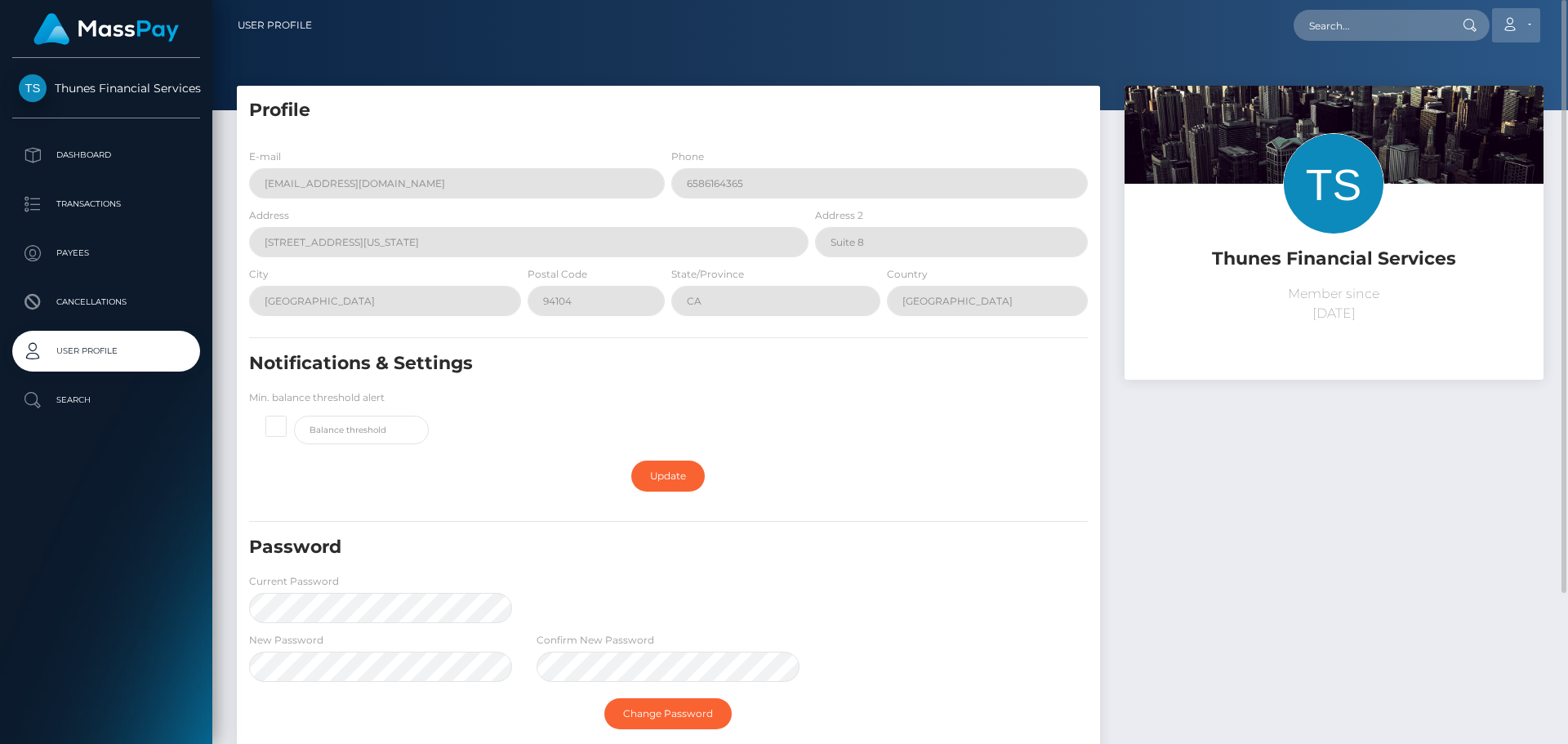
click at [1512, 12] on link "Account" at bounding box center [1516, 25] width 48 height 34
click at [1476, 114] on link "Logout" at bounding box center [1477, 105] width 130 height 31
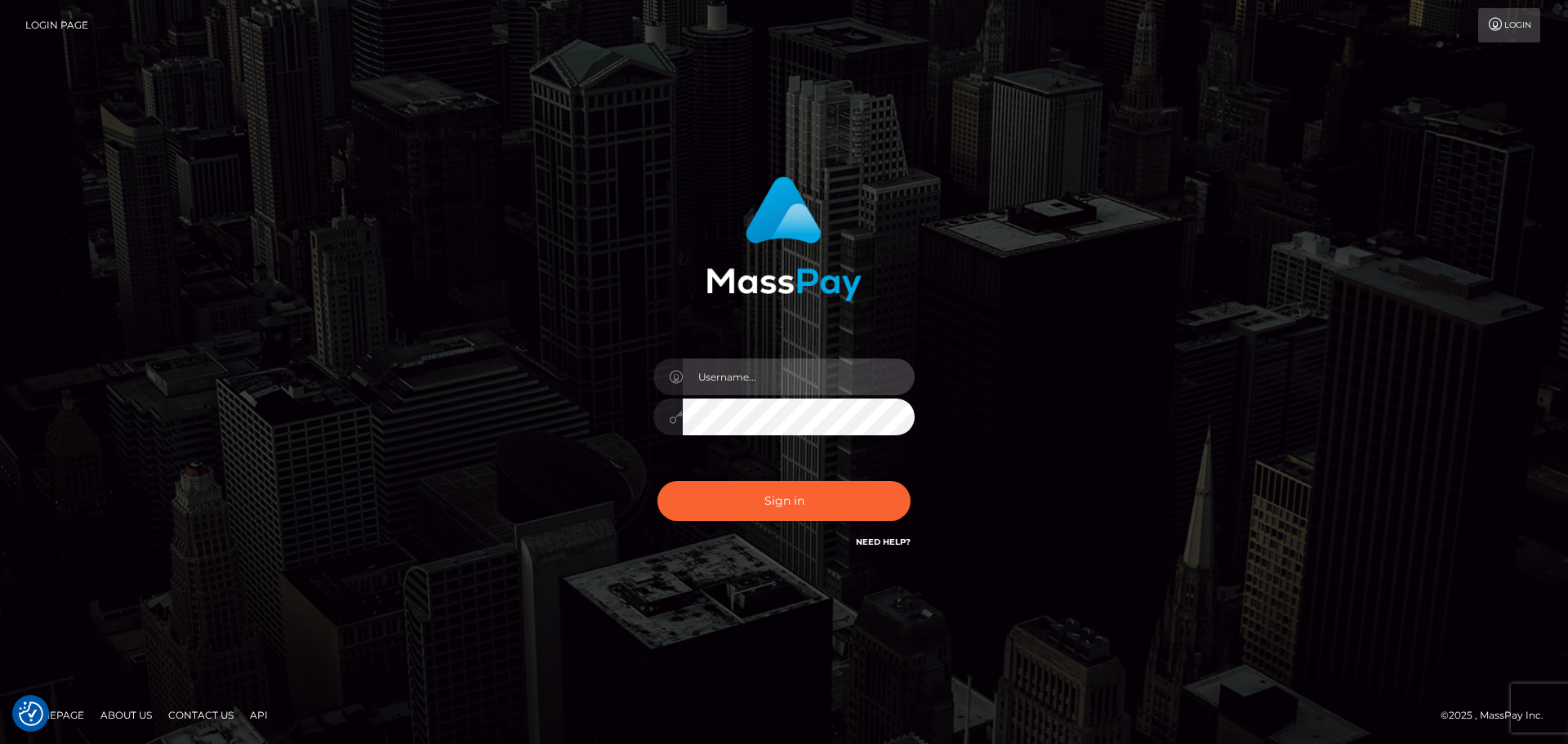
type input "annpin_chew"
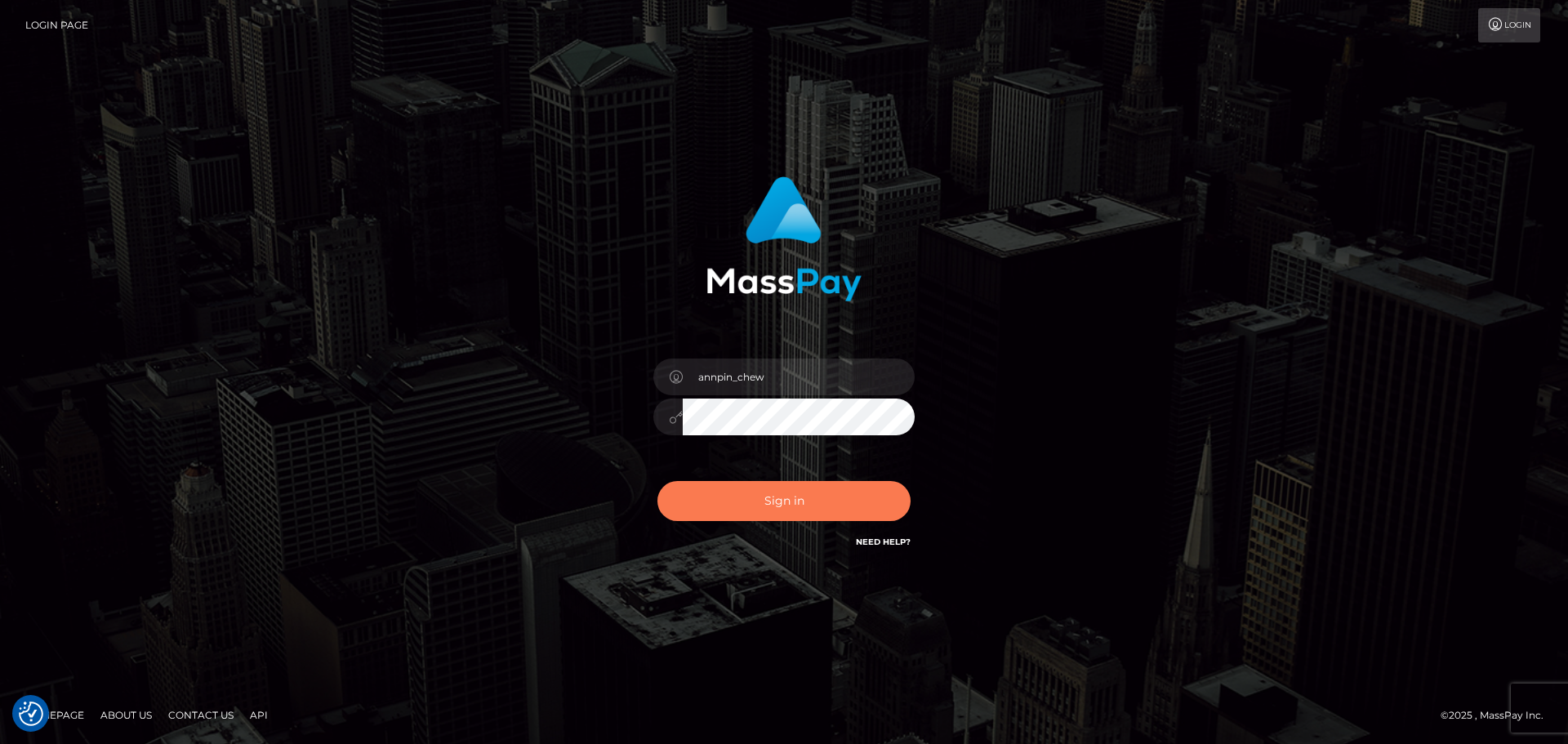
click at [772, 422] on div "annpin_chew Sign in" at bounding box center [784, 364] width 429 height 399
drag, startPoint x: 723, startPoint y: 508, endPoint x: 512, endPoint y: 419, distance: 229.0
click at [512, 419] on div "annpin_chew Sign in" at bounding box center [784, 372] width 931 height 416
click at [736, 491] on button "Sign in" at bounding box center [784, 501] width 253 height 40
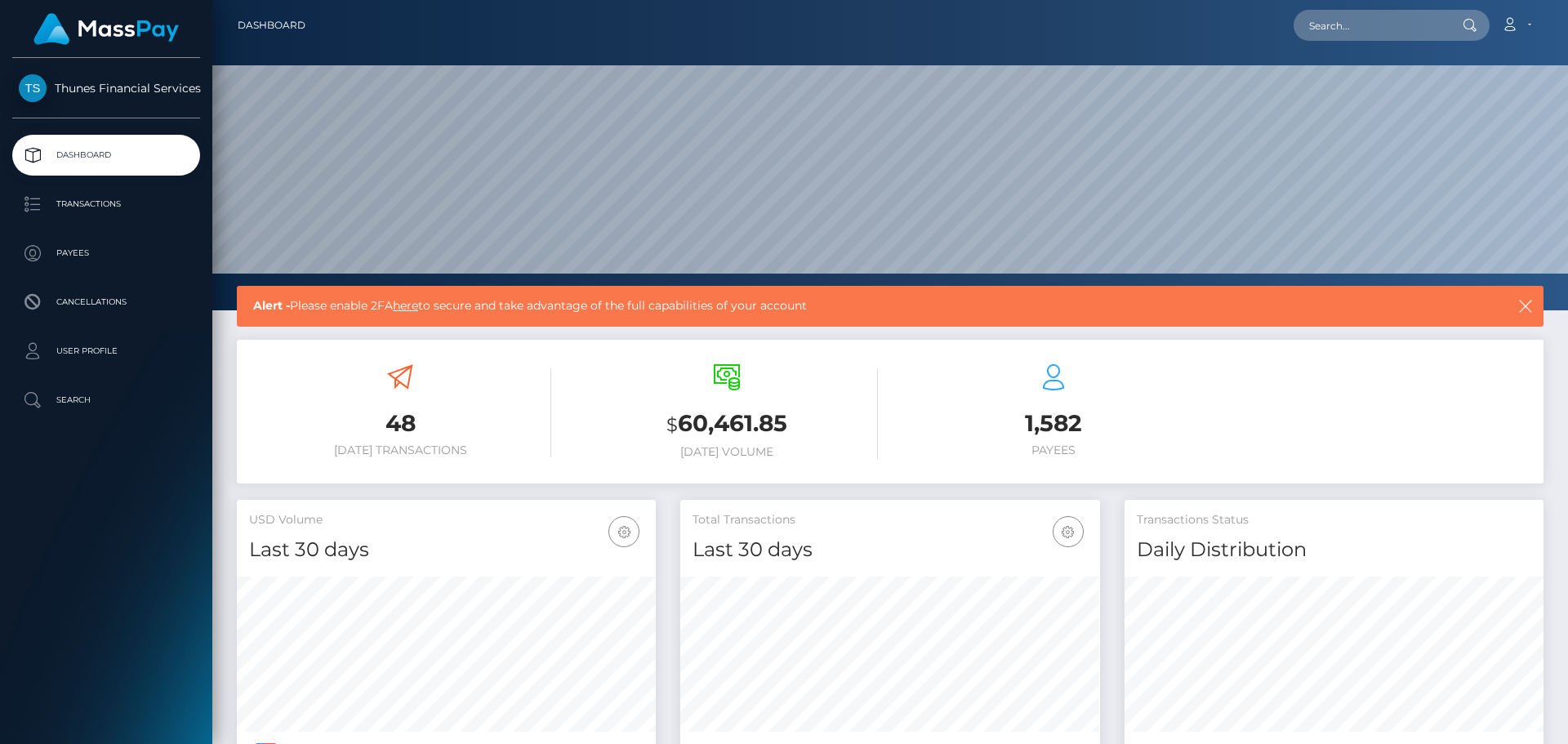
scroll to position [290, 420]
click at [117, 351] on p "User Profile" at bounding box center [106, 351] width 175 height 25
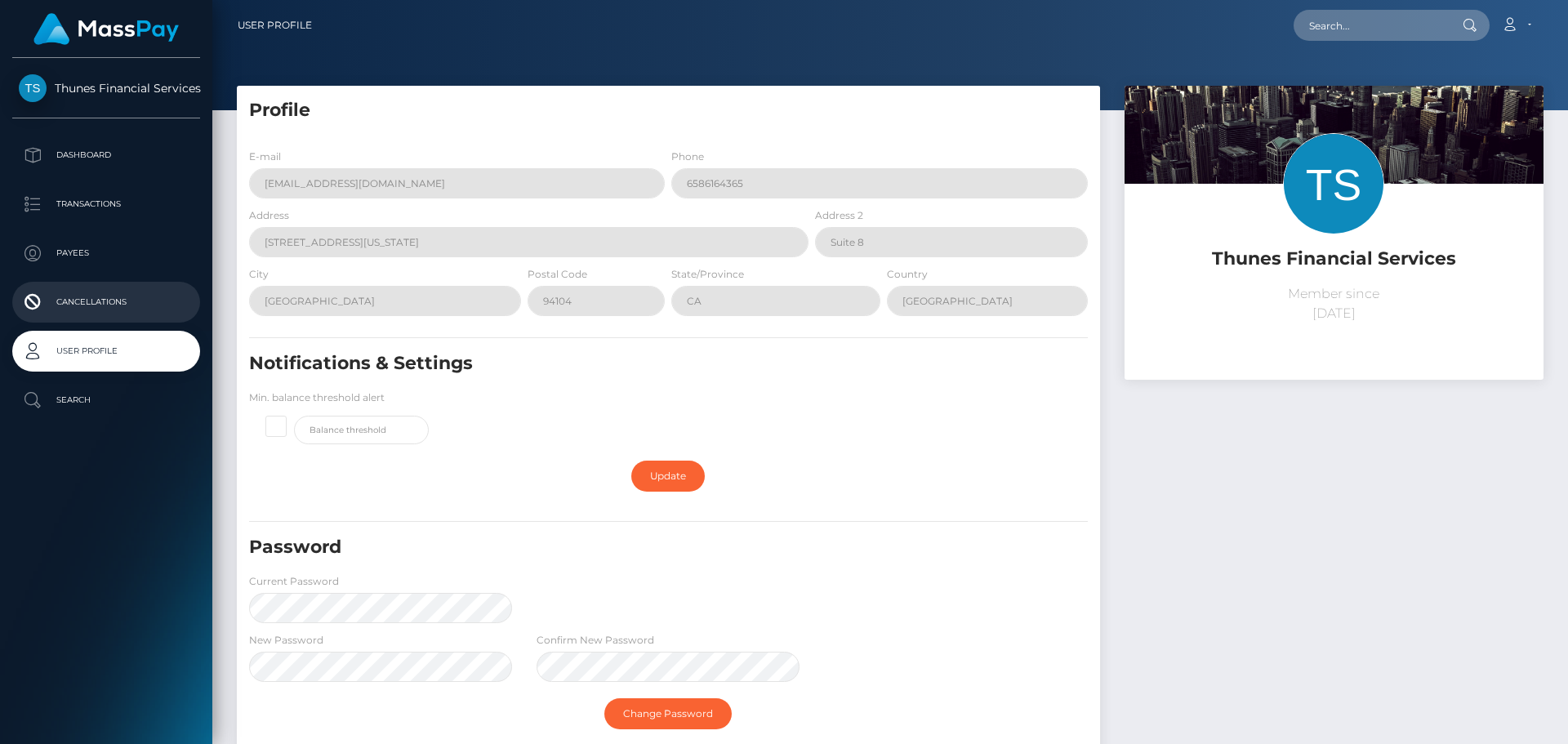
click at [86, 303] on p "Cancellations" at bounding box center [106, 302] width 175 height 25
click at [81, 253] on p "Payees" at bounding box center [106, 253] width 175 height 25
click at [98, 225] on ul "Dashboard Transactions Payees Cancellations User Profile Search" at bounding box center [106, 277] width 213 height 286
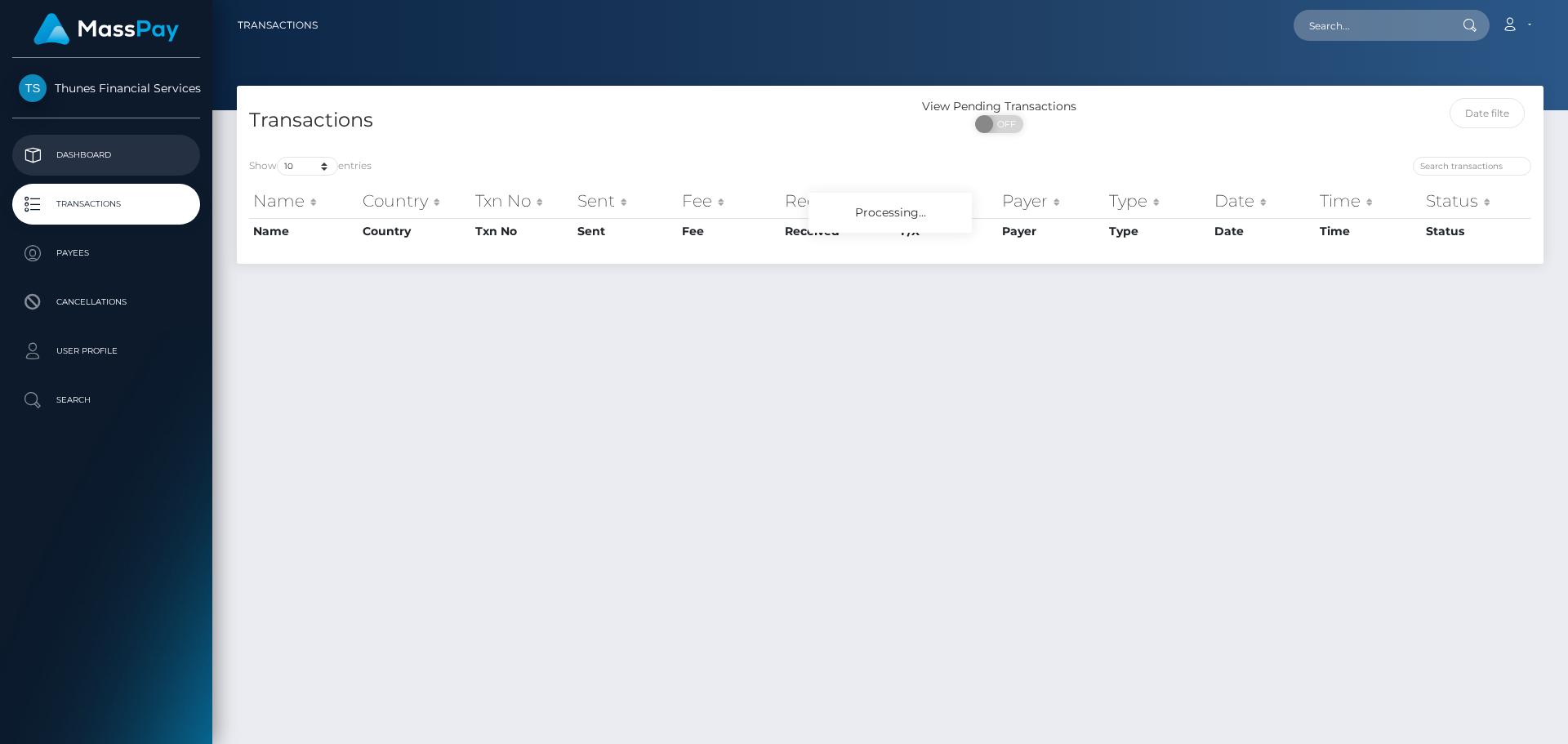
click at [104, 143] on p "Dashboard" at bounding box center [106, 155] width 175 height 25
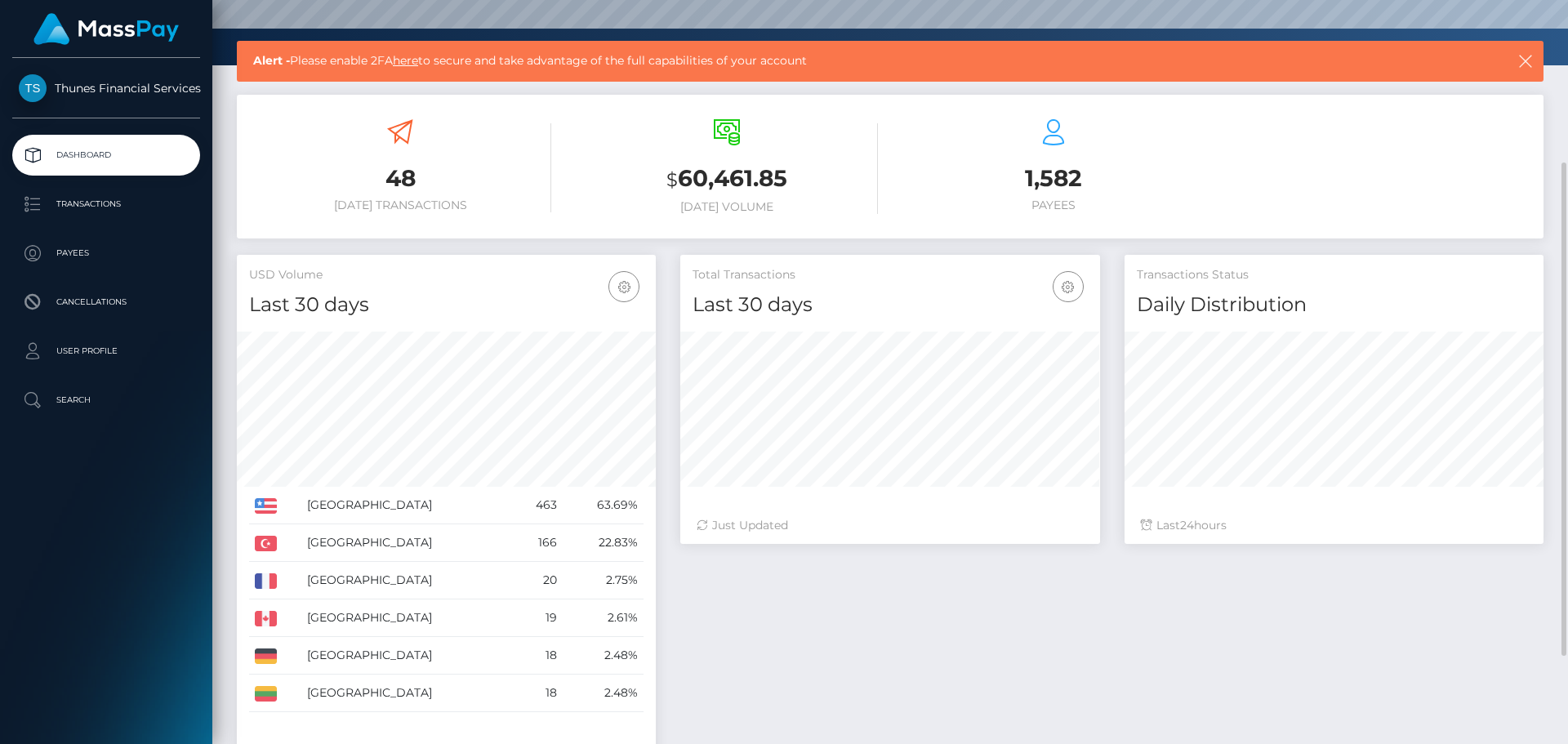
scroll to position [376, 0]
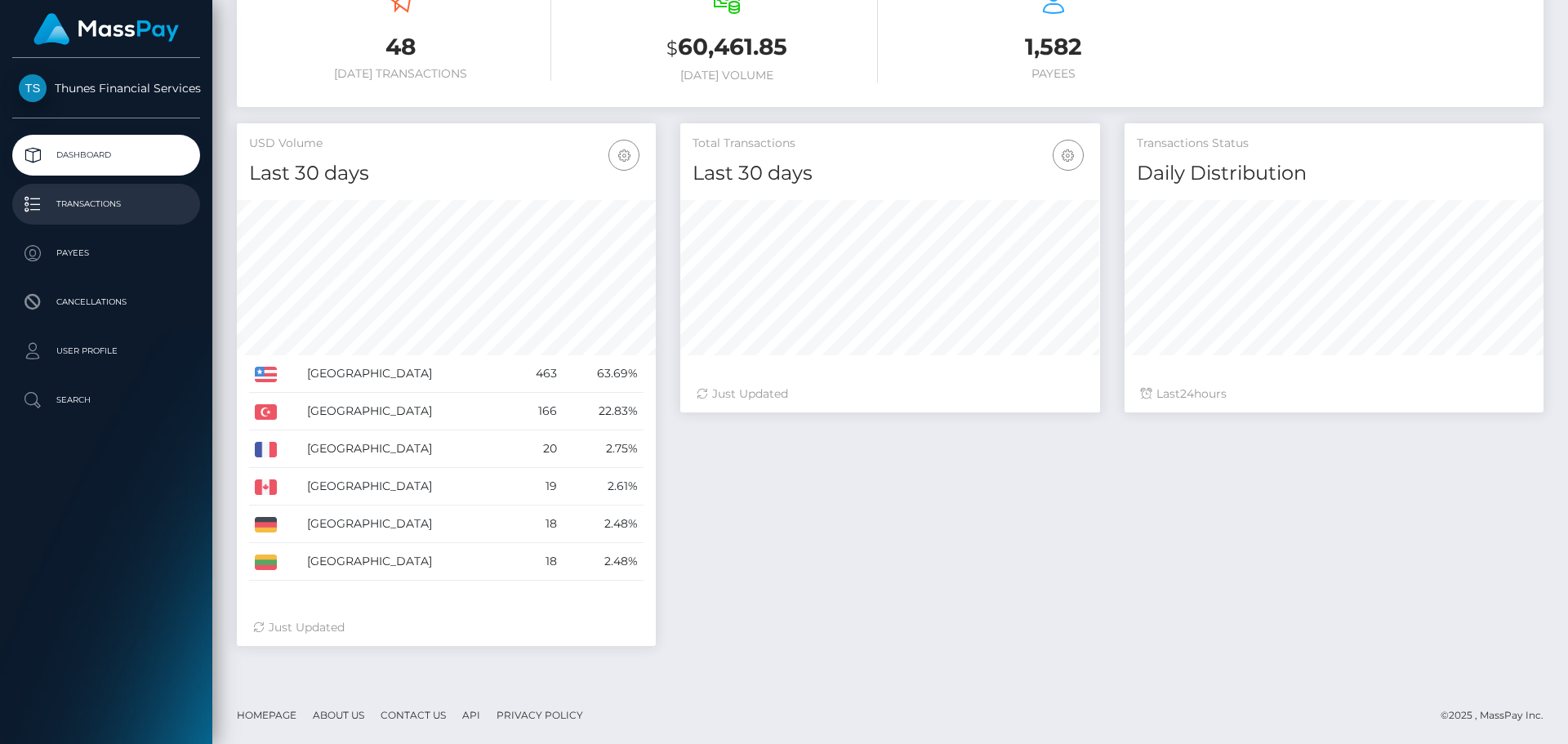
click at [77, 191] on link "Transactions" at bounding box center [106, 204] width 188 height 41
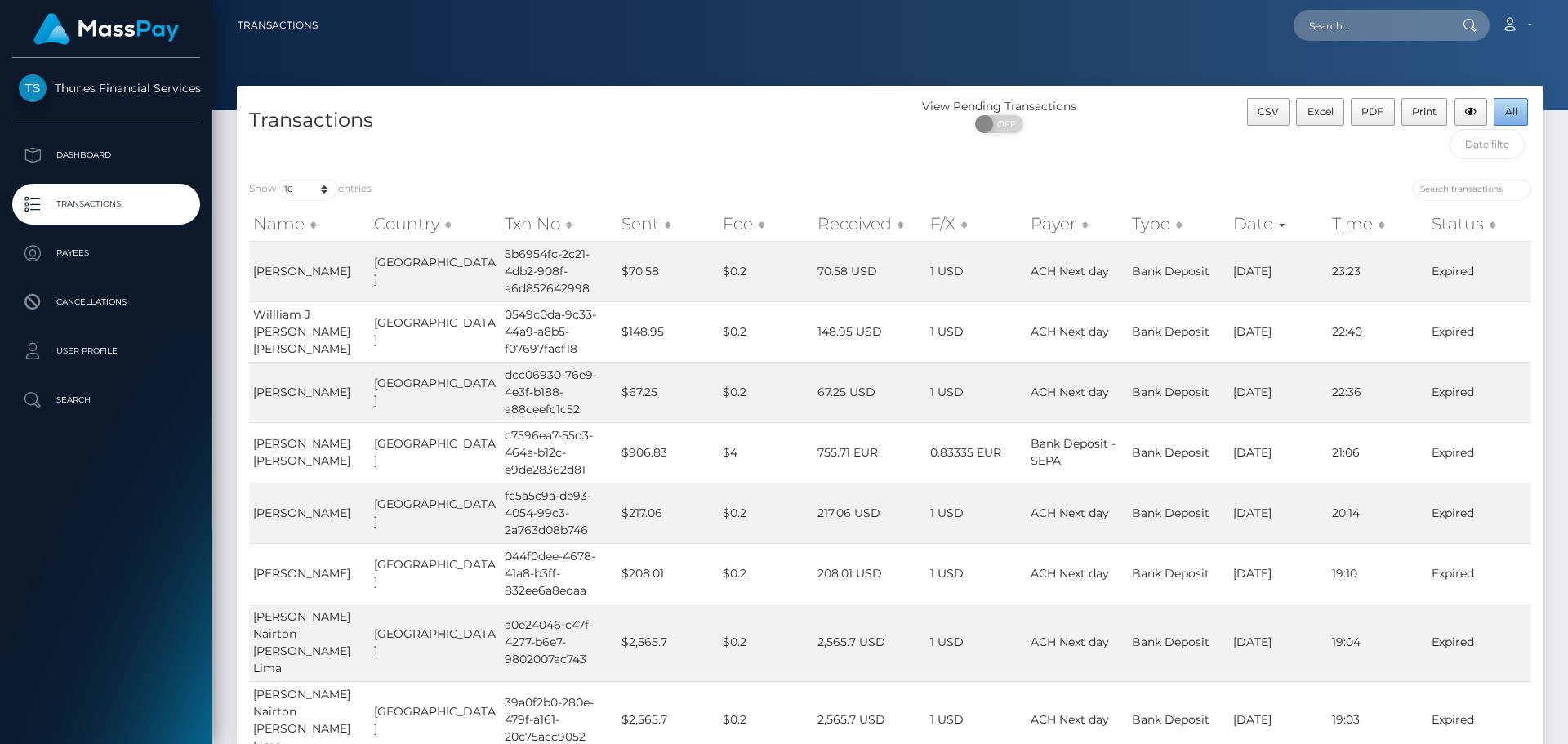
click at [1521, 121] on button "All" at bounding box center [1510, 112] width 34 height 28
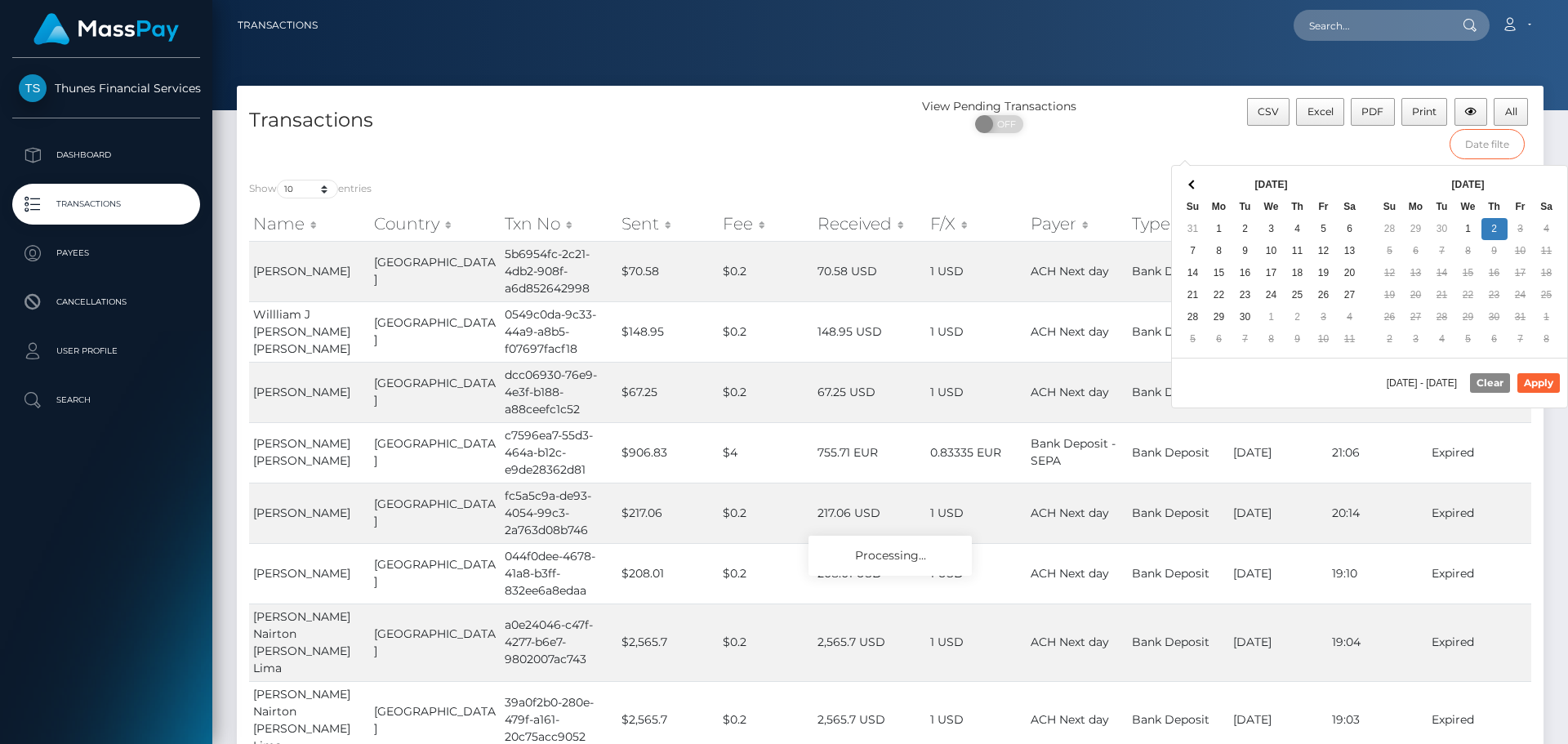
click at [1470, 148] on input "text" at bounding box center [1488, 144] width 76 height 31
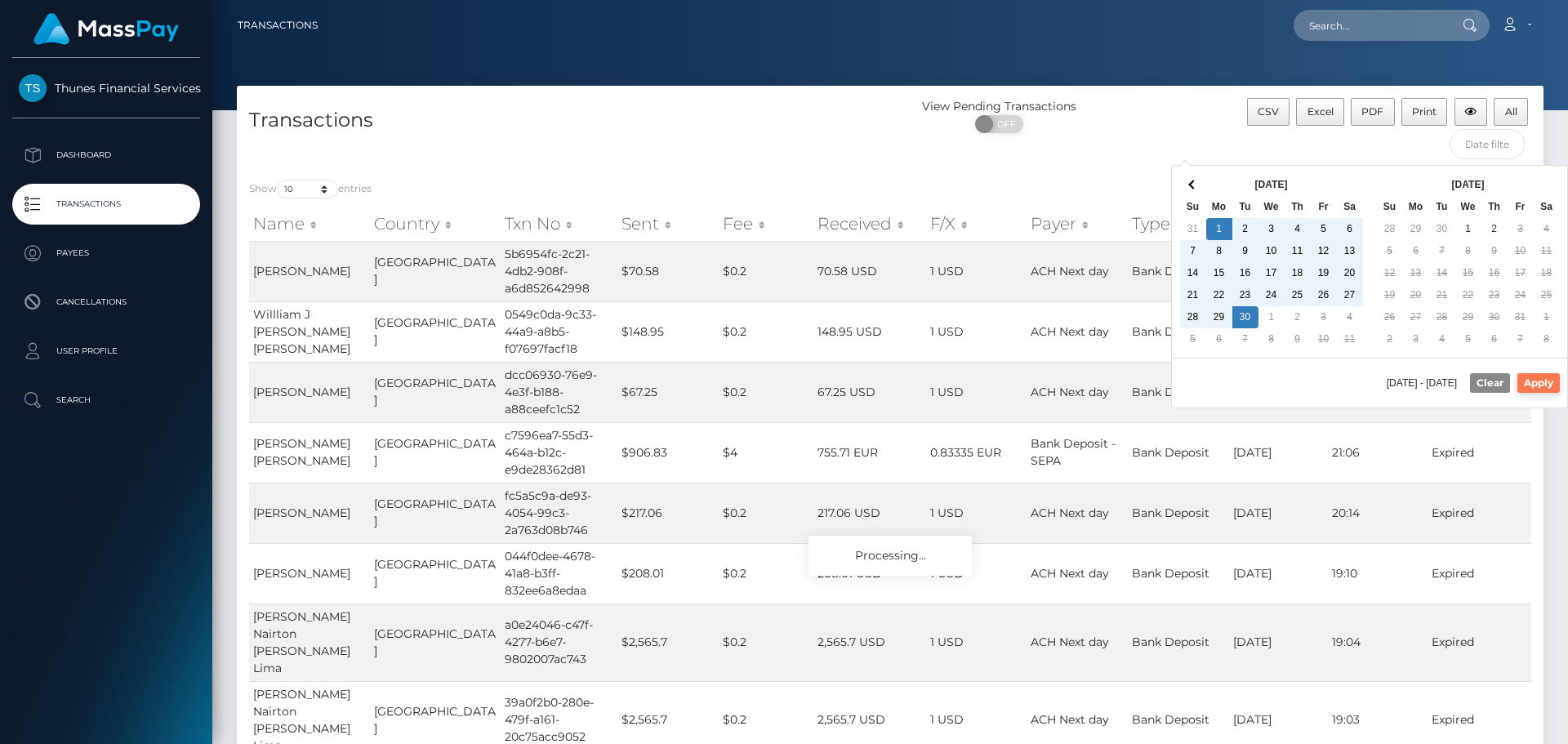
click at [1538, 378] on button "Apply" at bounding box center [1538, 383] width 42 height 19
type input "09/01/2025 - 09/30/2025"
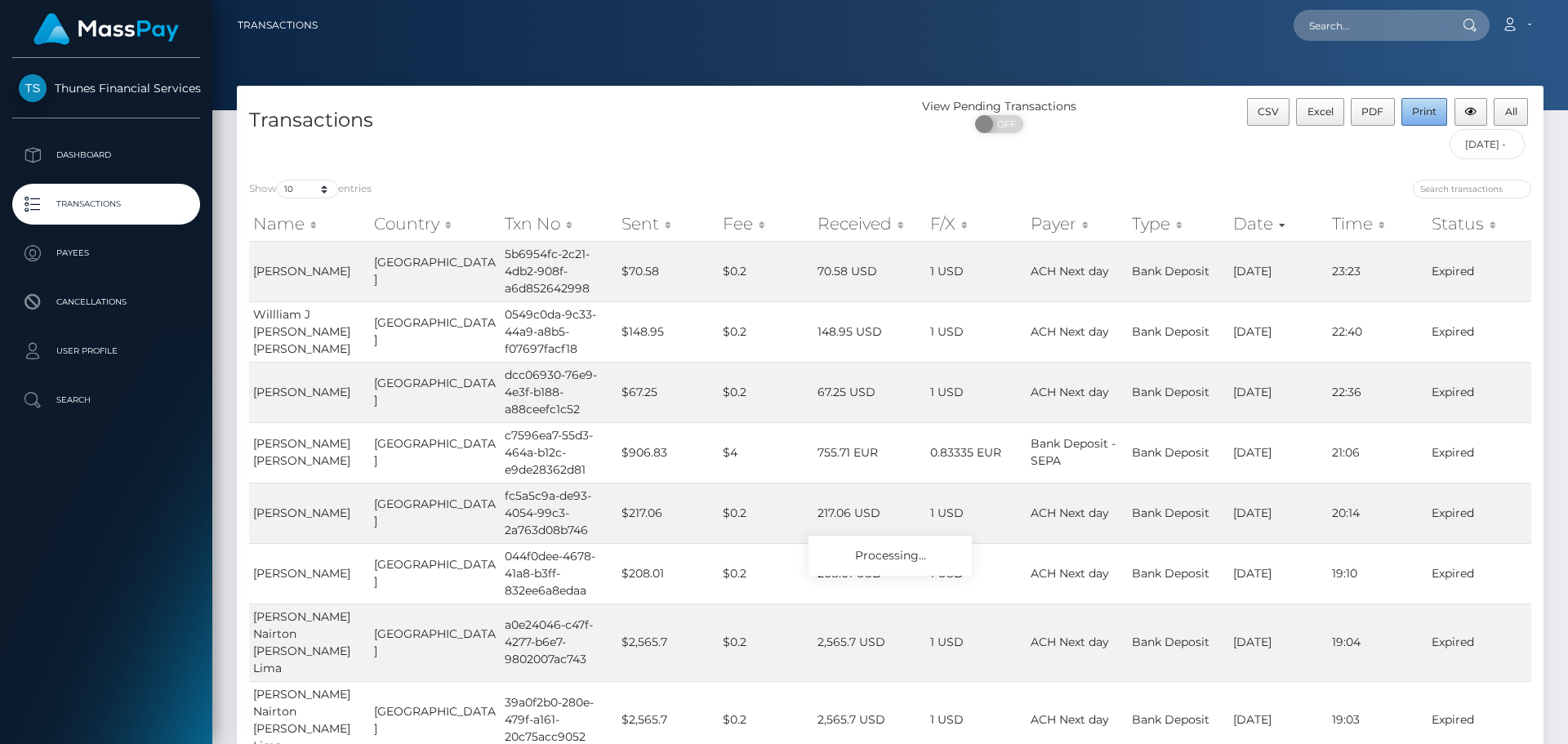
click at [1441, 109] on button "Print" at bounding box center [1425, 112] width 47 height 28
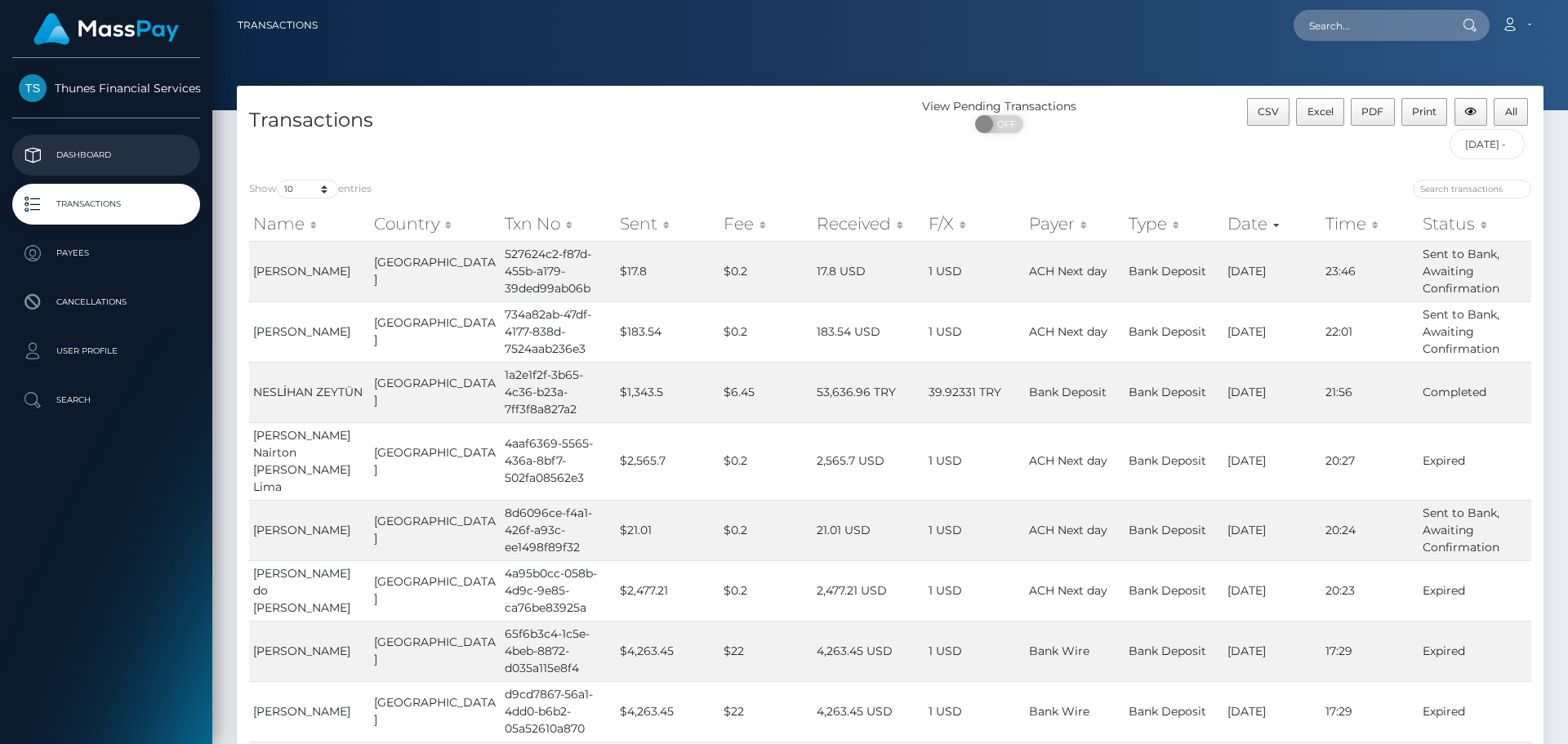
click at [156, 162] on p "Dashboard" at bounding box center [106, 155] width 175 height 25
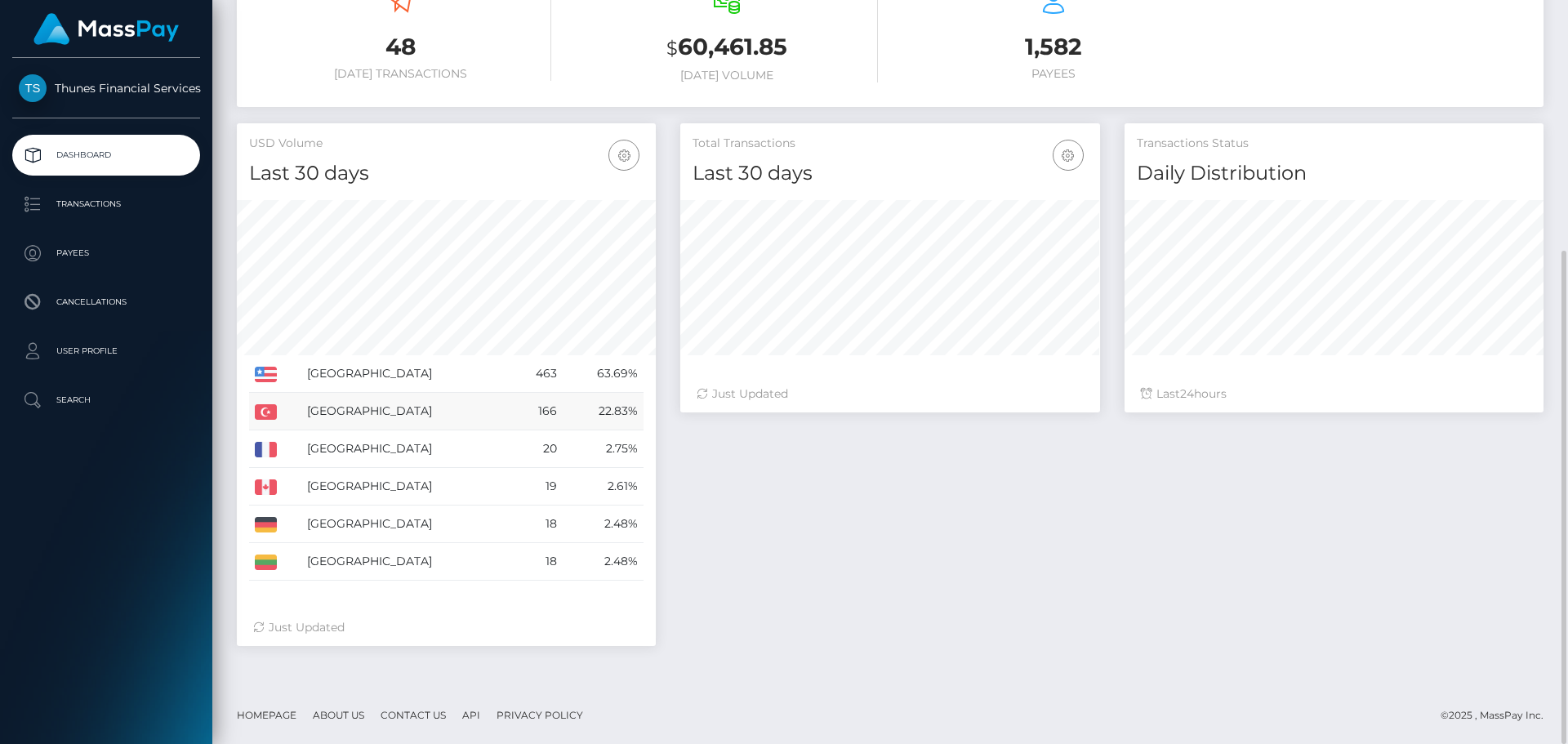
scroll to position [50, 0]
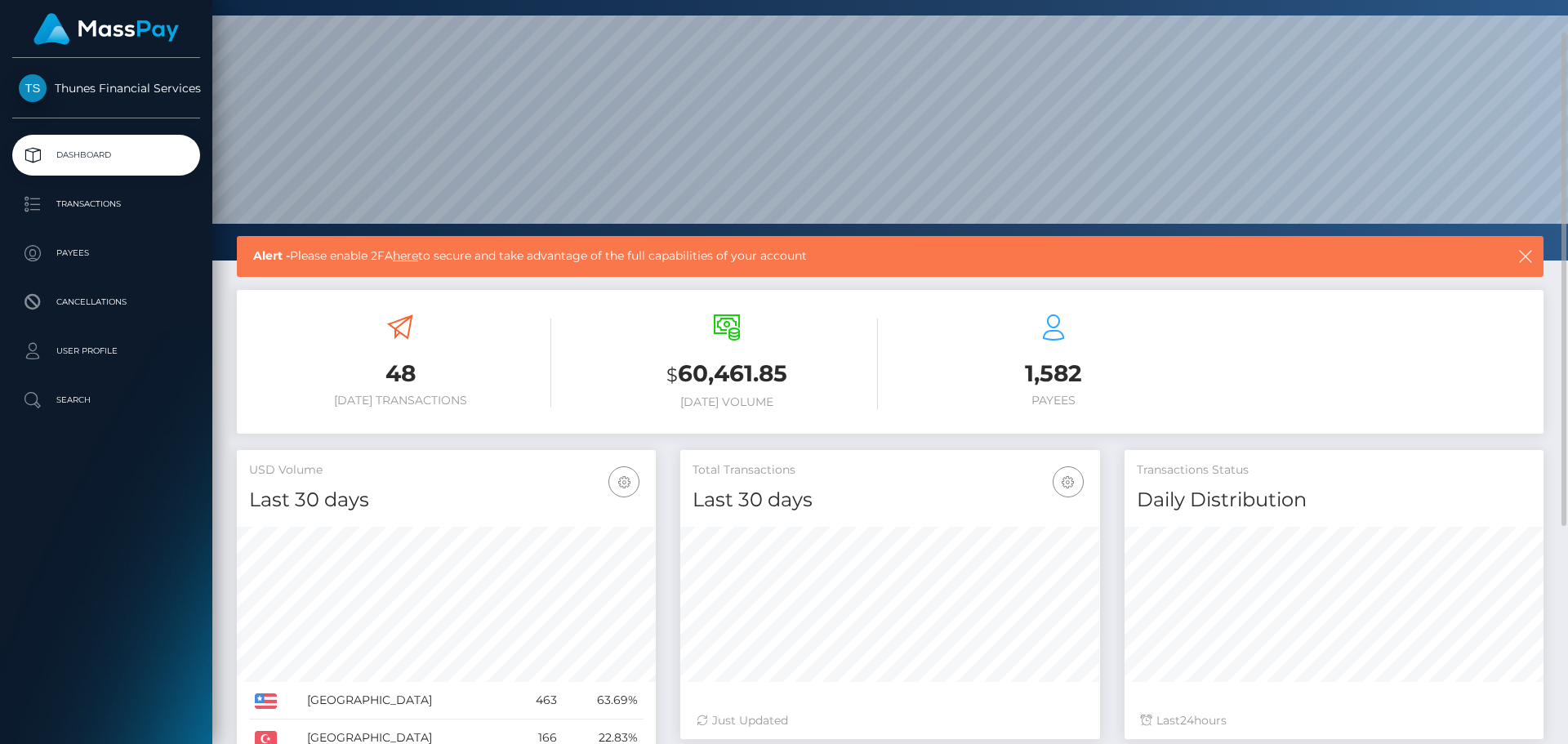
click at [435, 404] on h6 "[DATE] Transactions" at bounding box center [400, 401] width 302 height 14
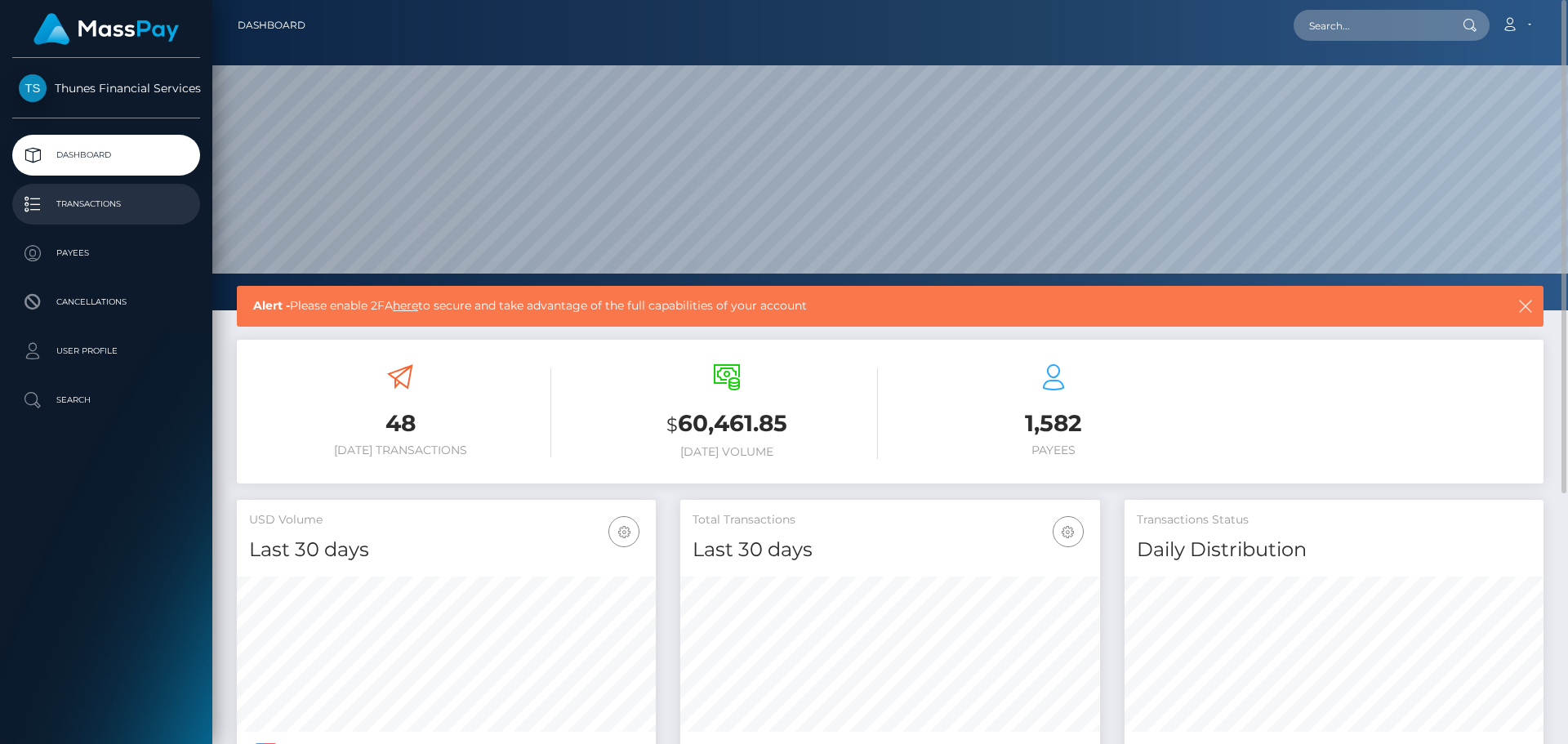
click at [120, 209] on p "Transactions" at bounding box center [106, 204] width 175 height 25
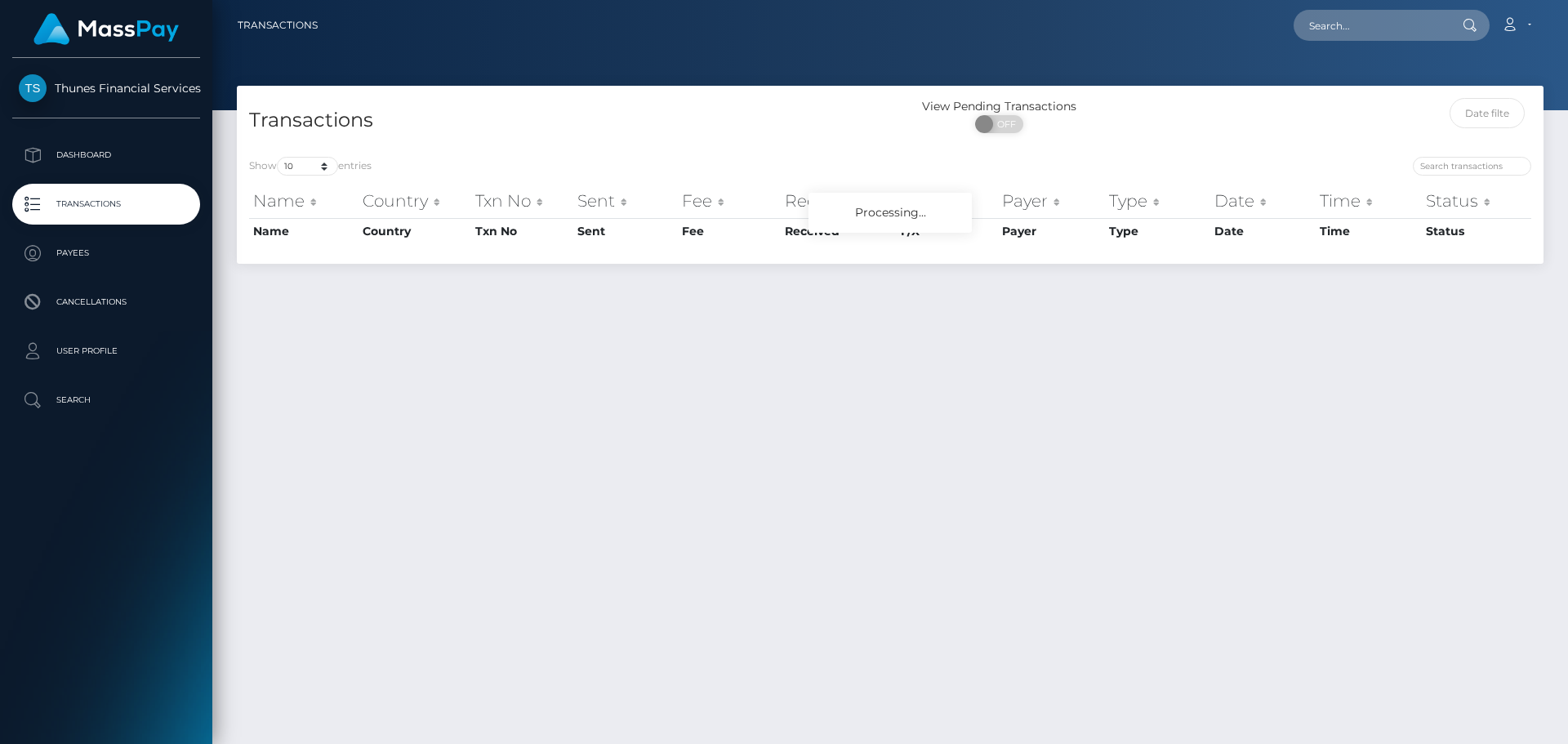
click at [84, 386] on link "Search" at bounding box center [106, 400] width 188 height 41
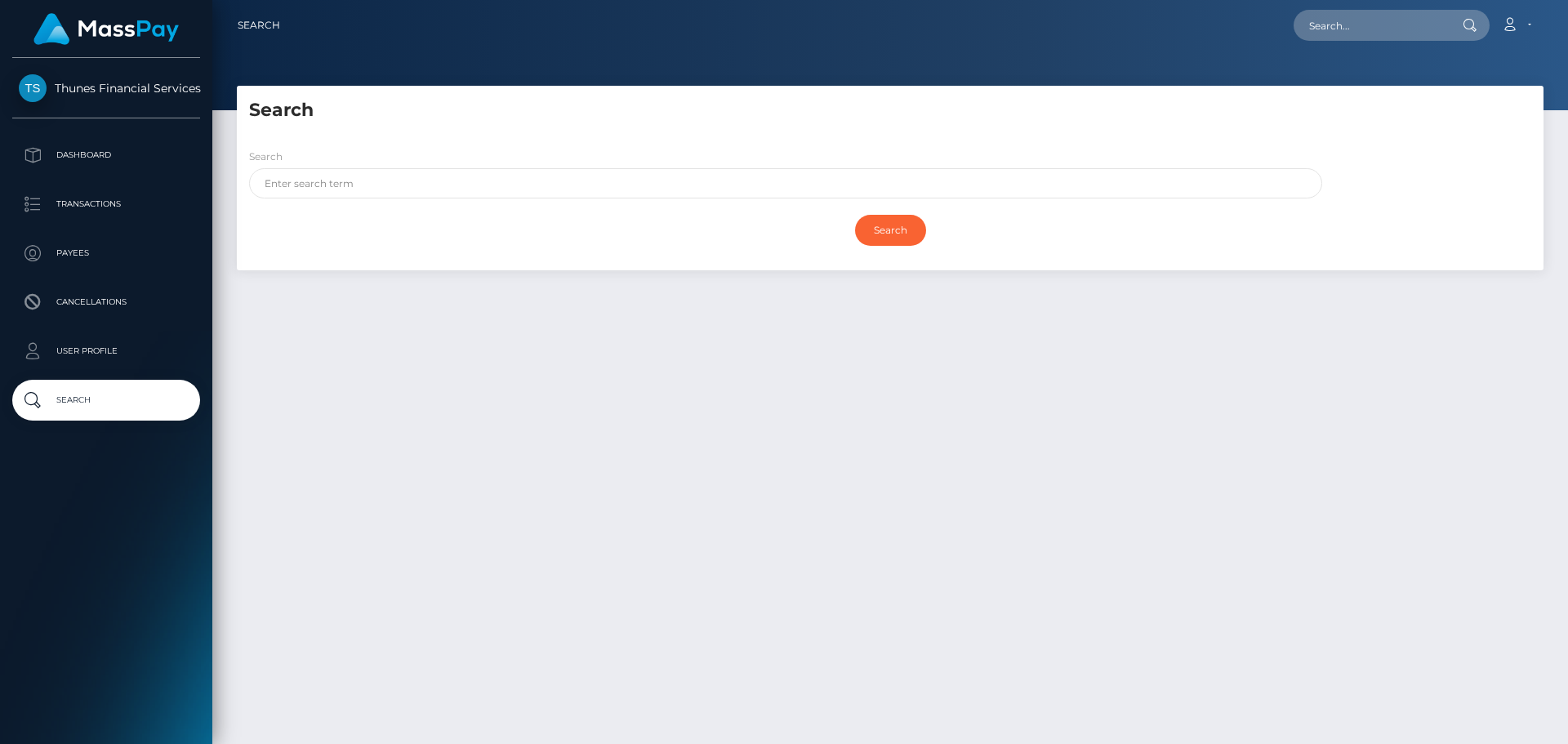
click at [92, 263] on p "Payees" at bounding box center [106, 253] width 175 height 25
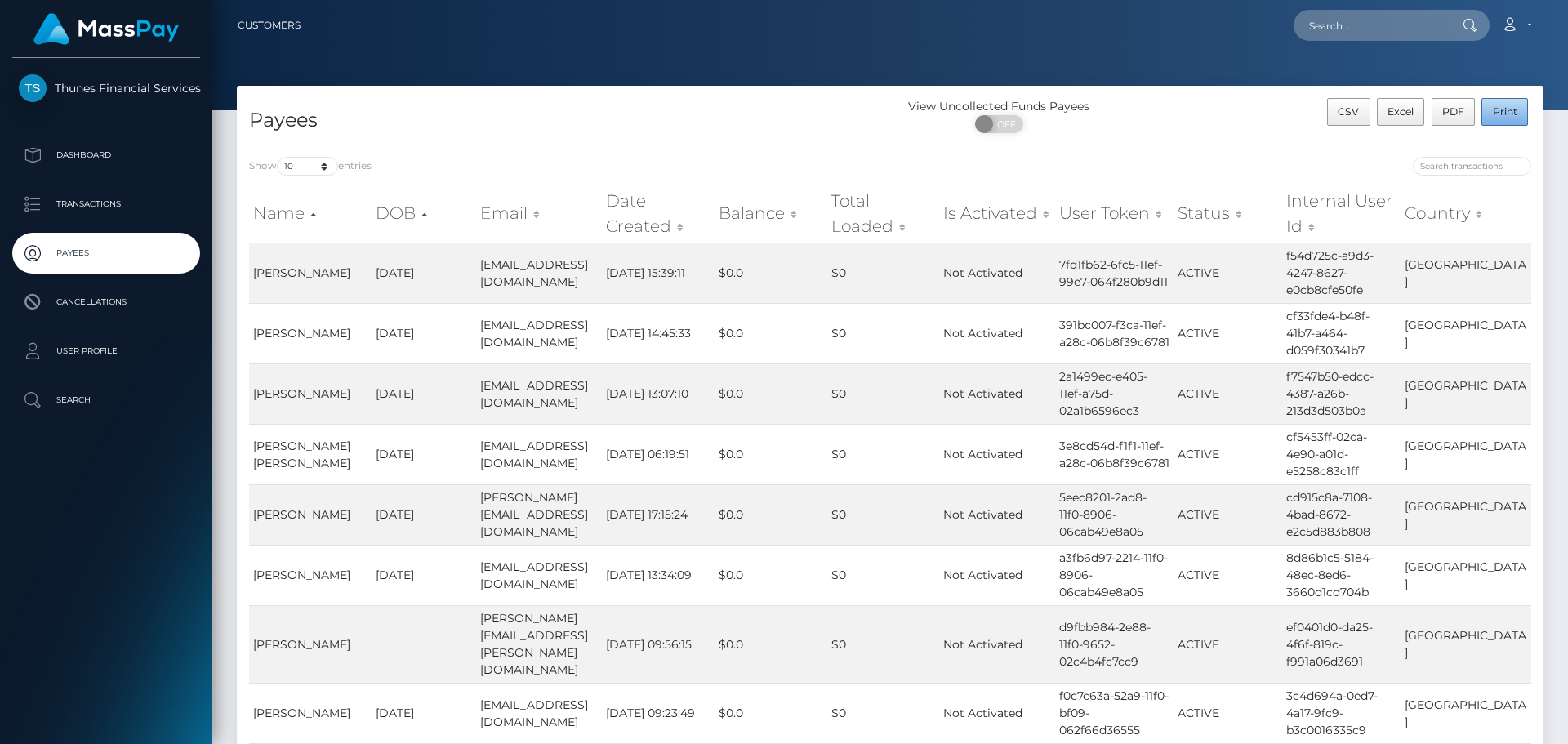
click at [1488, 117] on button "Print" at bounding box center [1504, 112] width 47 height 28
click at [74, 208] on p "Transactions" at bounding box center [106, 204] width 175 height 25
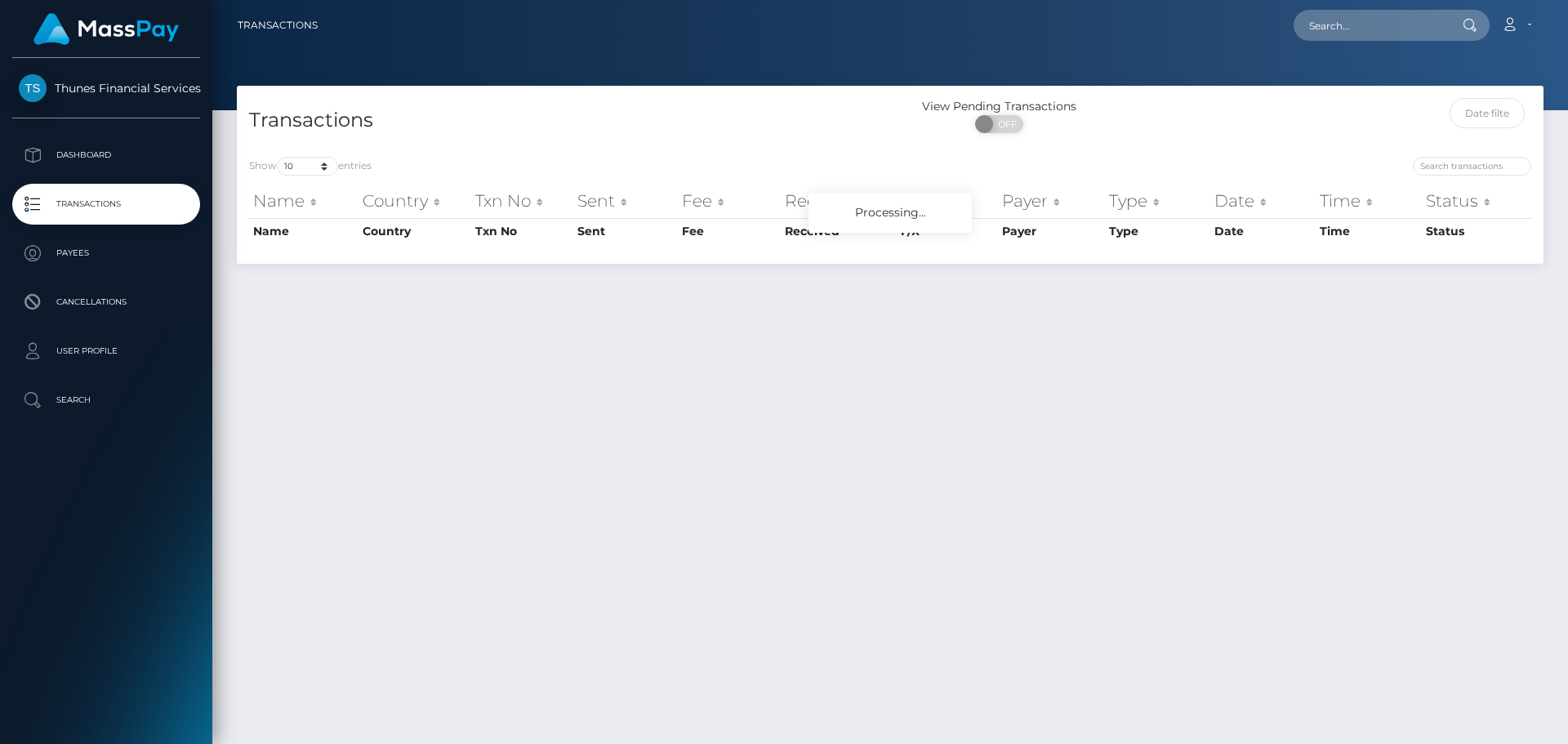
click at [117, 153] on p "Dashboard" at bounding box center [106, 155] width 175 height 25
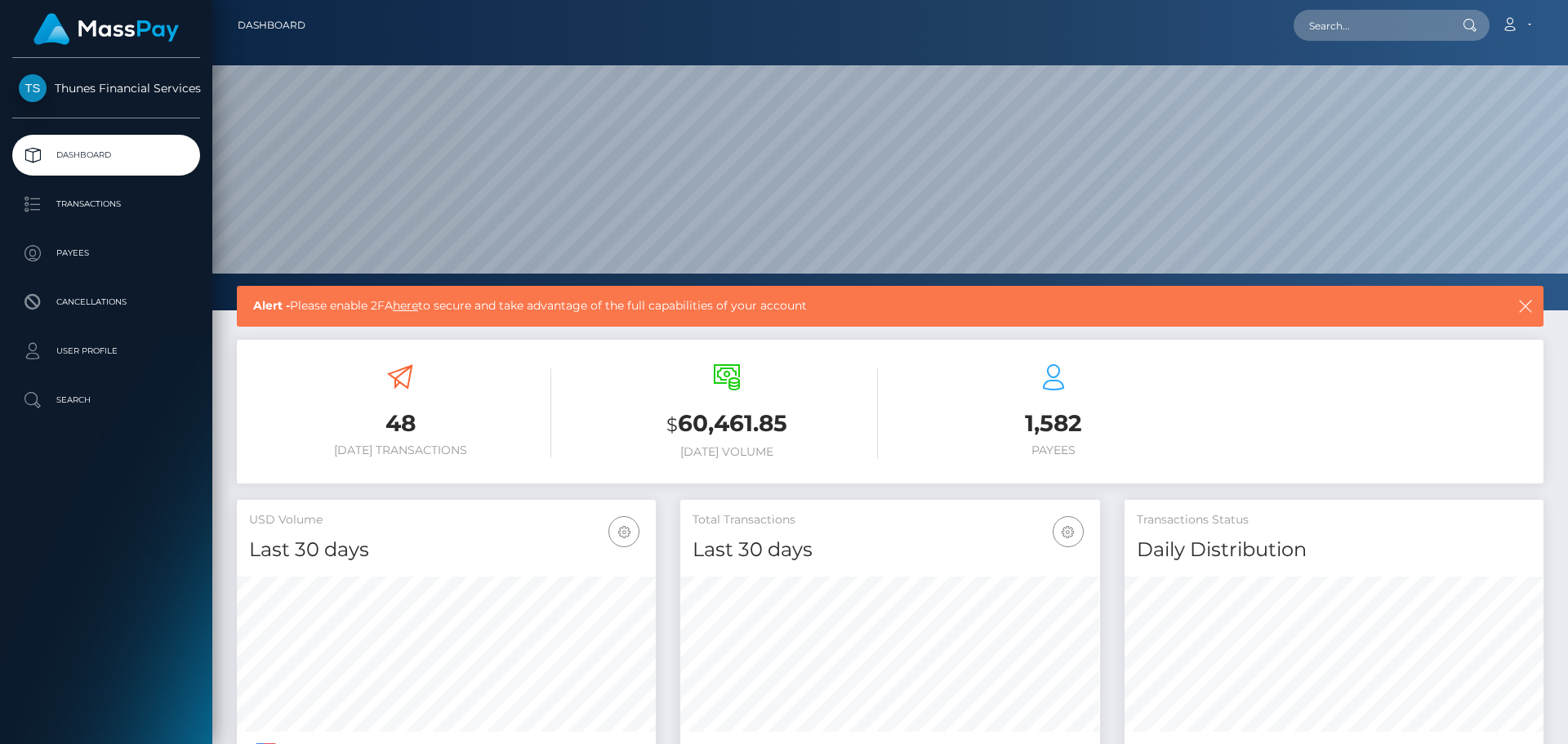
scroll to position [290, 420]
click at [725, 441] on h3 "$ 60,461.85" at bounding box center [727, 425] width 302 height 34
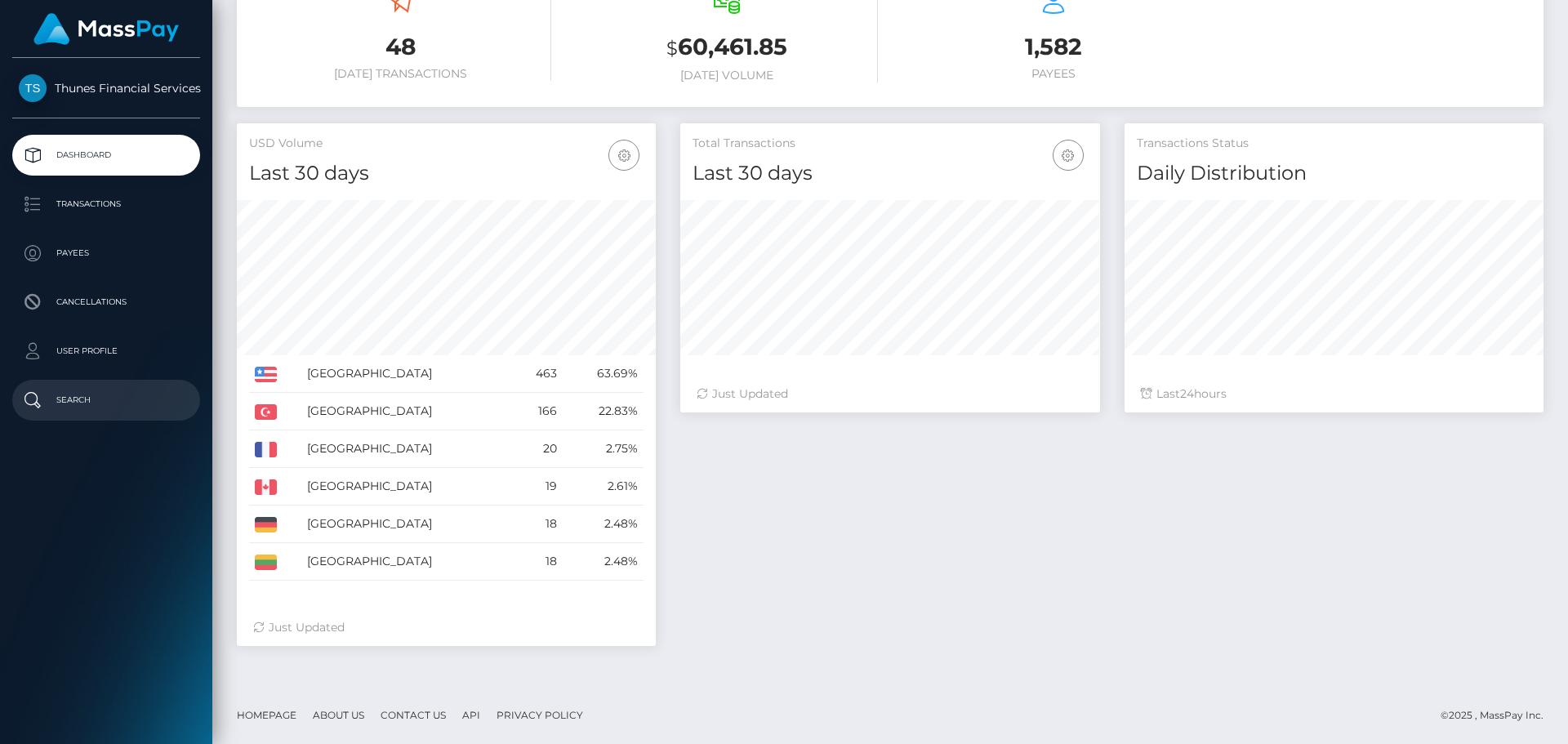
click at [87, 408] on p "Search" at bounding box center [106, 400] width 175 height 25
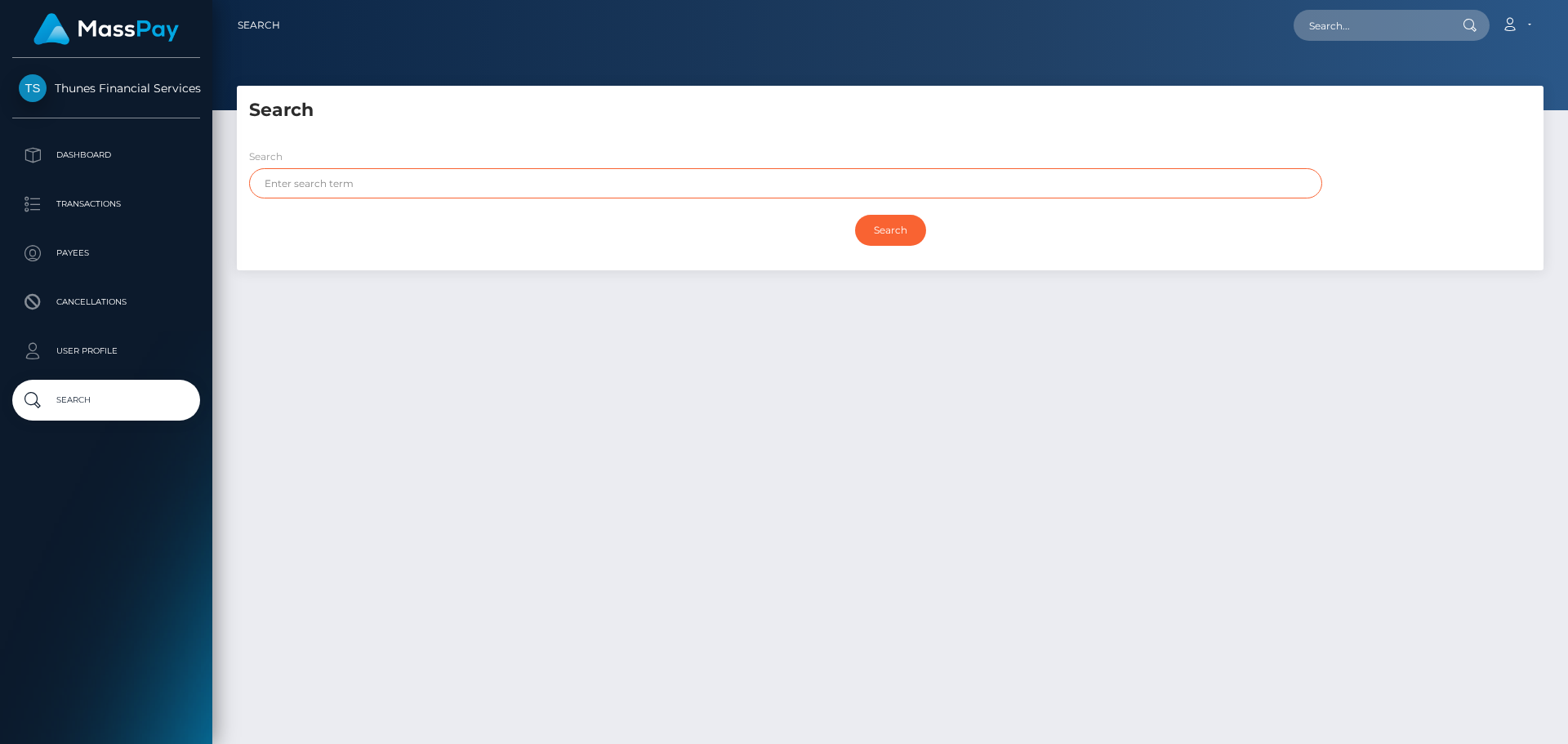
click at [454, 182] on input "text" at bounding box center [785, 184] width 1073 height 31
type input "s"
type input "STATEMENT SUMMARY"
click at [856, 215] on input "Search" at bounding box center [891, 230] width 71 height 31
click at [895, 239] on input "Search" at bounding box center [891, 230] width 71 height 31
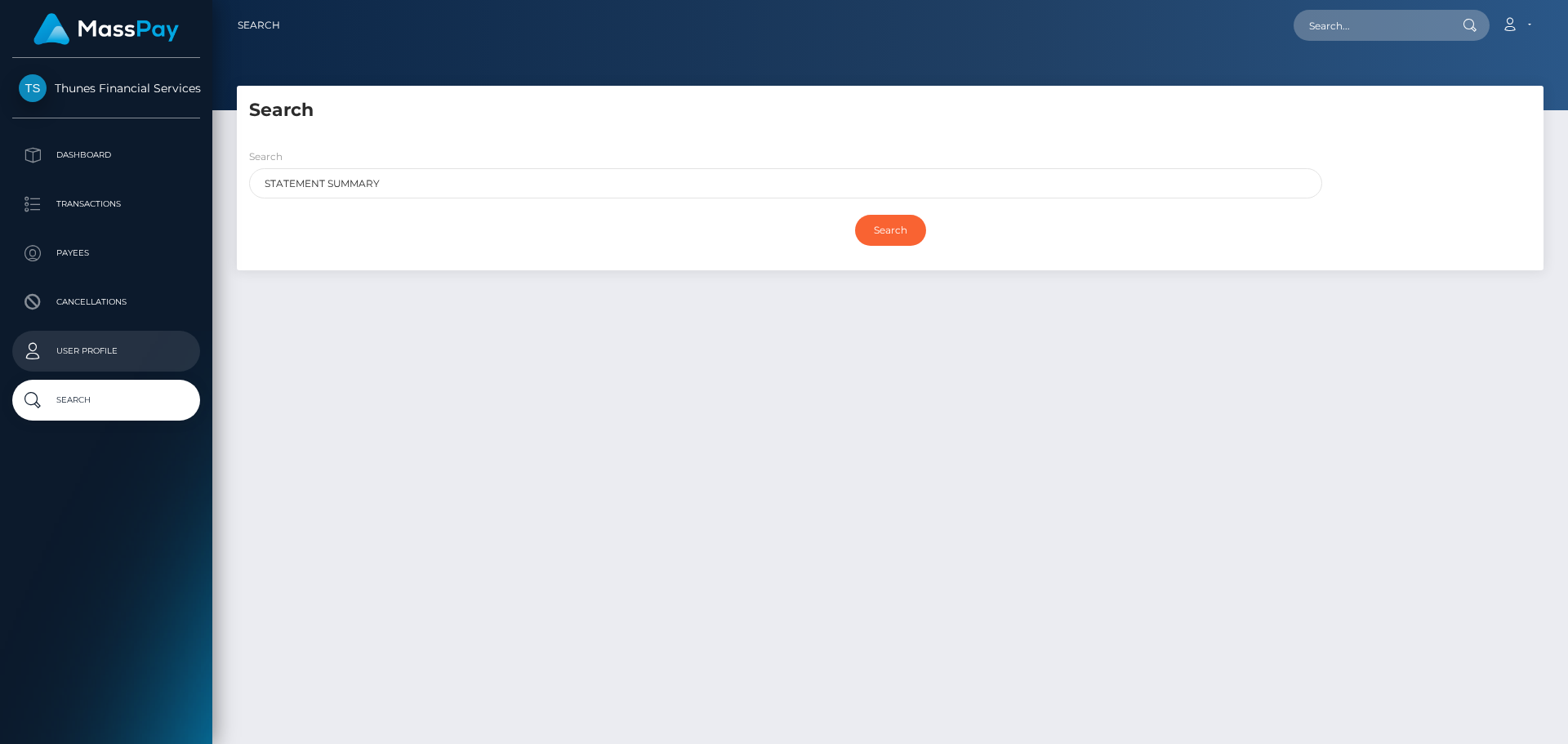
click at [125, 358] on p "User Profile" at bounding box center [106, 351] width 175 height 25
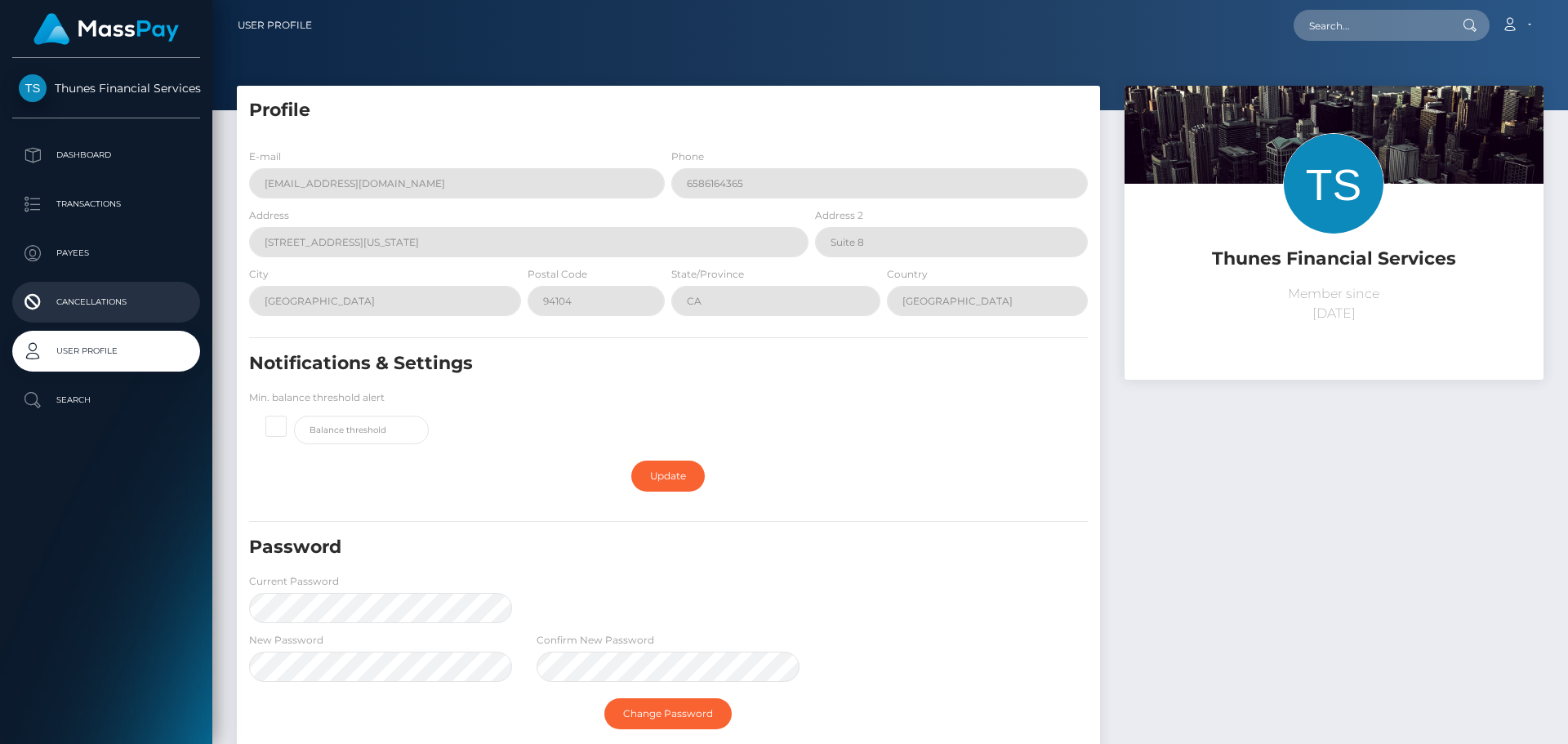
click at [61, 316] on link "Cancellations" at bounding box center [106, 303] width 188 height 41
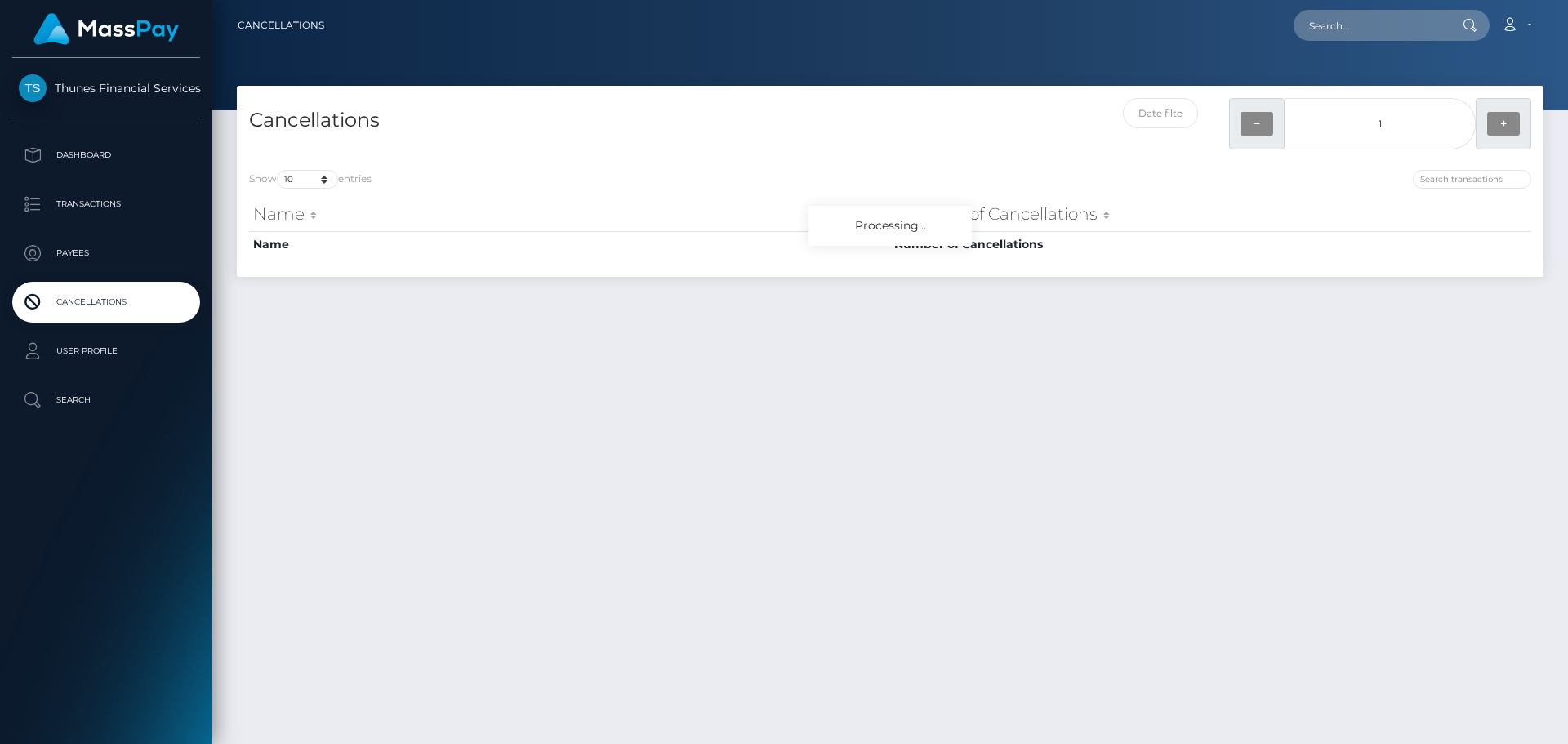
click at [84, 269] on link "Payees" at bounding box center [106, 253] width 188 height 41
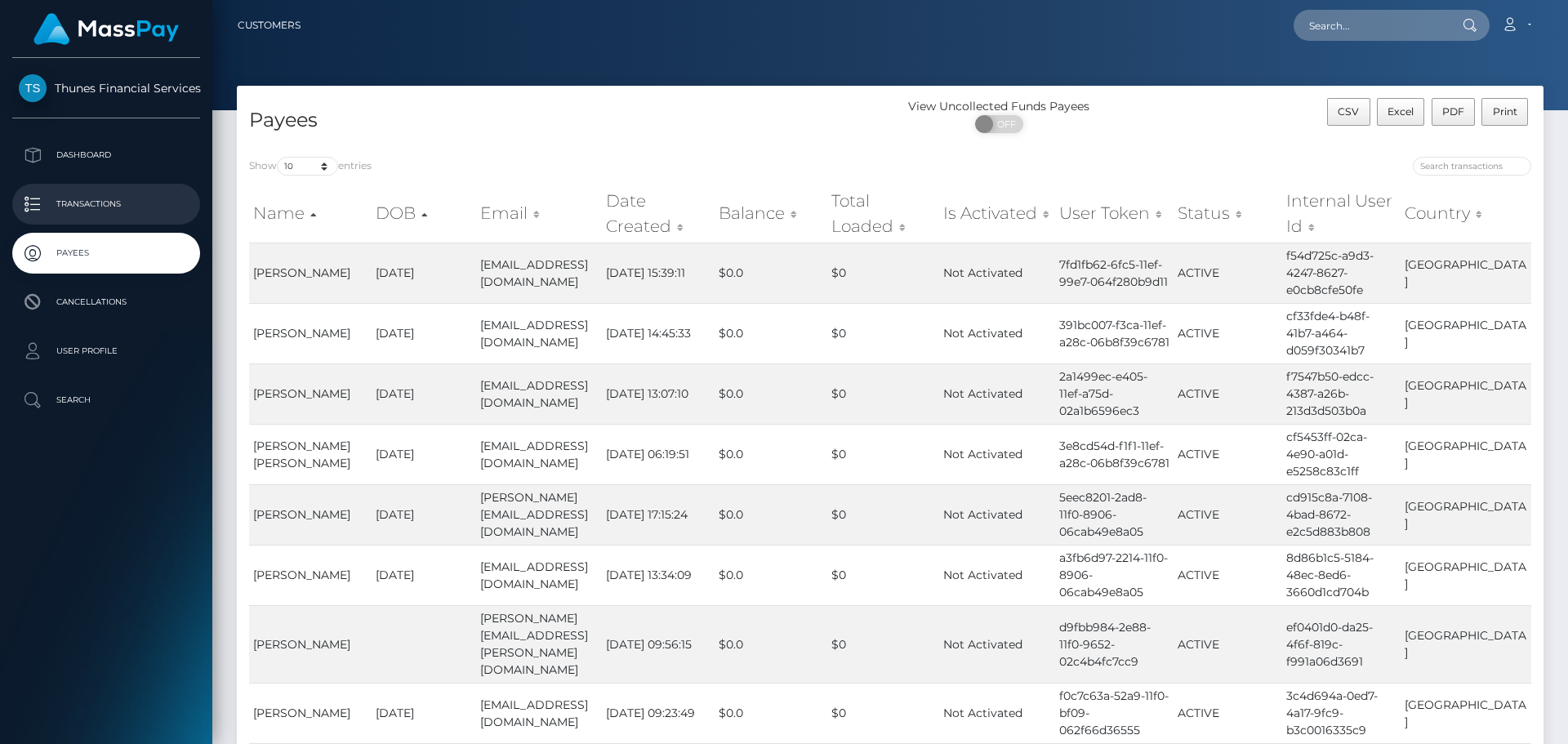
click at [103, 212] on p "Transactions" at bounding box center [106, 204] width 175 height 25
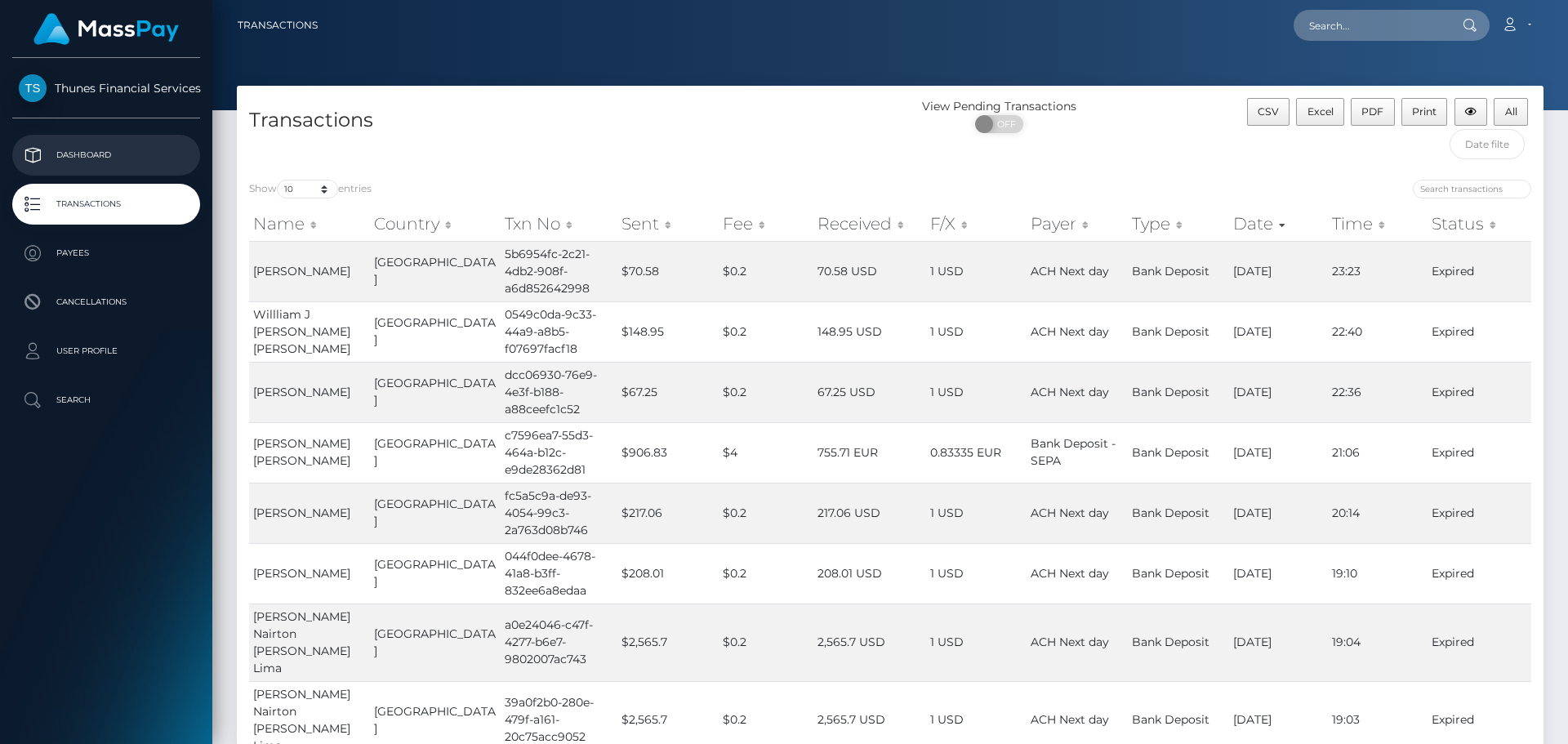
click at [99, 165] on p "Dashboard" at bounding box center [106, 155] width 175 height 25
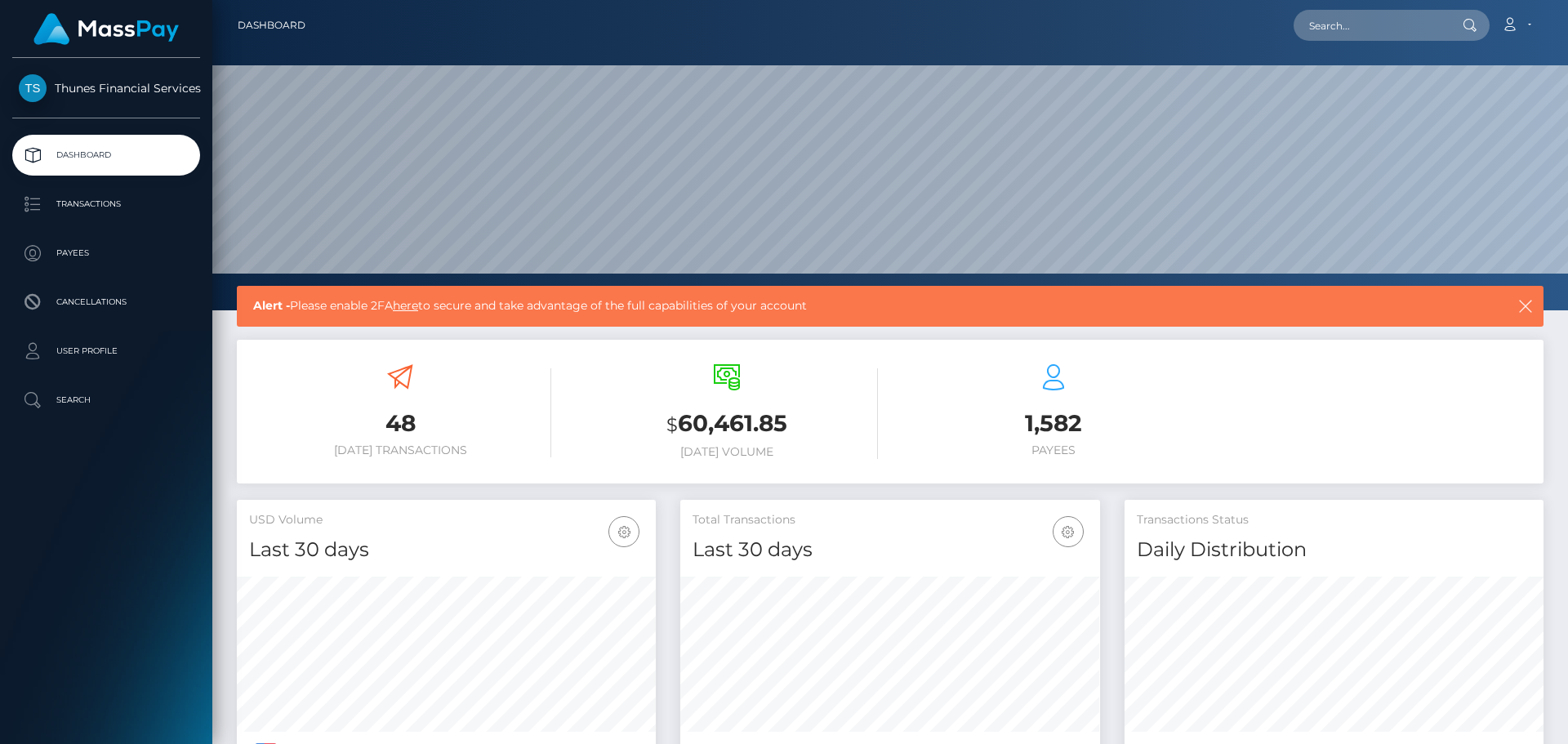
scroll to position [290, 420]
click at [136, 107] on div "Thunes Financial Services" at bounding box center [106, 97] width 213 height 44
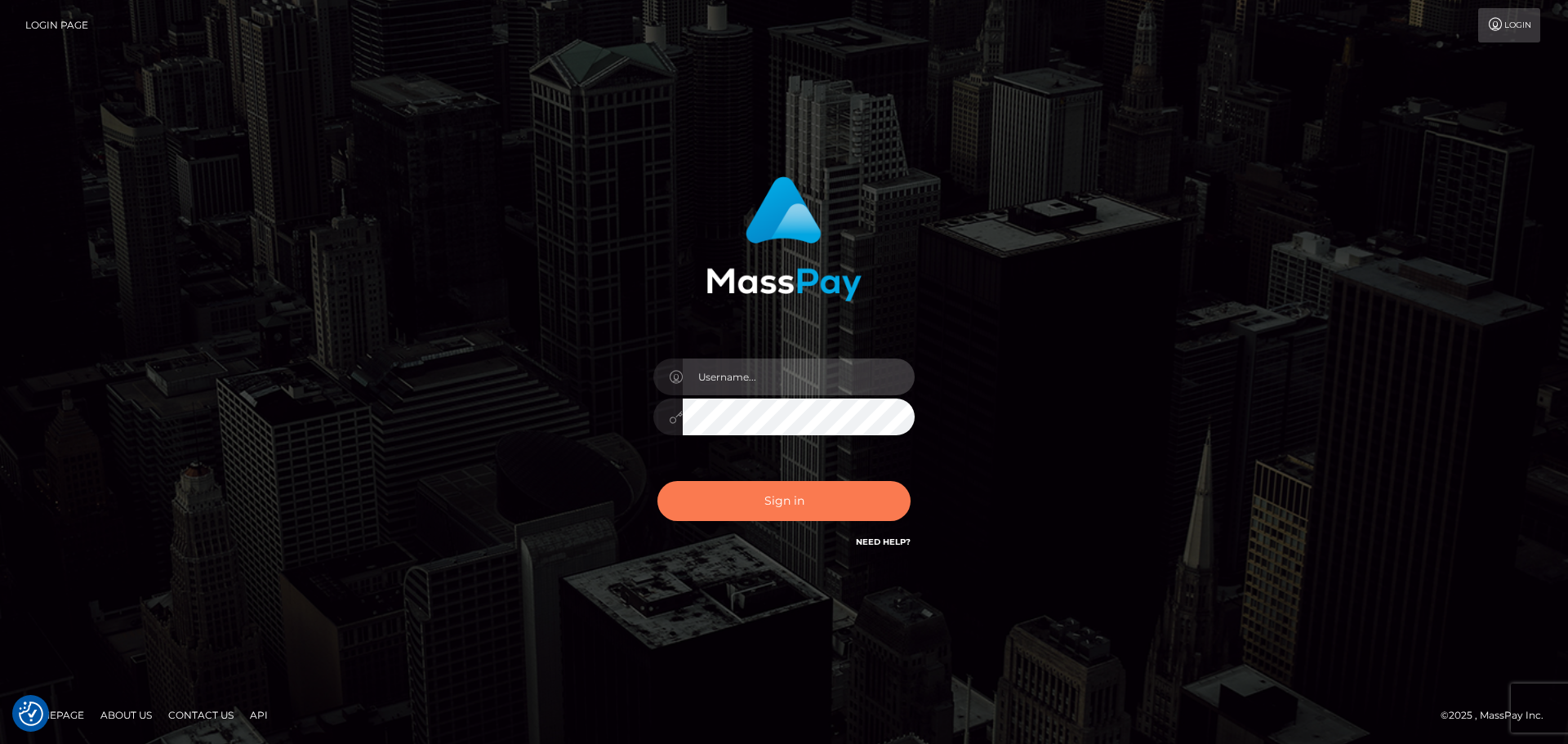
type input "annpin_chew"
click at [803, 514] on button "Sign in" at bounding box center [784, 501] width 253 height 40
